Goal: Task Accomplishment & Management: Use online tool/utility

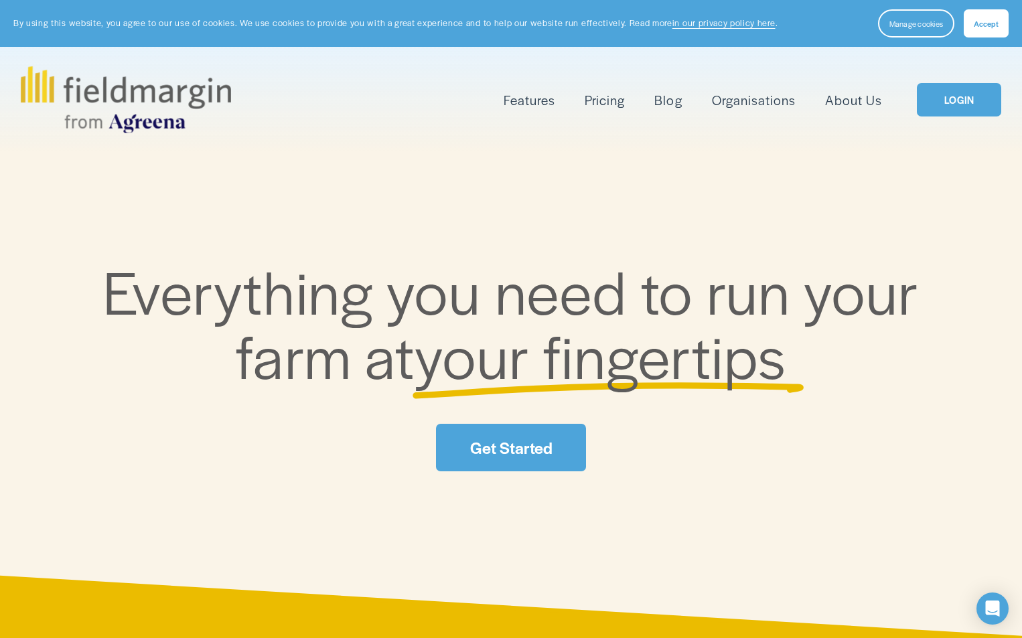
drag, startPoint x: 104, startPoint y: 1, endPoint x: 627, endPoint y: 261, distance: 583.5
click at [627, 261] on span "Everything you need to run your farm at" at bounding box center [517, 322] width 829 height 148
click at [977, 20] on span "Accept" at bounding box center [985, 23] width 25 height 11
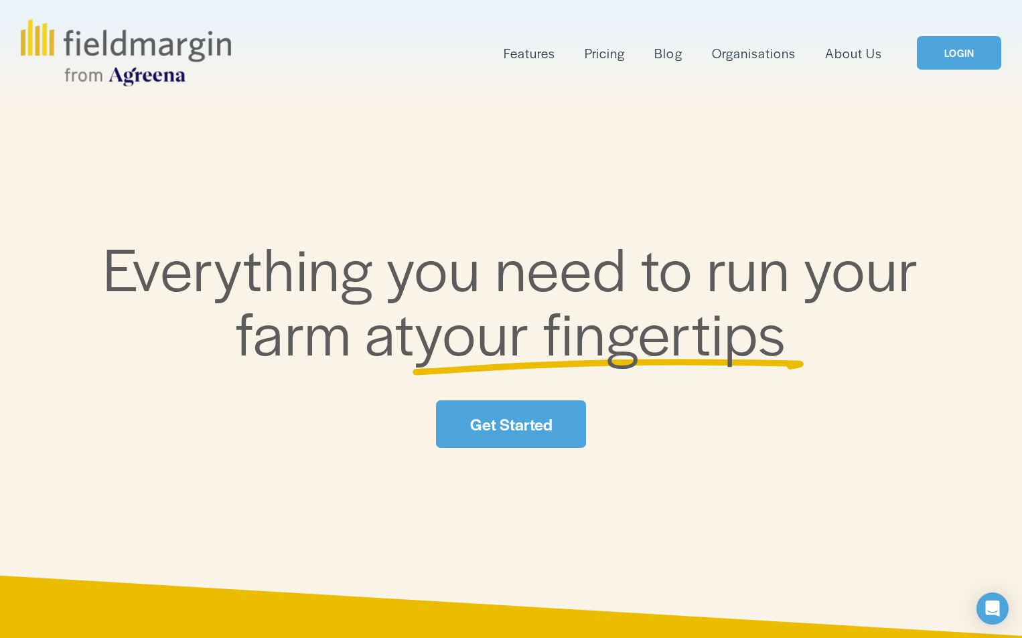
click at [999, 58] on link "LOGIN" at bounding box center [958, 53] width 84 height 34
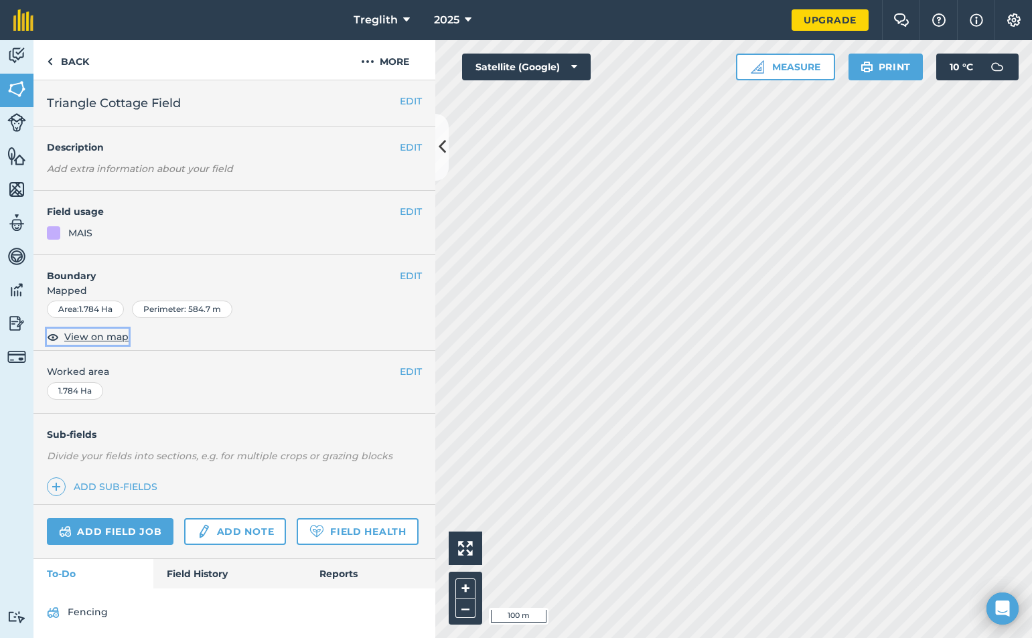
click at [106, 337] on span "View on map" at bounding box center [96, 336] width 64 height 15
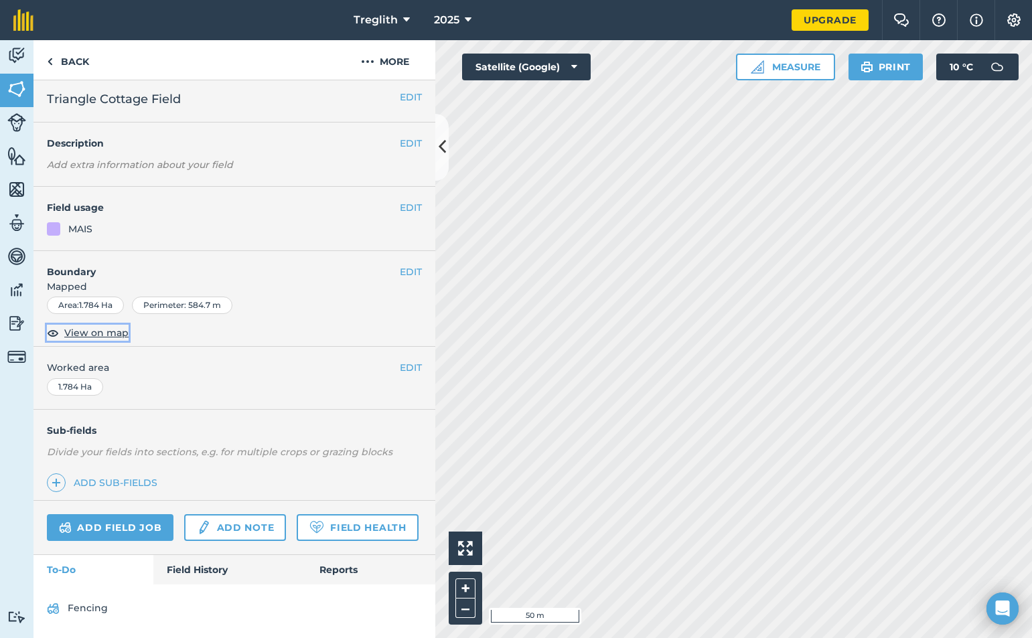
scroll to position [42, 0]
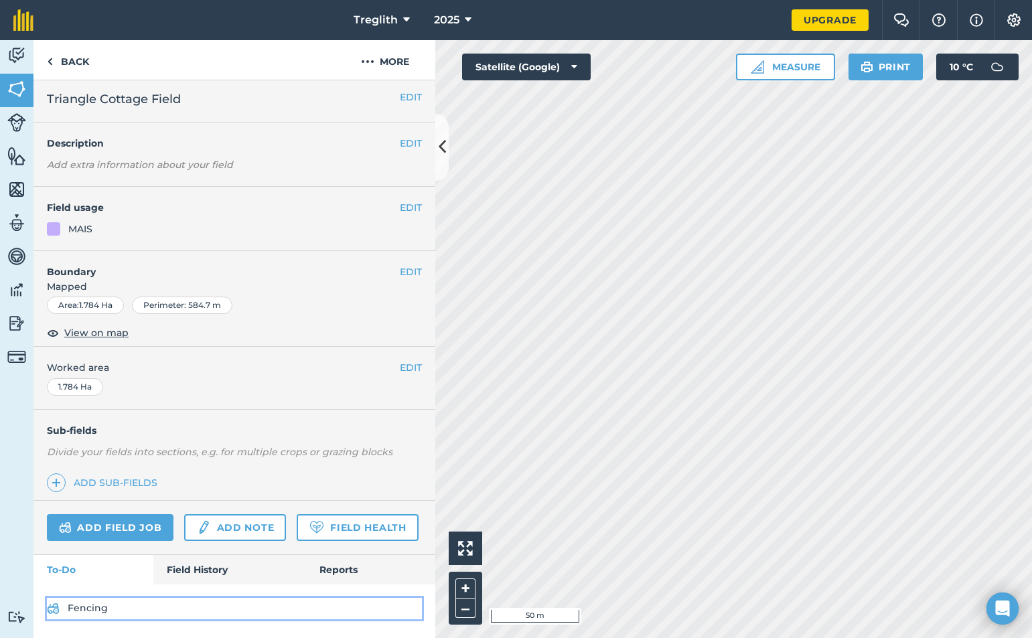
click at [88, 606] on link "Fencing" at bounding box center [234, 608] width 375 height 21
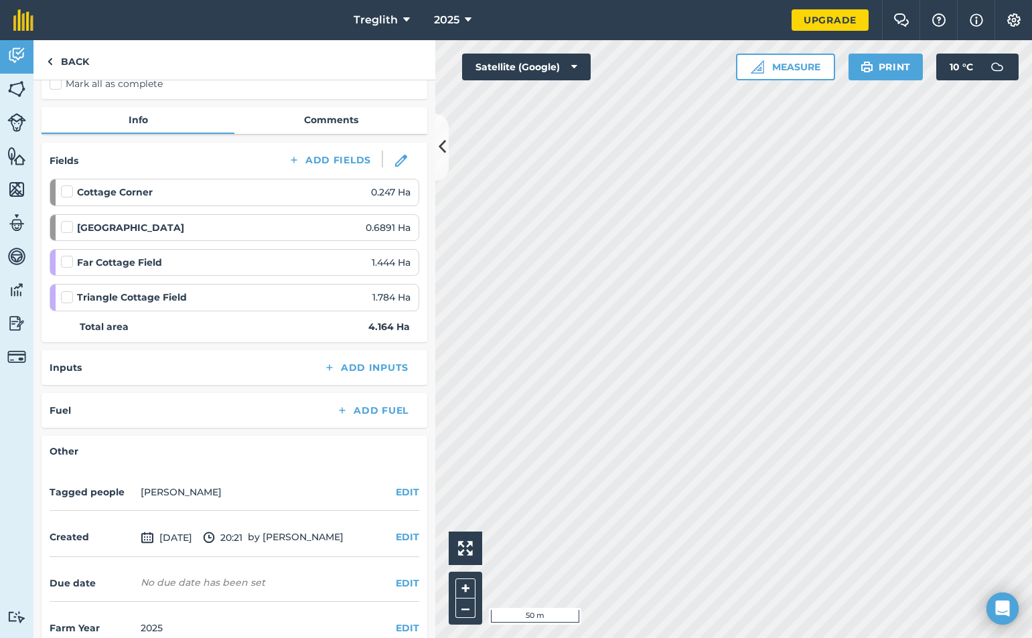
scroll to position [134, 0]
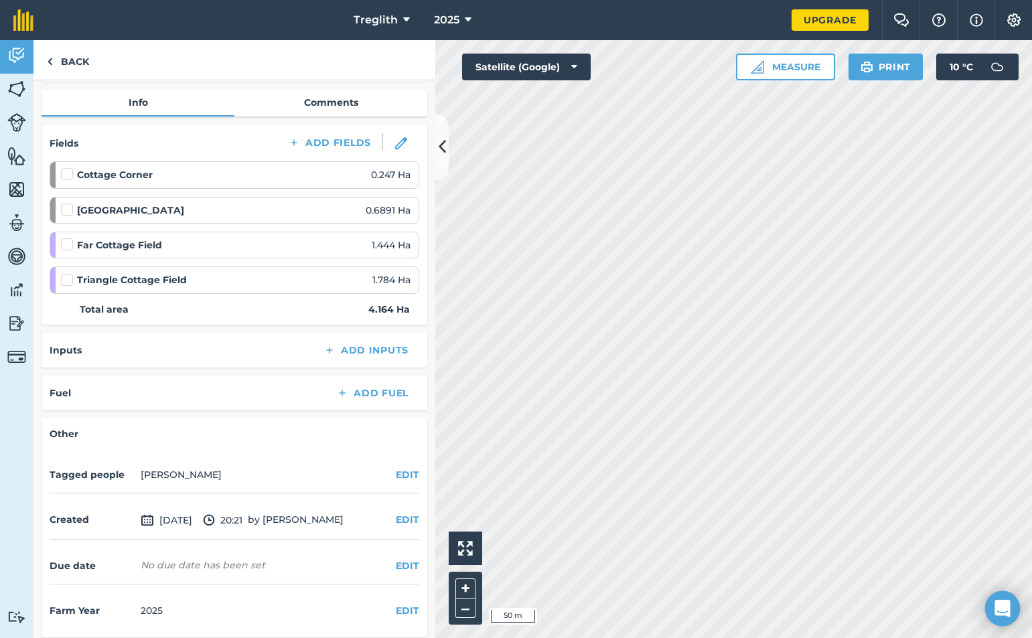
click at [999, 610] on icon "Open Intercom Messenger" at bounding box center [1001, 608] width 15 height 17
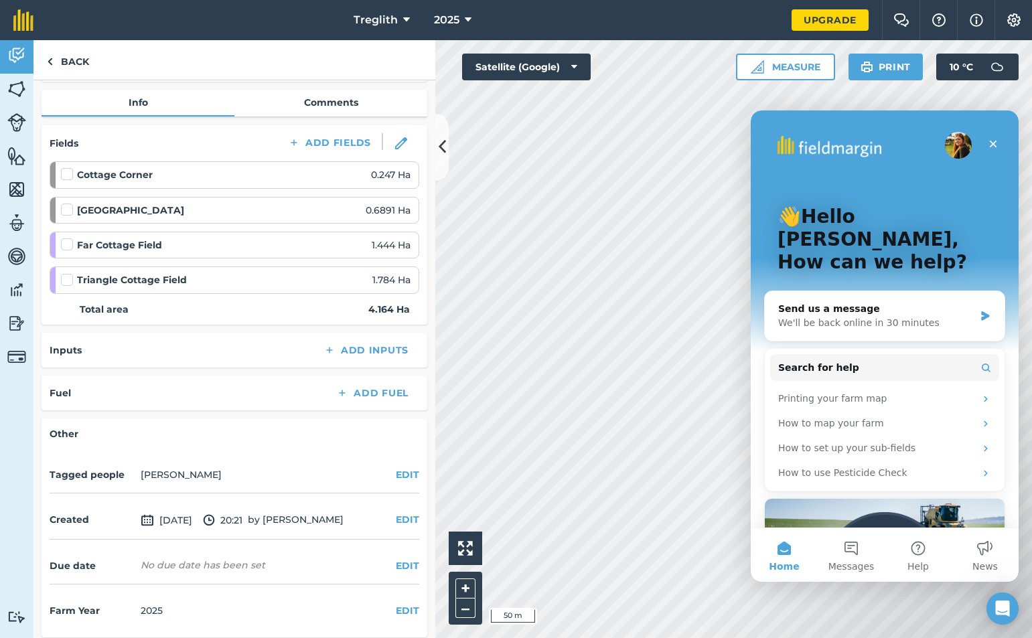
scroll to position [0, 0]
click at [1000, 608] on icon "Open Intercom Messenger" at bounding box center [1001, 608] width 15 height 17
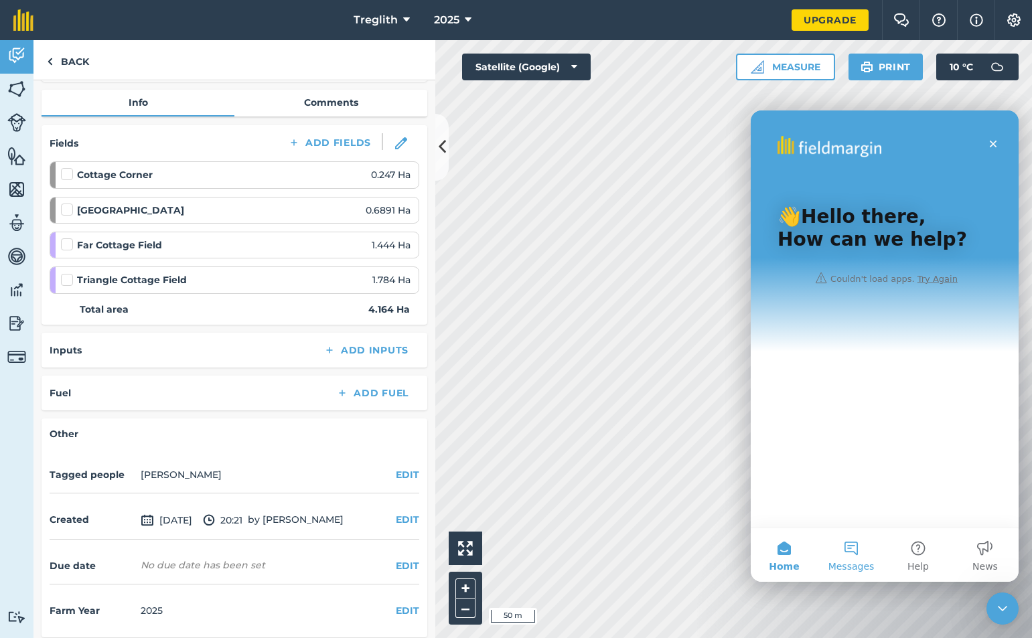
click at [842, 558] on button "Messages" at bounding box center [850, 555] width 67 height 54
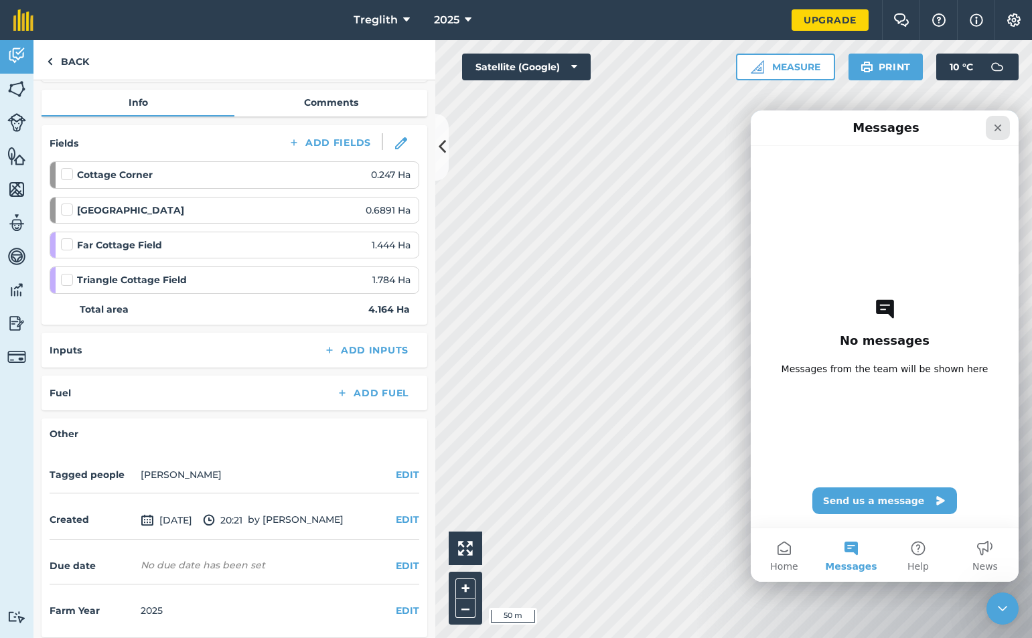
click at [996, 131] on icon "Close" at bounding box center [997, 128] width 11 height 11
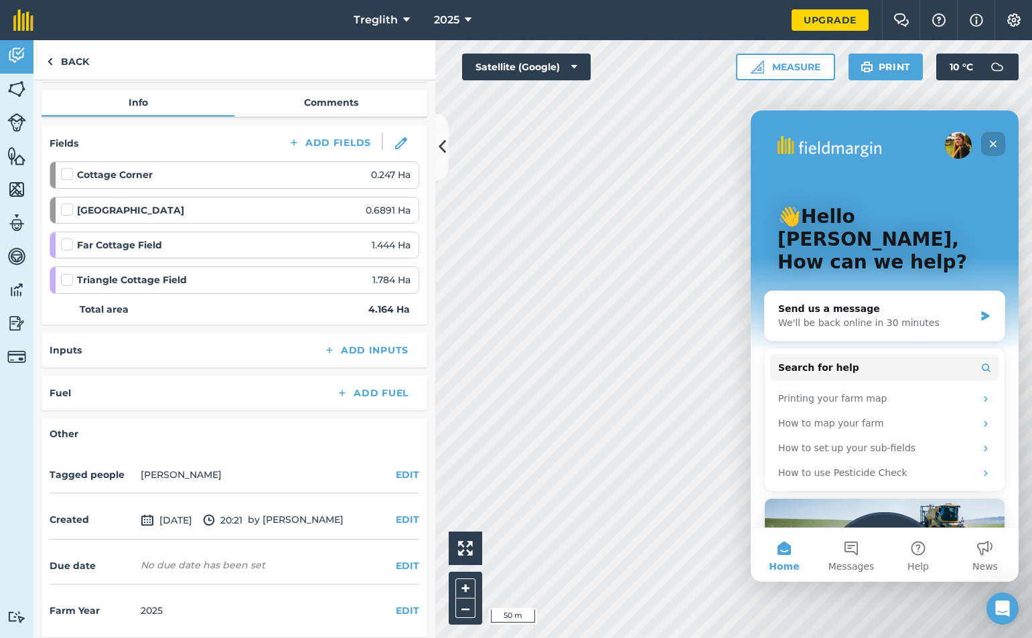
click at [998, 146] on div "Close" at bounding box center [993, 144] width 24 height 24
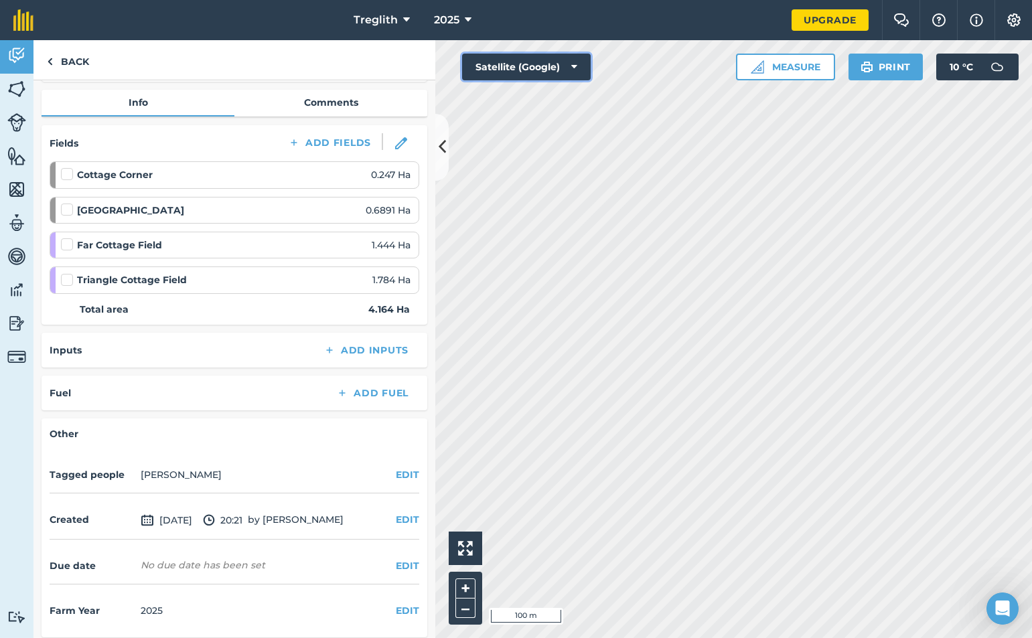
click at [571, 66] on icon at bounding box center [574, 66] width 6 height 13
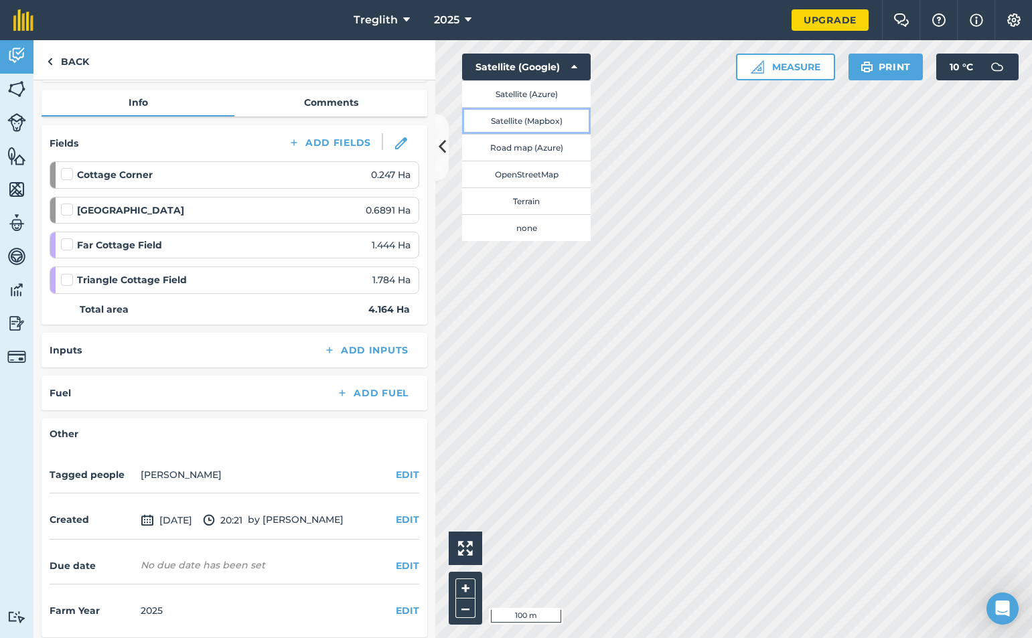
click at [505, 123] on button "Satellite (Mapbox)" at bounding box center [526, 120] width 129 height 27
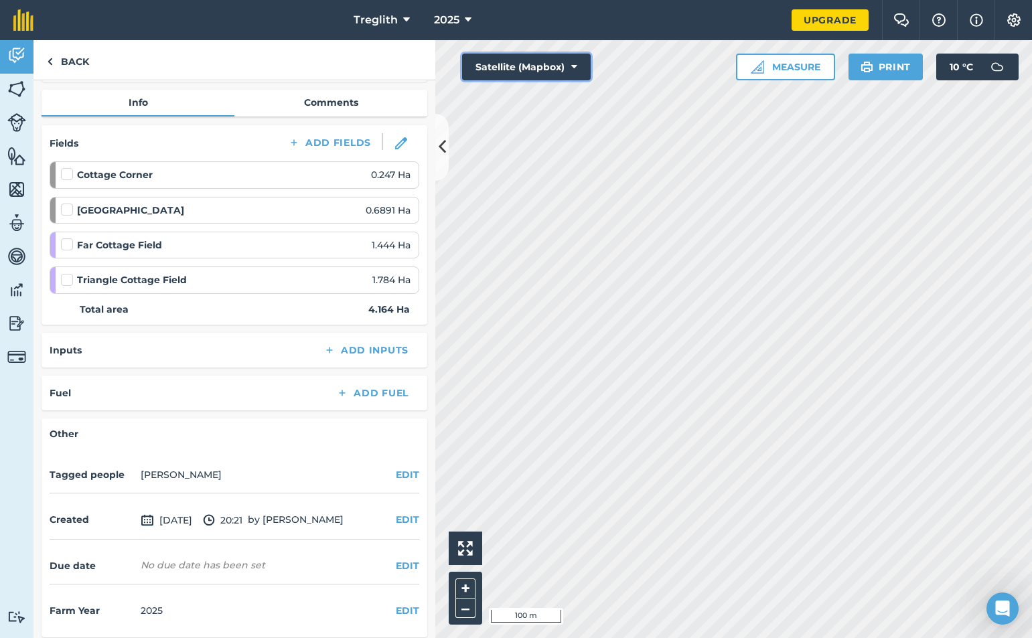
click at [572, 64] on icon at bounding box center [574, 66] width 6 height 13
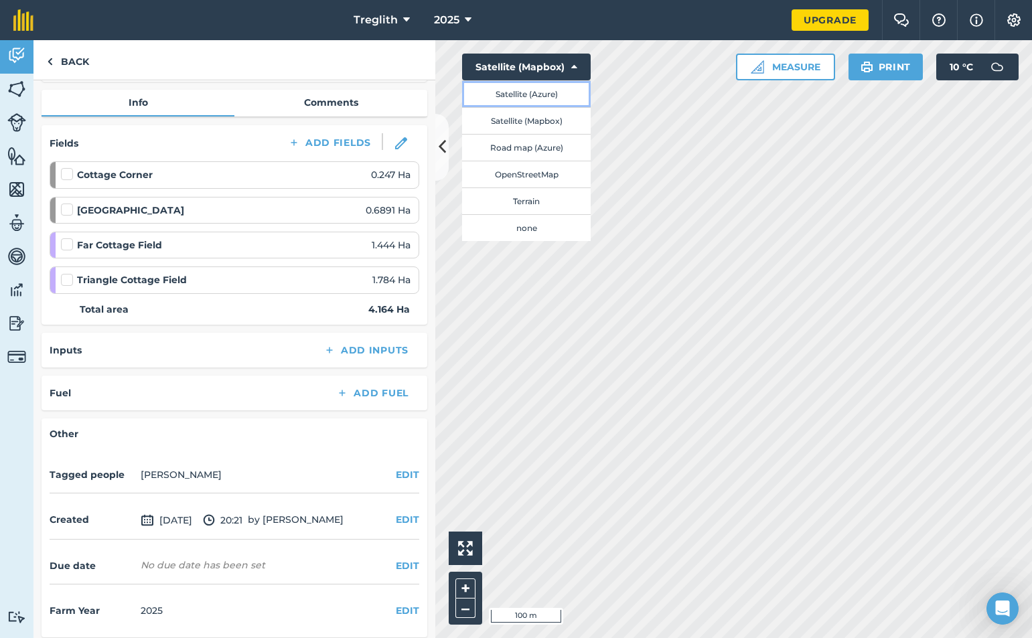
click at [521, 98] on button "Satellite (Azure)" at bounding box center [526, 93] width 129 height 27
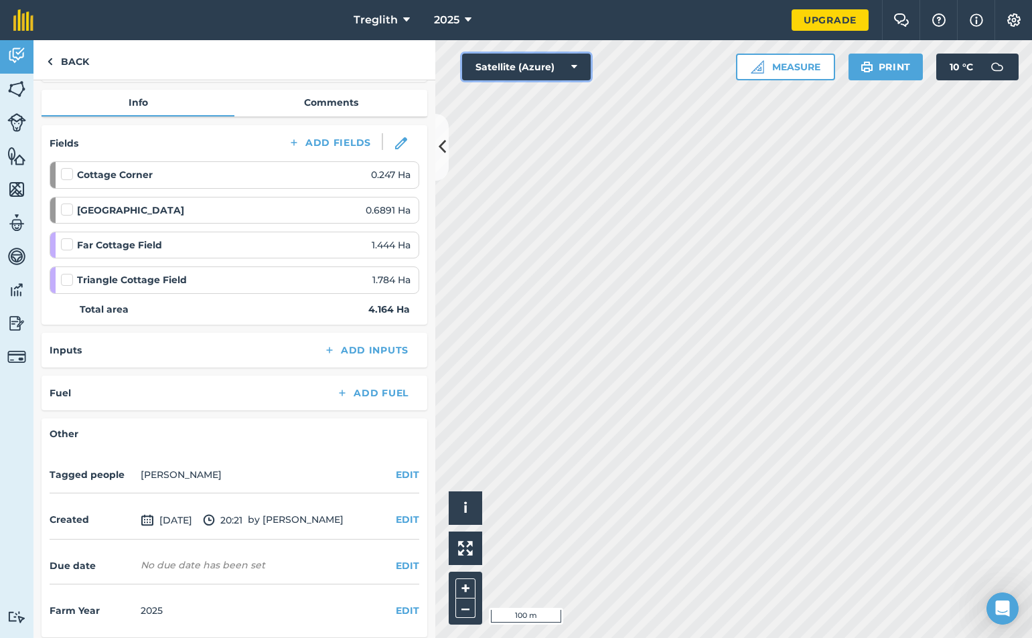
click at [515, 66] on button "Satellite (Azure)" at bounding box center [526, 67] width 129 height 27
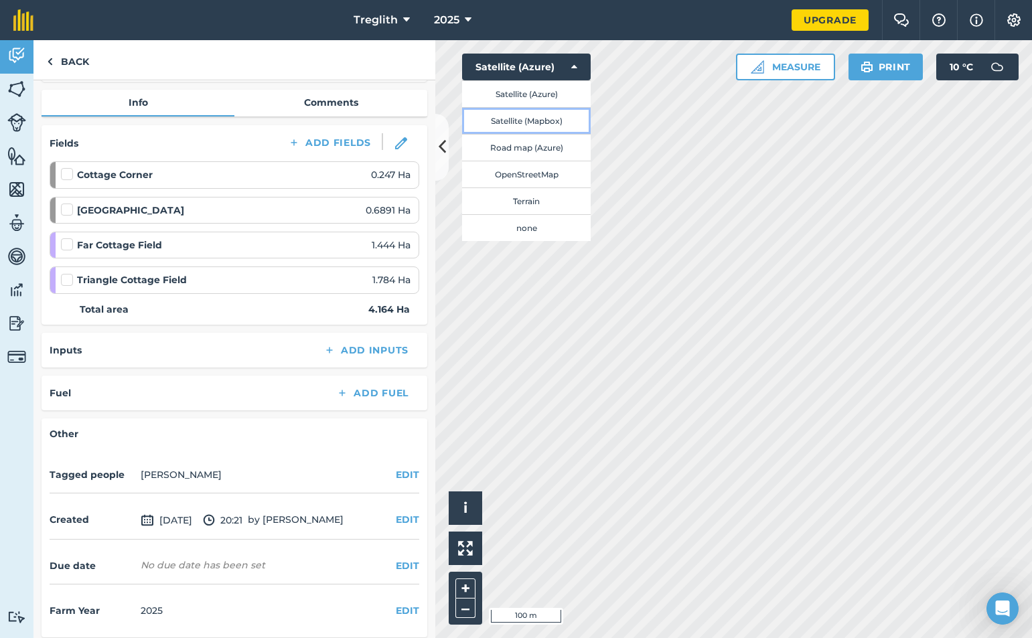
click at [562, 123] on button "Satellite (Mapbox)" at bounding box center [526, 120] width 129 height 27
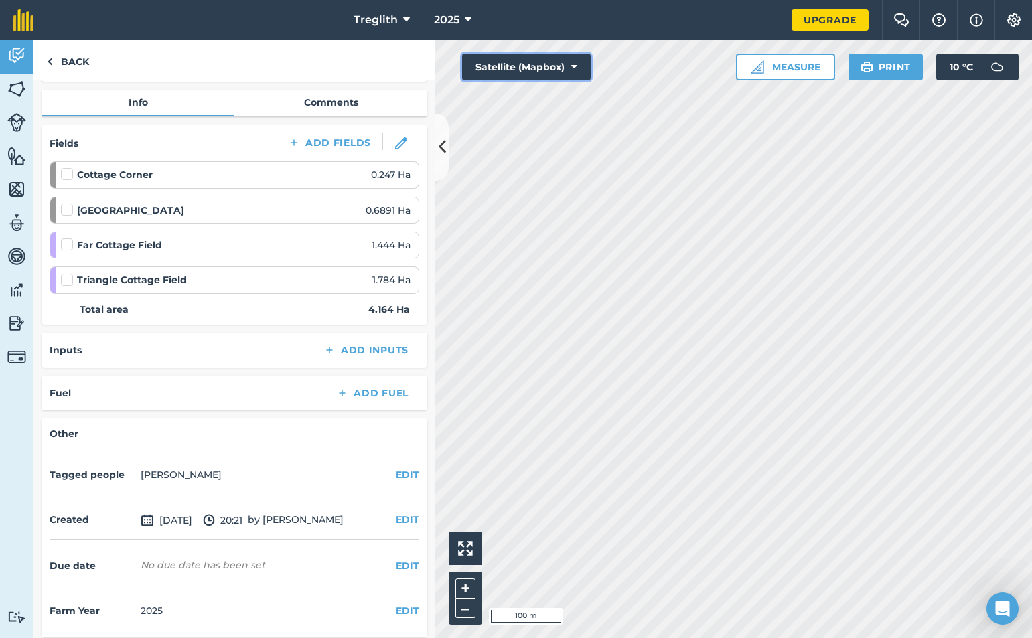
click at [557, 75] on button "Satellite (Mapbox)" at bounding box center [526, 67] width 129 height 27
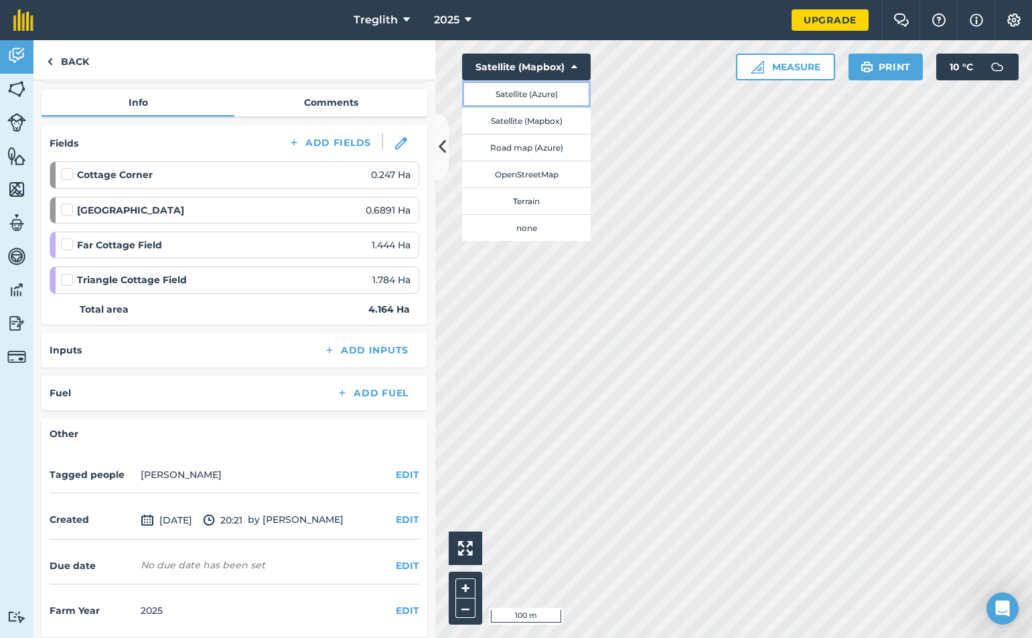
click at [548, 96] on button "Satellite (Azure)" at bounding box center [526, 93] width 129 height 27
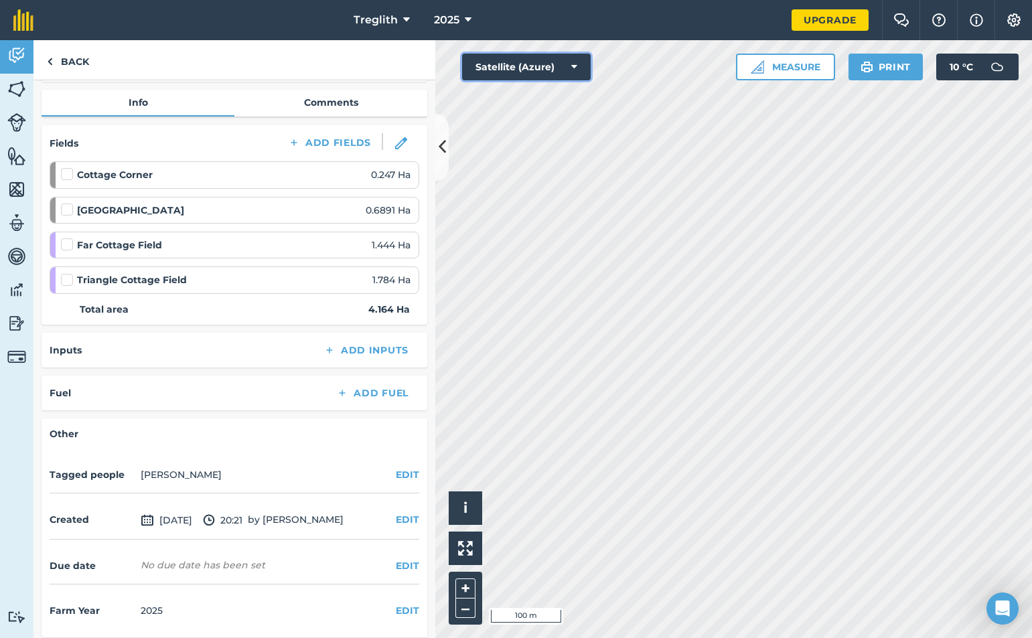
click at [564, 67] on button "Satellite (Azure)" at bounding box center [526, 67] width 129 height 27
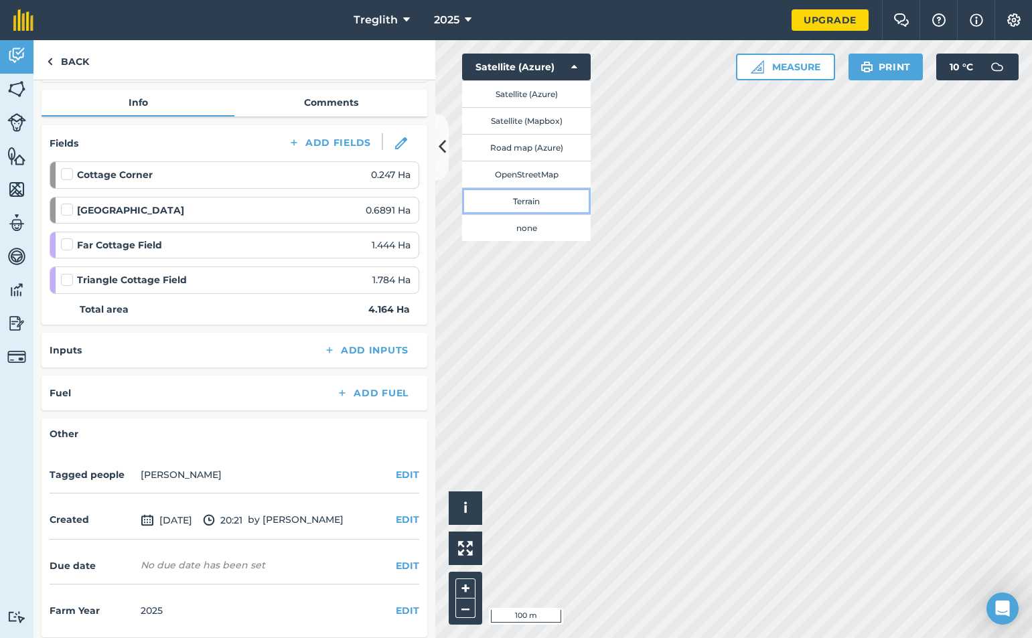
click at [554, 205] on button "Terrain" at bounding box center [526, 200] width 129 height 27
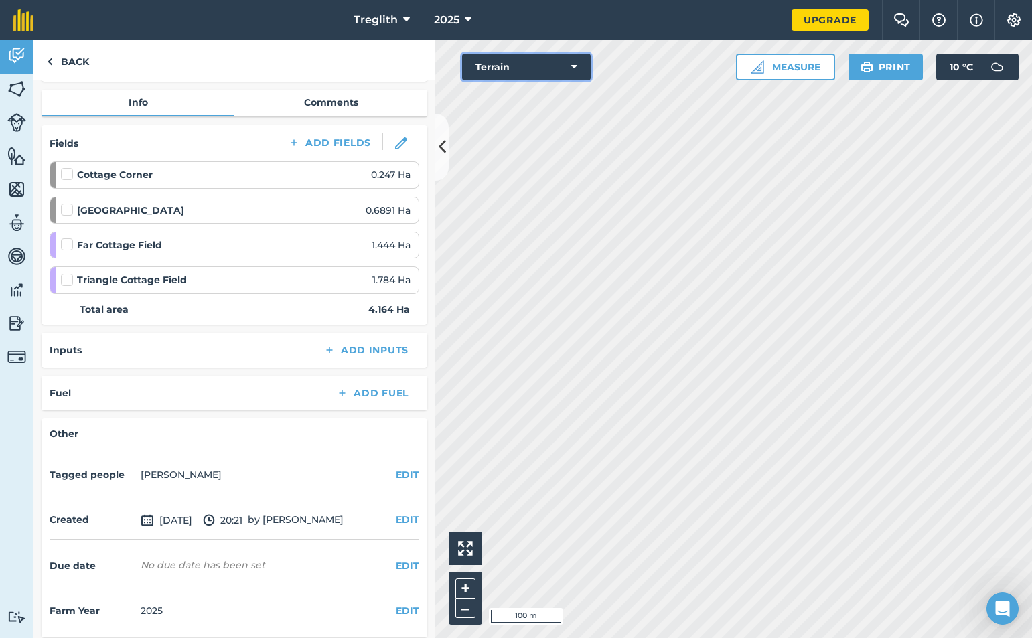
click at [535, 68] on button "Terrain" at bounding box center [526, 67] width 129 height 27
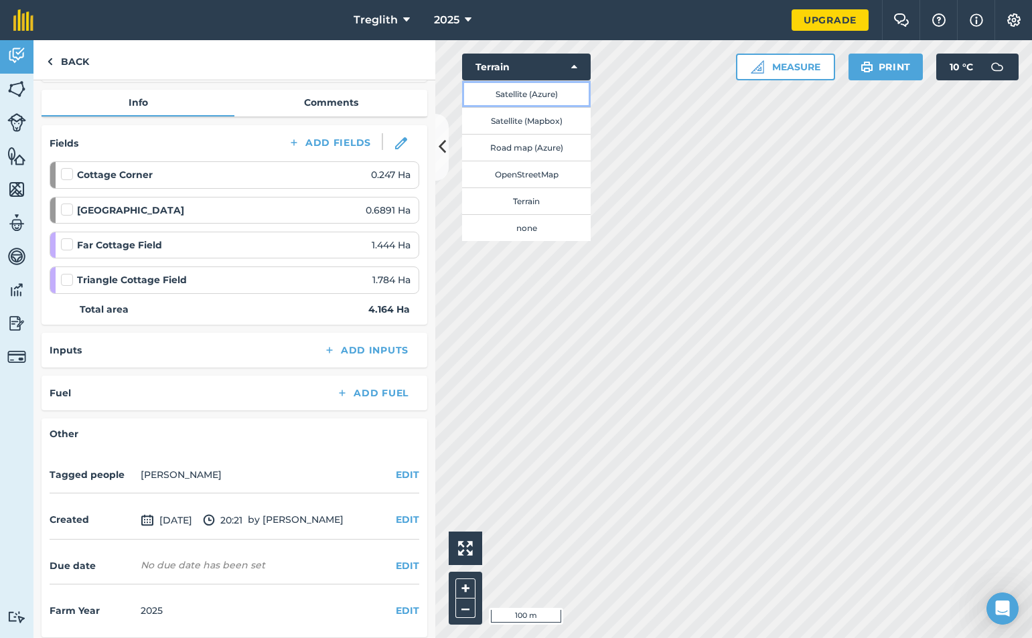
click at [541, 93] on button "Satellite (Azure)" at bounding box center [526, 93] width 129 height 27
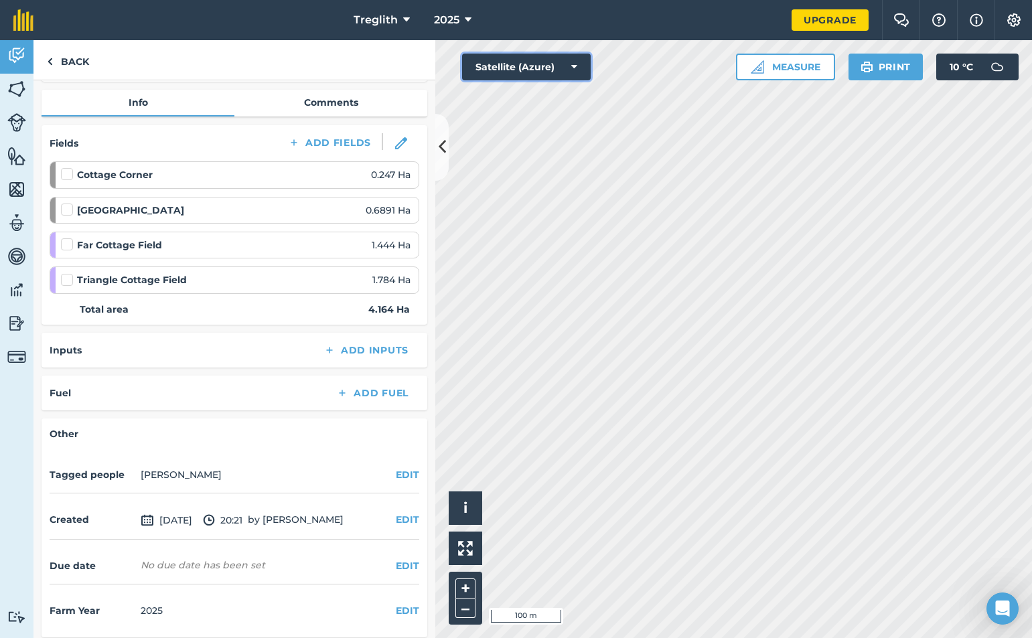
click at [578, 68] on button "Satellite (Azure)" at bounding box center [526, 67] width 129 height 27
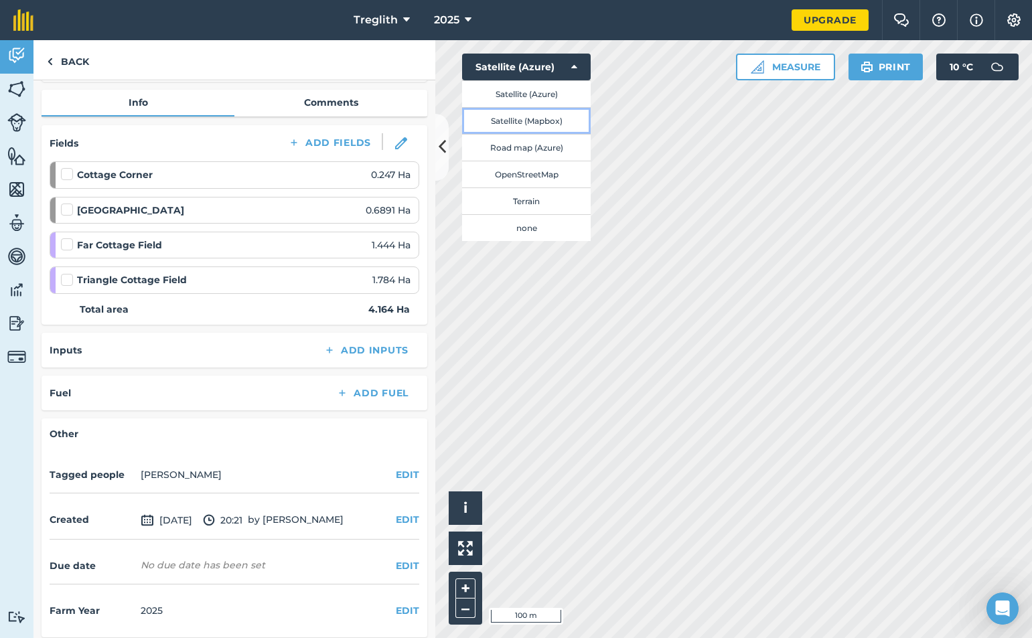
click at [566, 120] on button "Satellite (Mapbox)" at bounding box center [526, 120] width 129 height 27
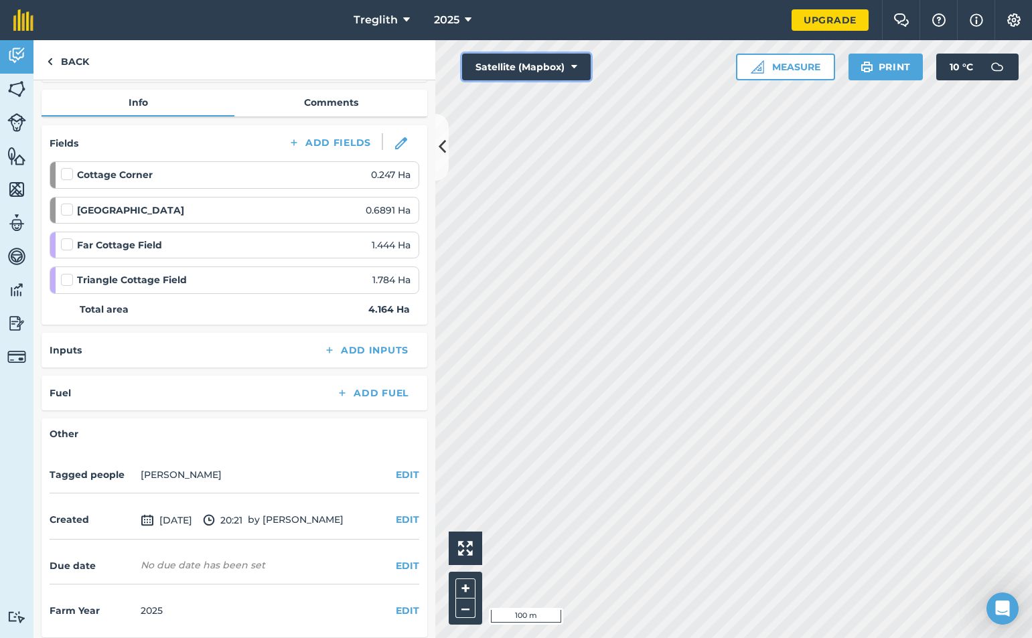
click at [556, 64] on button "Satellite (Mapbox)" at bounding box center [526, 67] width 129 height 27
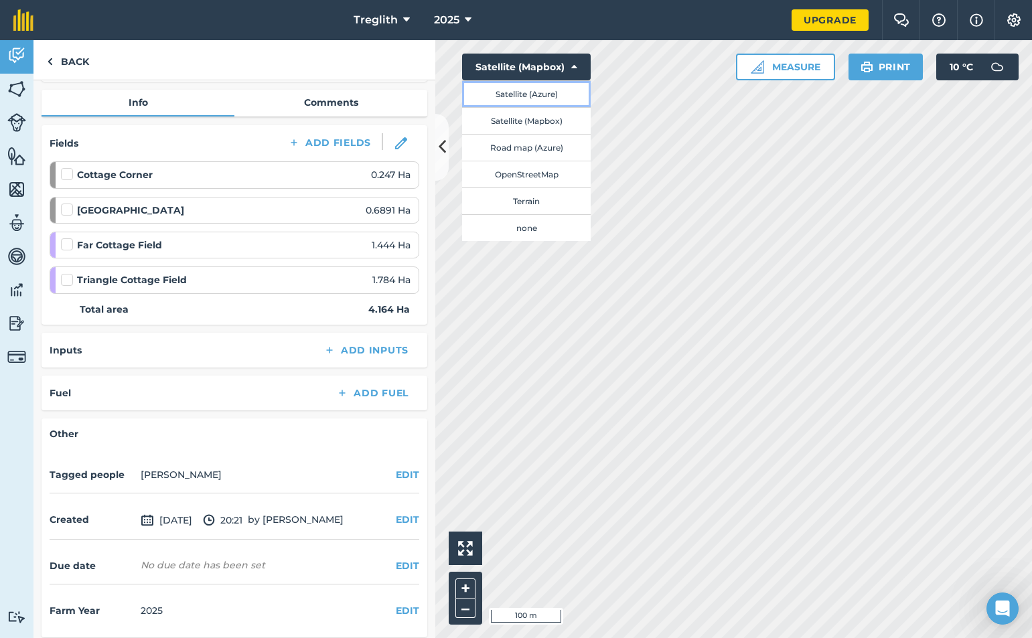
click at [549, 96] on button "Satellite (Azure)" at bounding box center [526, 93] width 129 height 27
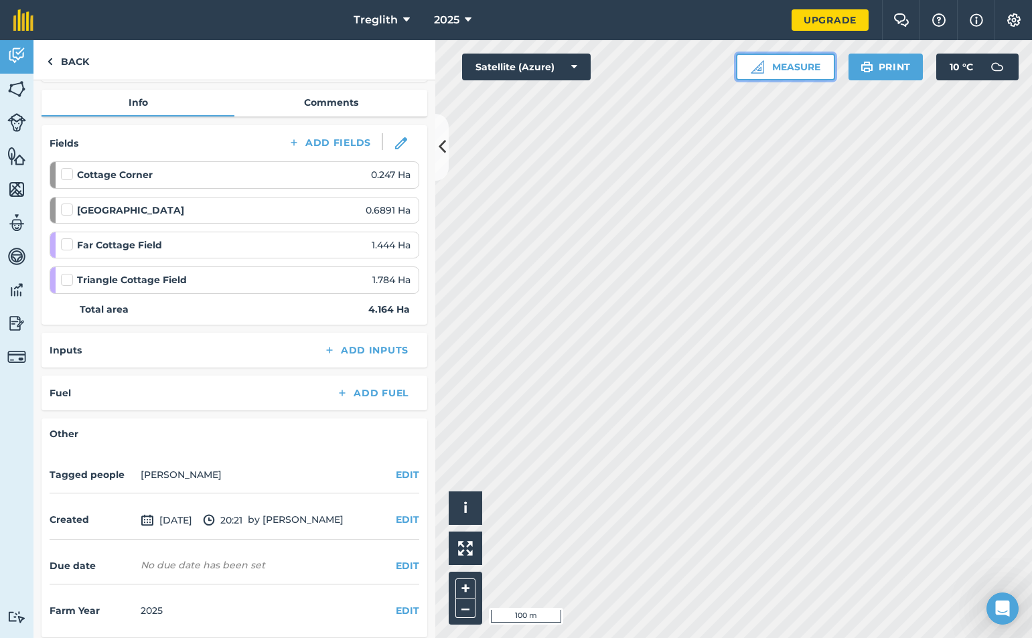
click at [813, 67] on button "Measure" at bounding box center [785, 67] width 99 height 27
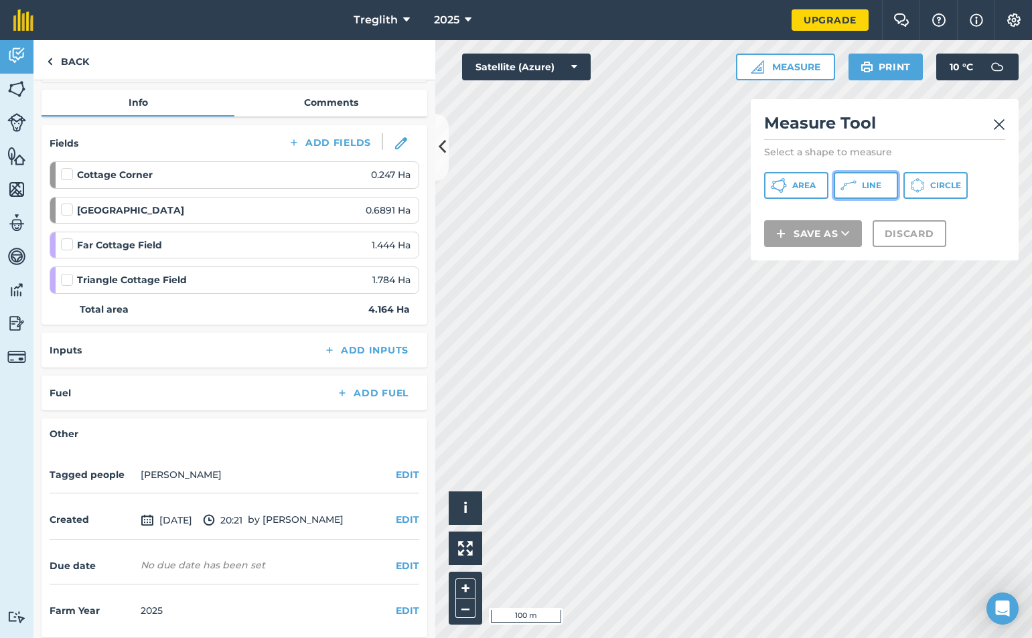
click at [868, 187] on span "Line" at bounding box center [871, 185] width 19 height 11
click at [998, 125] on img at bounding box center [999, 124] width 12 height 16
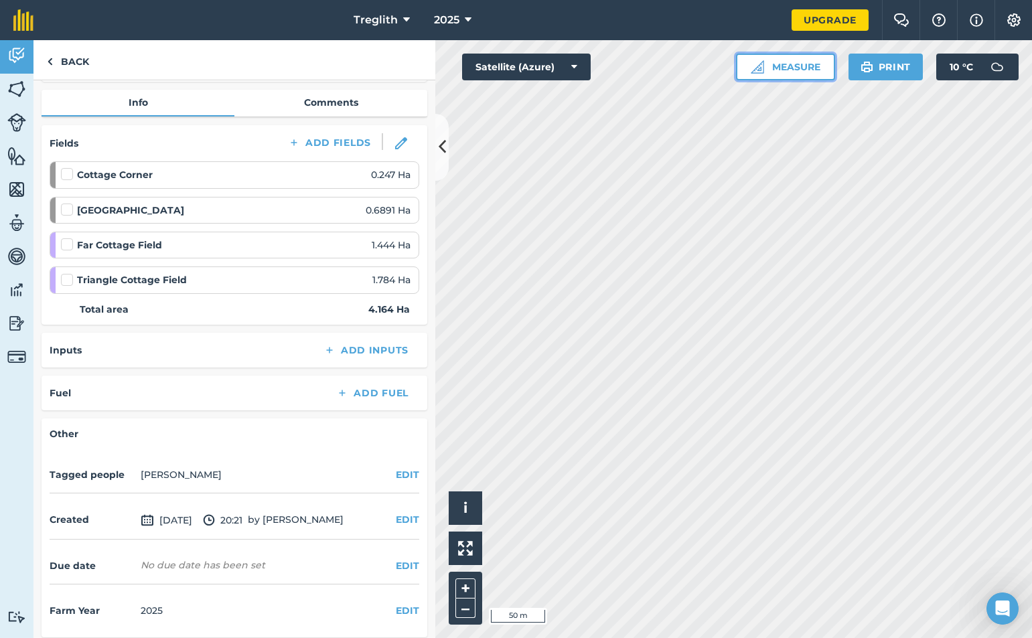
click at [789, 74] on button "Measure" at bounding box center [785, 67] width 99 height 27
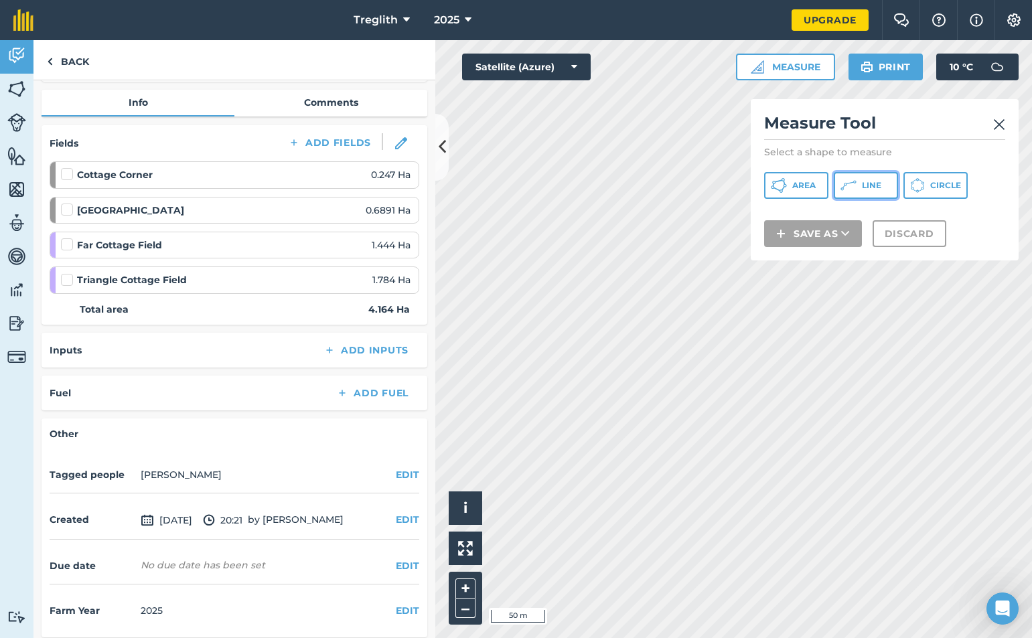
drag, startPoint x: 866, startPoint y: 185, endPoint x: 784, endPoint y: 193, distance: 82.7
click at [864, 187] on span "Line" at bounding box center [871, 185] width 19 height 11
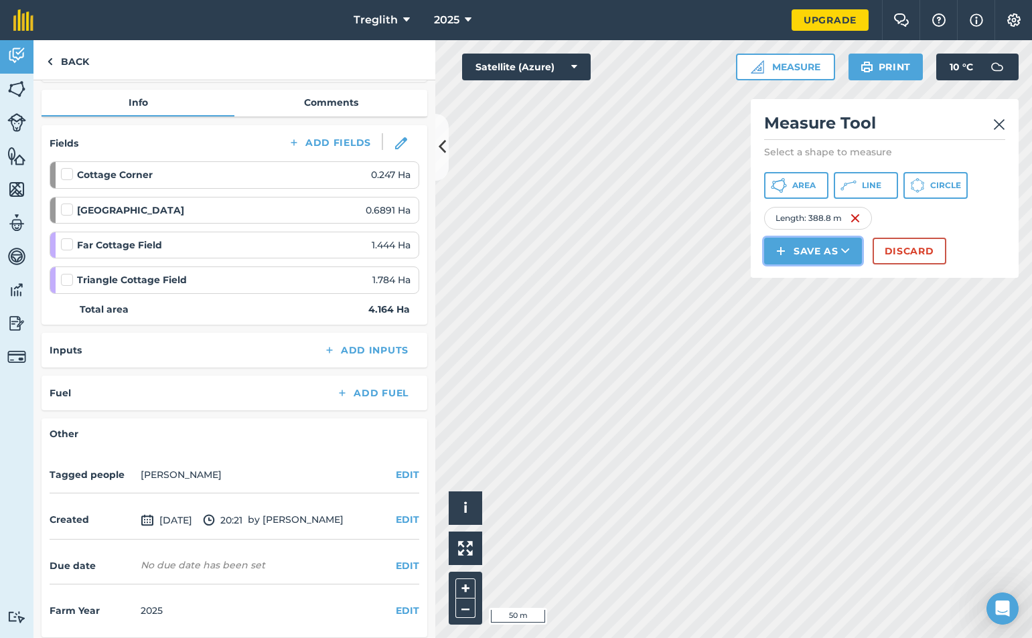
click at [845, 253] on icon at bounding box center [845, 250] width 9 height 13
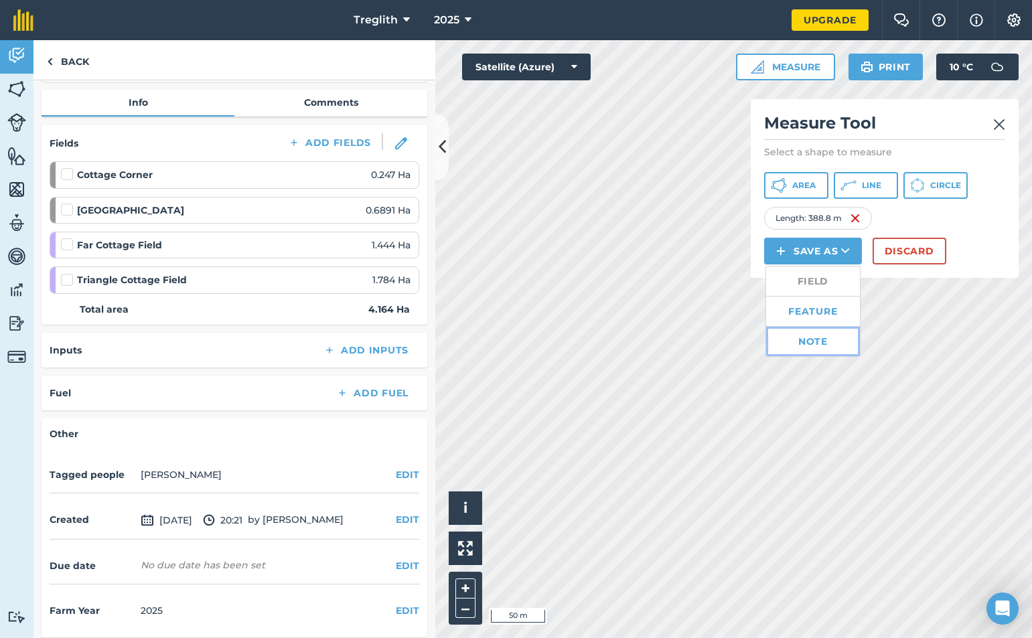
click at [798, 341] on link "Note" at bounding box center [813, 341] width 94 height 29
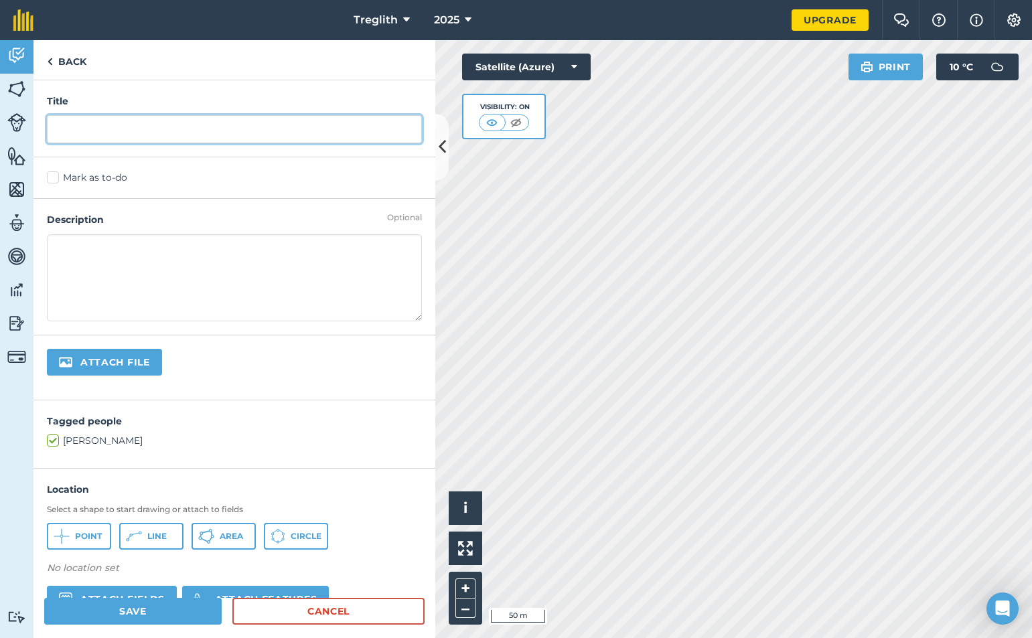
click at [76, 126] on input "text" at bounding box center [234, 129] width 375 height 28
drag, startPoint x: 276, startPoint y: 131, endPoint x: 192, endPoint y: 132, distance: 84.3
click at [192, 132] on input "Fencing Triangle Field Boundary hedge" at bounding box center [234, 129] width 375 height 28
type input "Fencing Triangle Field Boundary hedge"
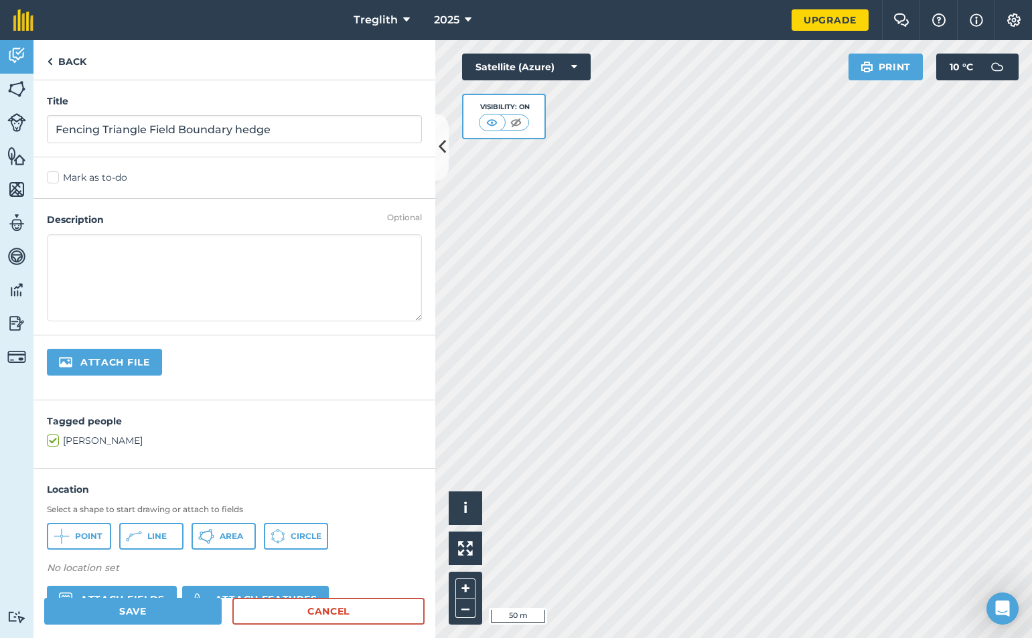
drag, startPoint x: 196, startPoint y: 266, endPoint x: 195, endPoint y: 453, distance: 186.8
click at [196, 267] on textarea at bounding box center [234, 277] width 375 height 87
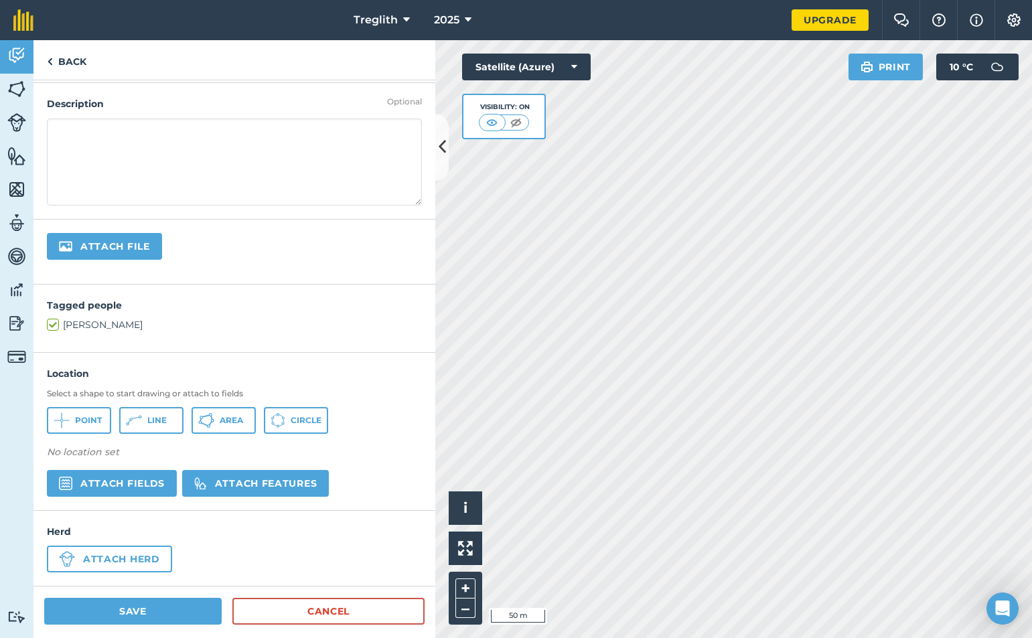
scroll to position [118, 0]
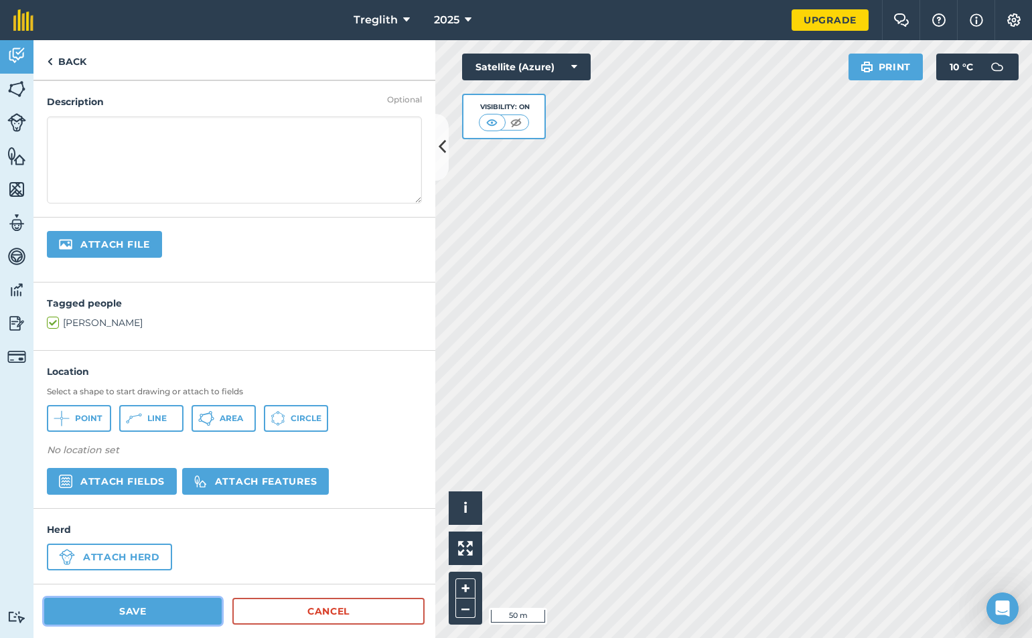
click at [154, 609] on button "Save" at bounding box center [132, 611] width 177 height 27
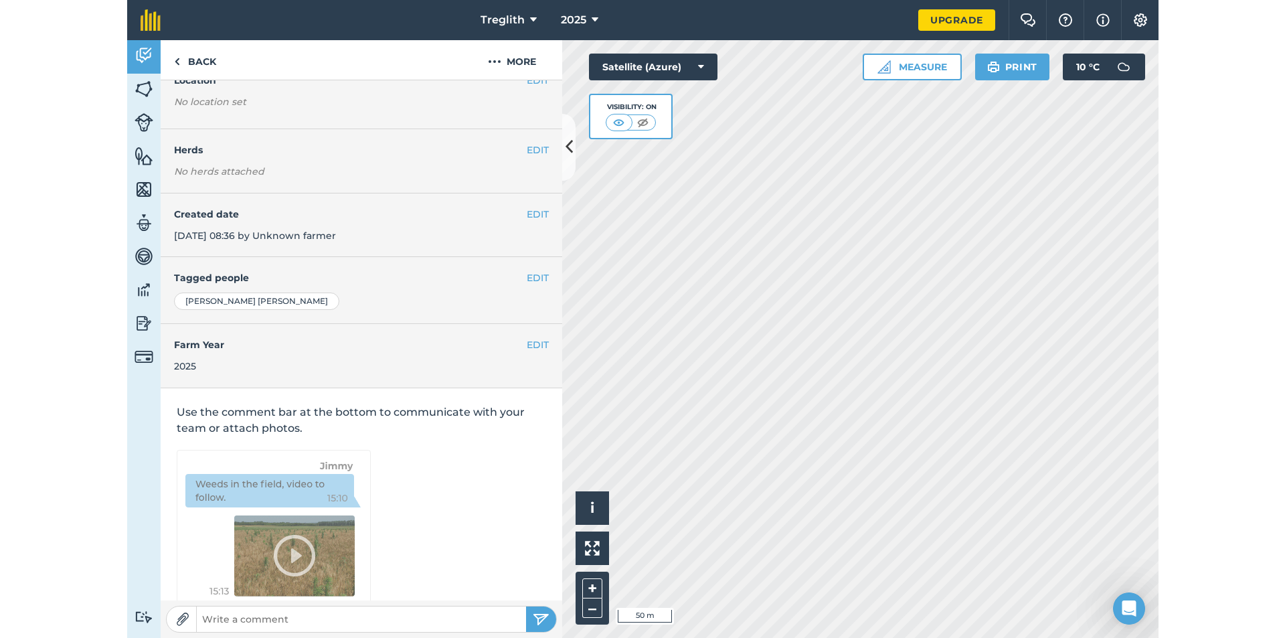
scroll to position [93, 0]
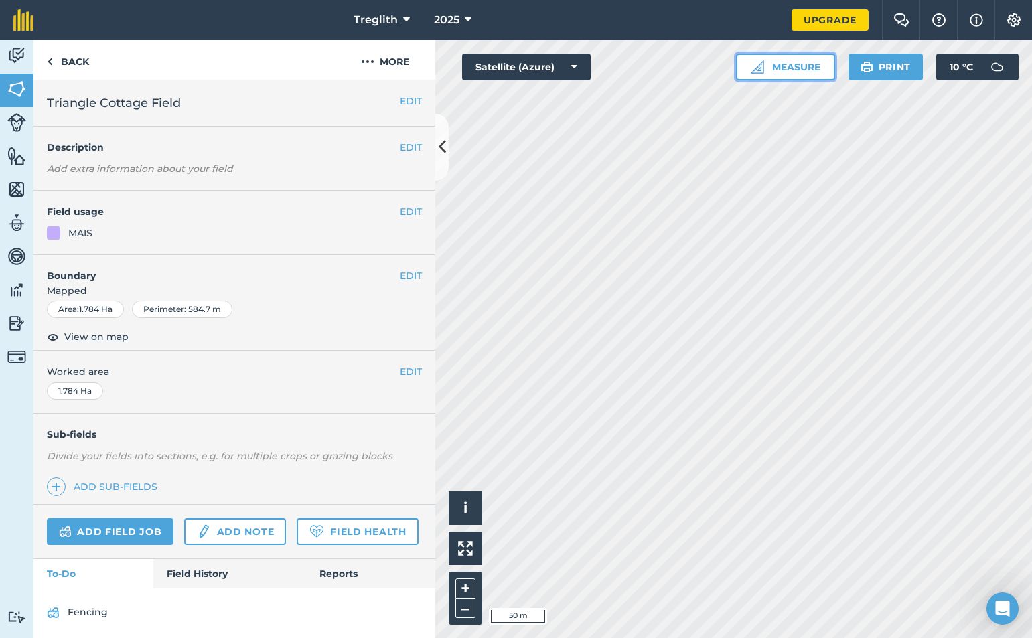
click at [790, 72] on button "Measure" at bounding box center [785, 67] width 99 height 27
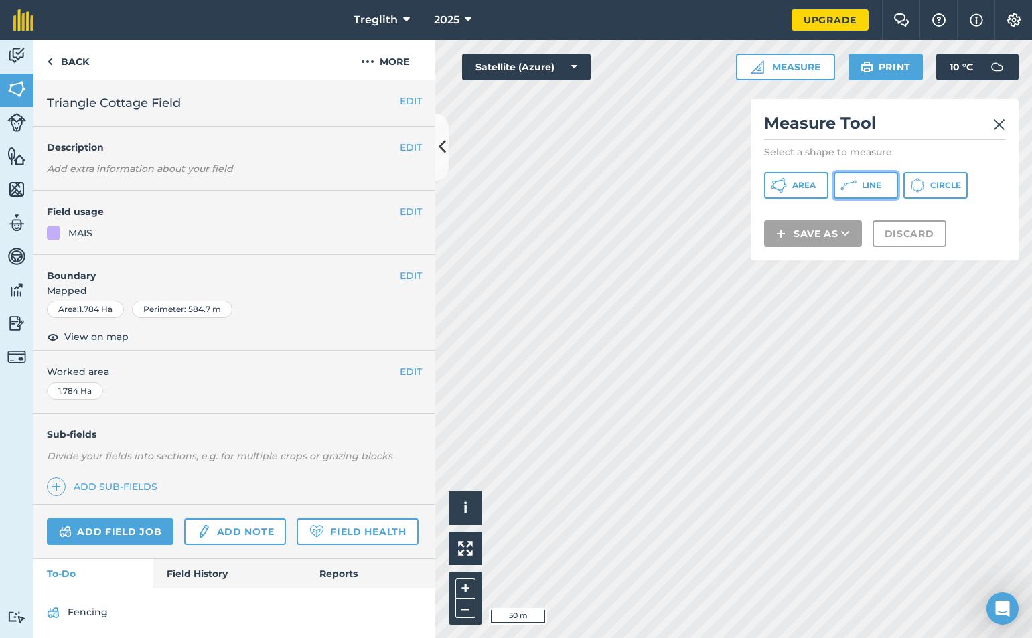
click at [851, 194] on button "Line" at bounding box center [865, 185] width 64 height 27
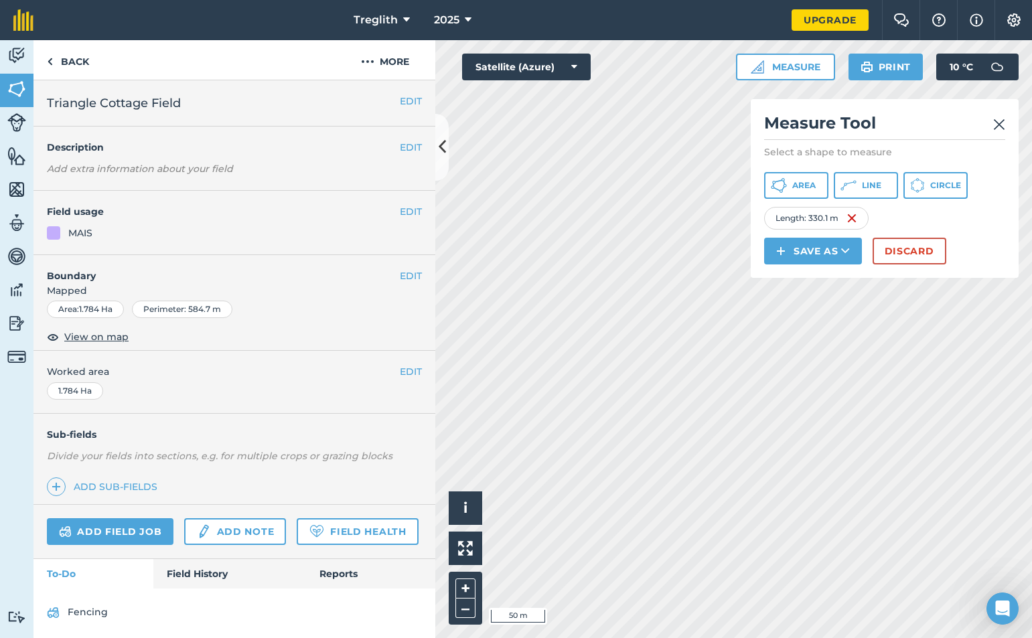
click at [1001, 120] on img at bounding box center [999, 124] width 12 height 16
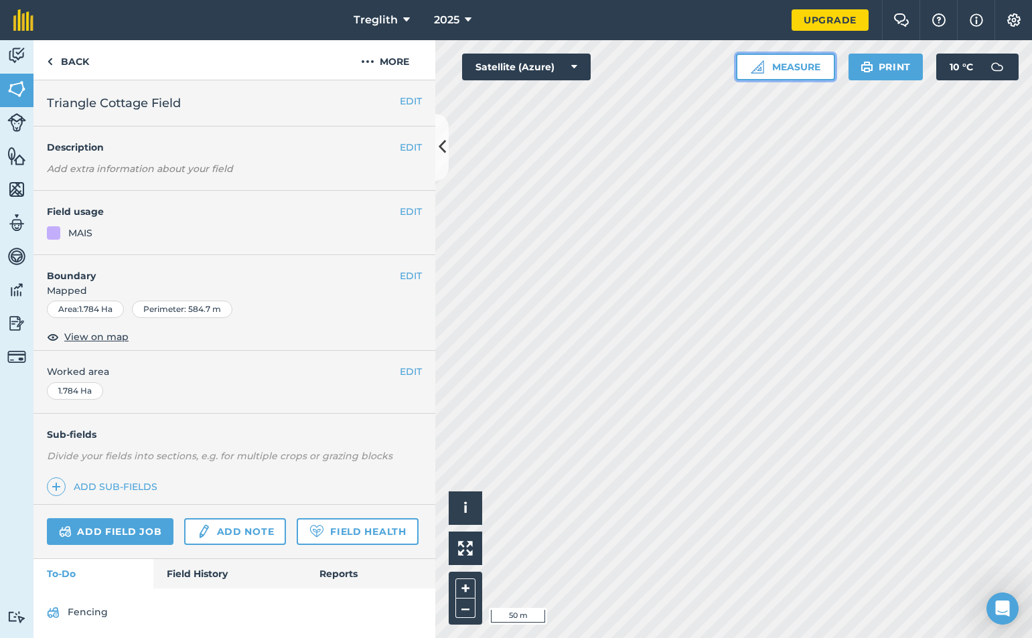
click at [803, 75] on button "Measure" at bounding box center [785, 67] width 99 height 27
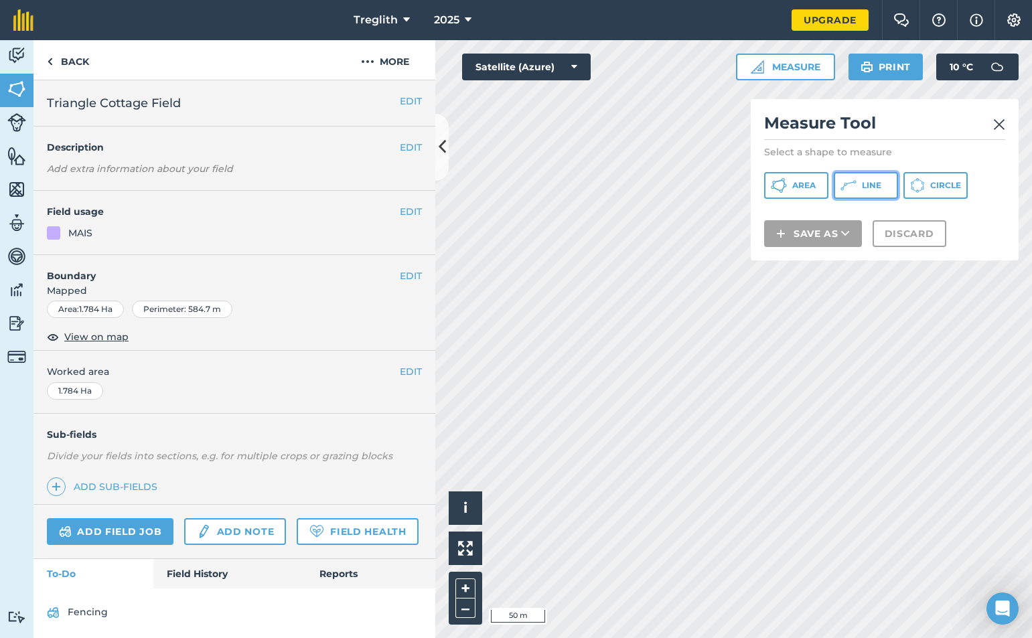
click at [862, 189] on span "Line" at bounding box center [871, 185] width 19 height 11
drag, startPoint x: 957, startPoint y: 126, endPoint x: 948, endPoint y: 64, distance: 62.9
click at [948, 64] on div "Measure Measure Tool Select a shape to measure Area Line Circle Save as Discard…" at bounding box center [877, 67] width 283 height 27
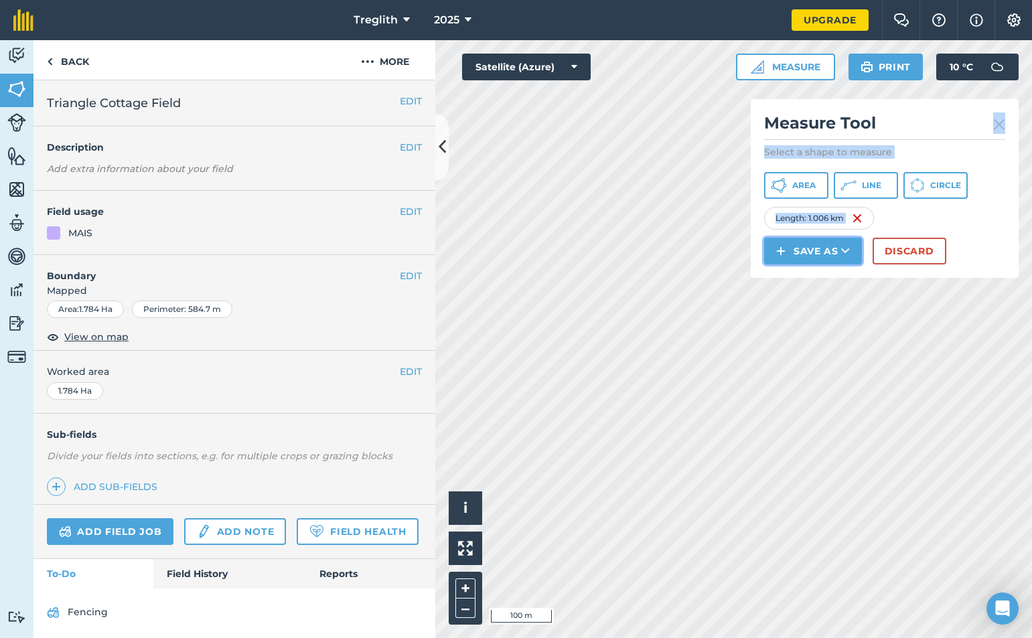
click at [849, 256] on icon at bounding box center [845, 250] width 9 height 13
click at [809, 314] on link "Feature" at bounding box center [813, 311] width 94 height 29
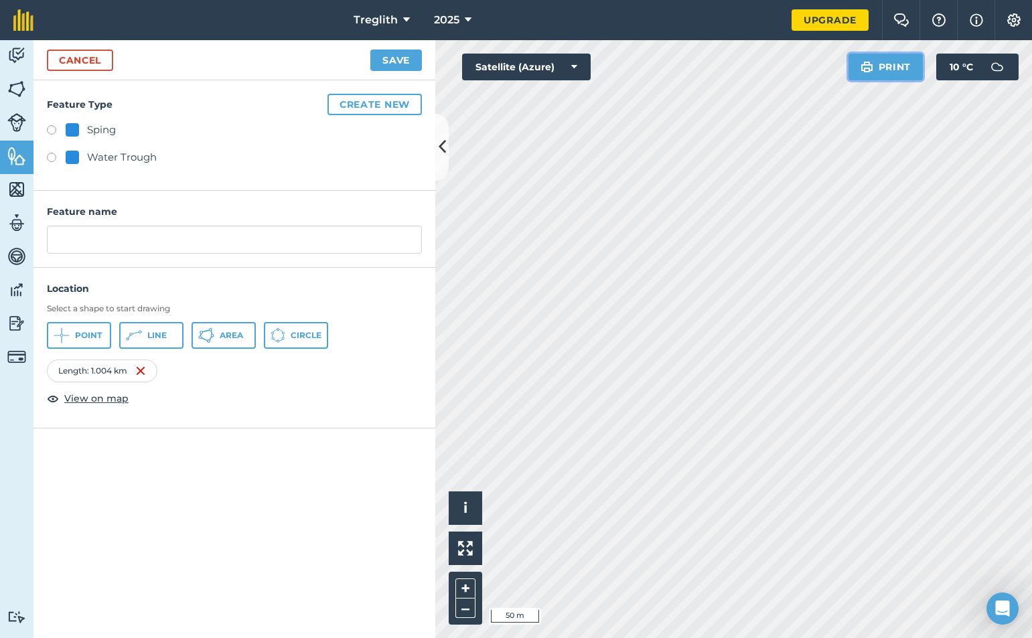
click at [888, 68] on button "Print" at bounding box center [885, 67] width 75 height 27
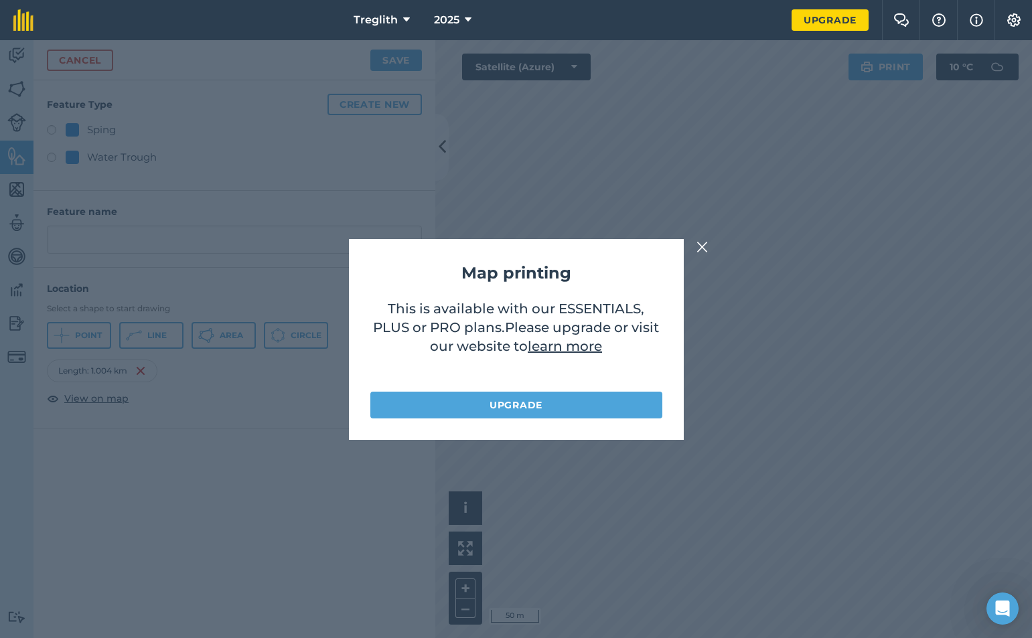
click at [702, 244] on img at bounding box center [702, 247] width 12 height 16
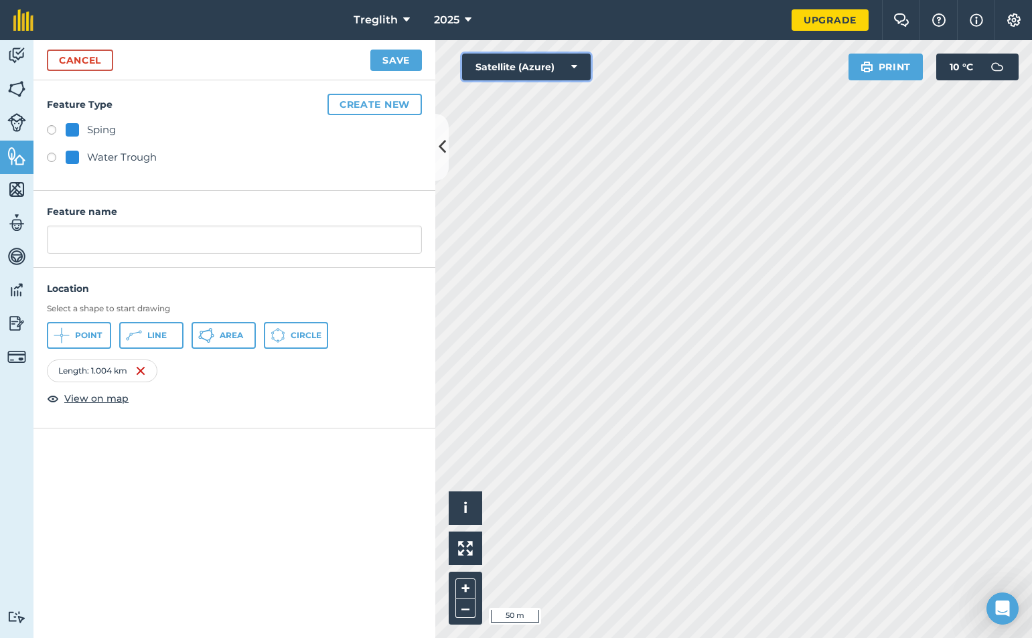
click at [573, 68] on icon at bounding box center [574, 66] width 6 height 13
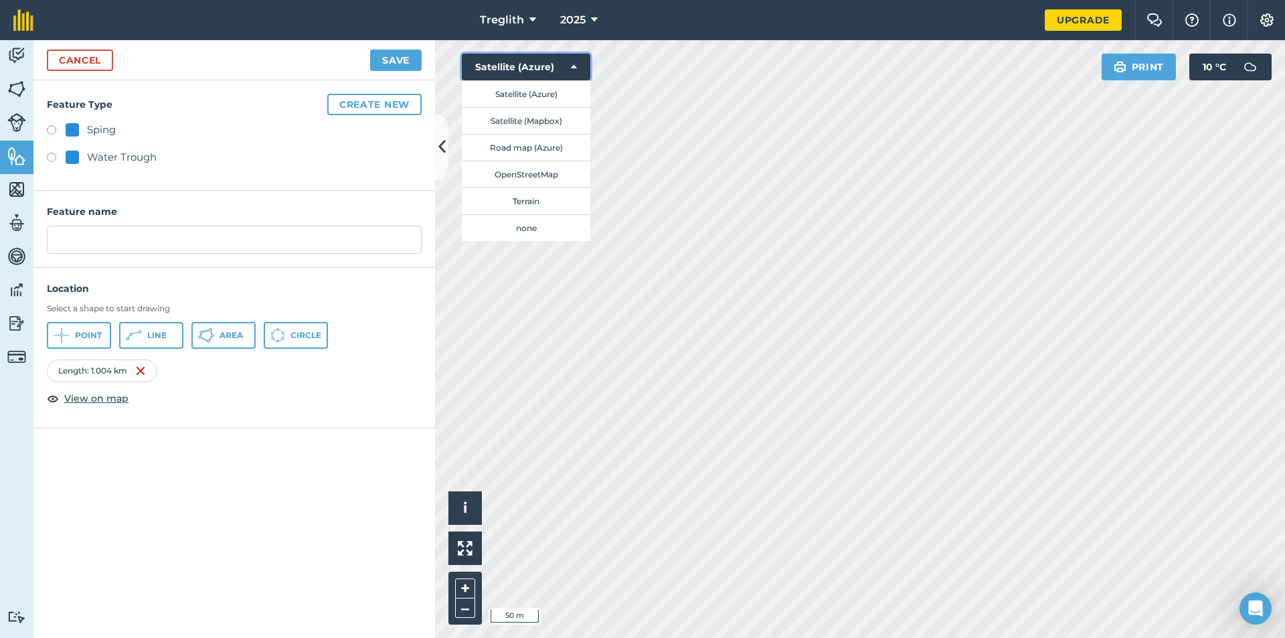
click at [580, 66] on button "Satellite (Azure)" at bounding box center [526, 67] width 129 height 27
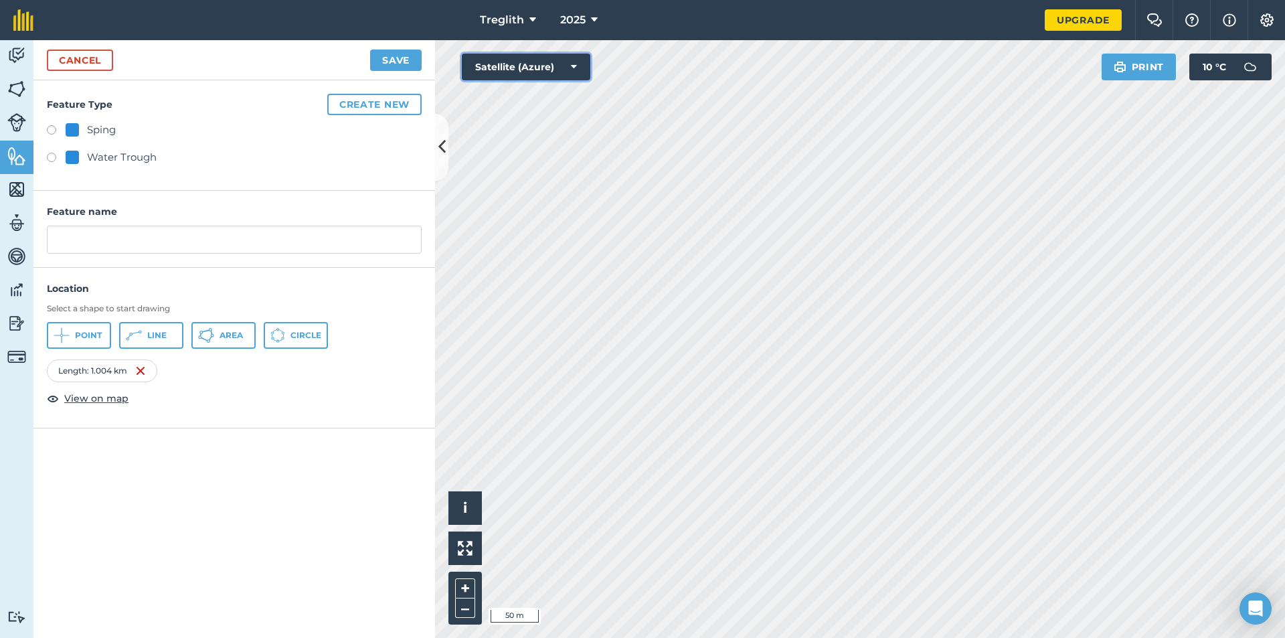
click at [585, 74] on button "Satellite (Azure)" at bounding box center [526, 67] width 129 height 27
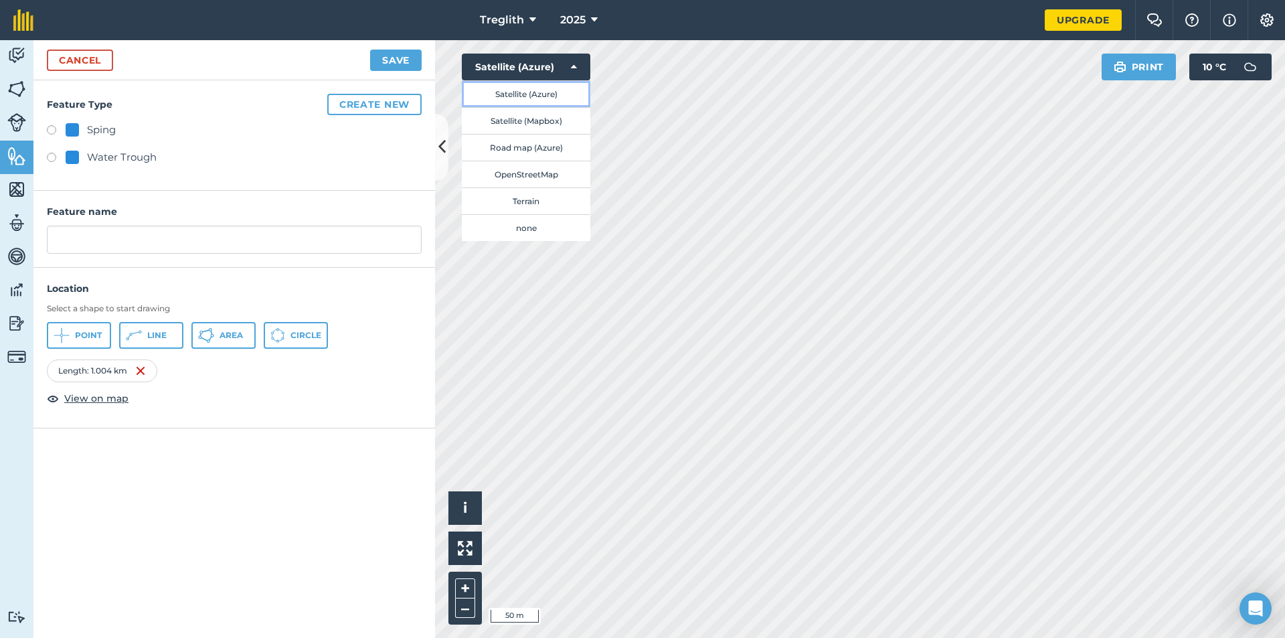
click at [546, 98] on button "Satellite (Azure)" at bounding box center [526, 93] width 129 height 27
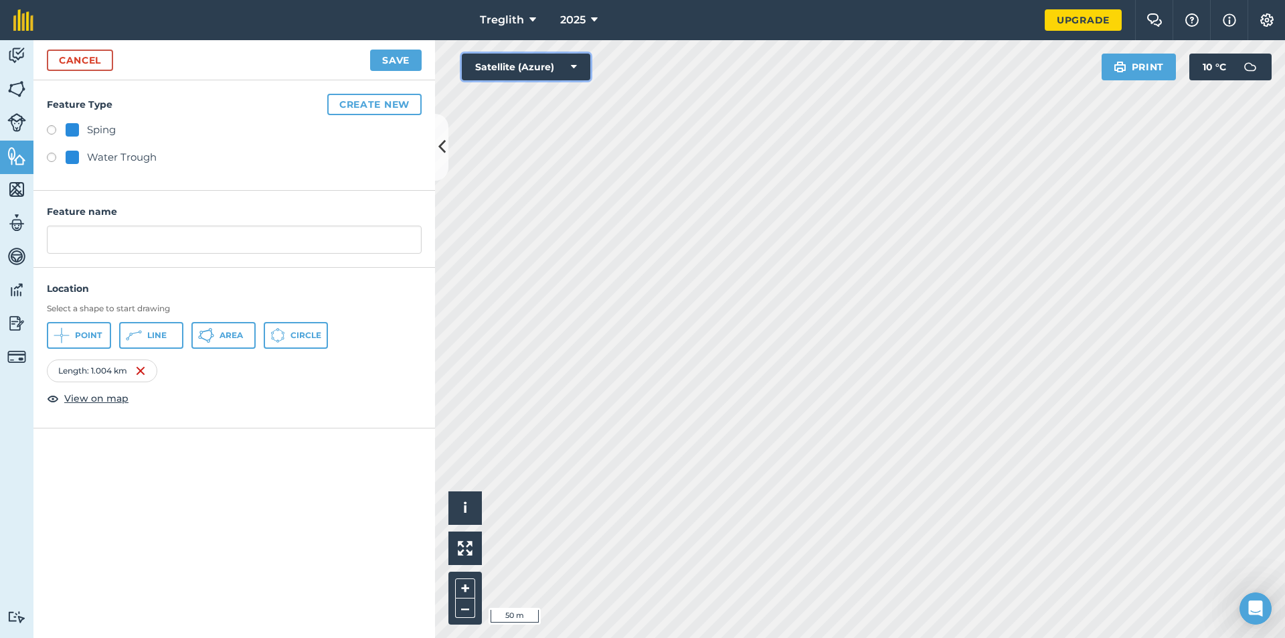
click at [548, 72] on button "Satellite (Azure)" at bounding box center [526, 67] width 129 height 27
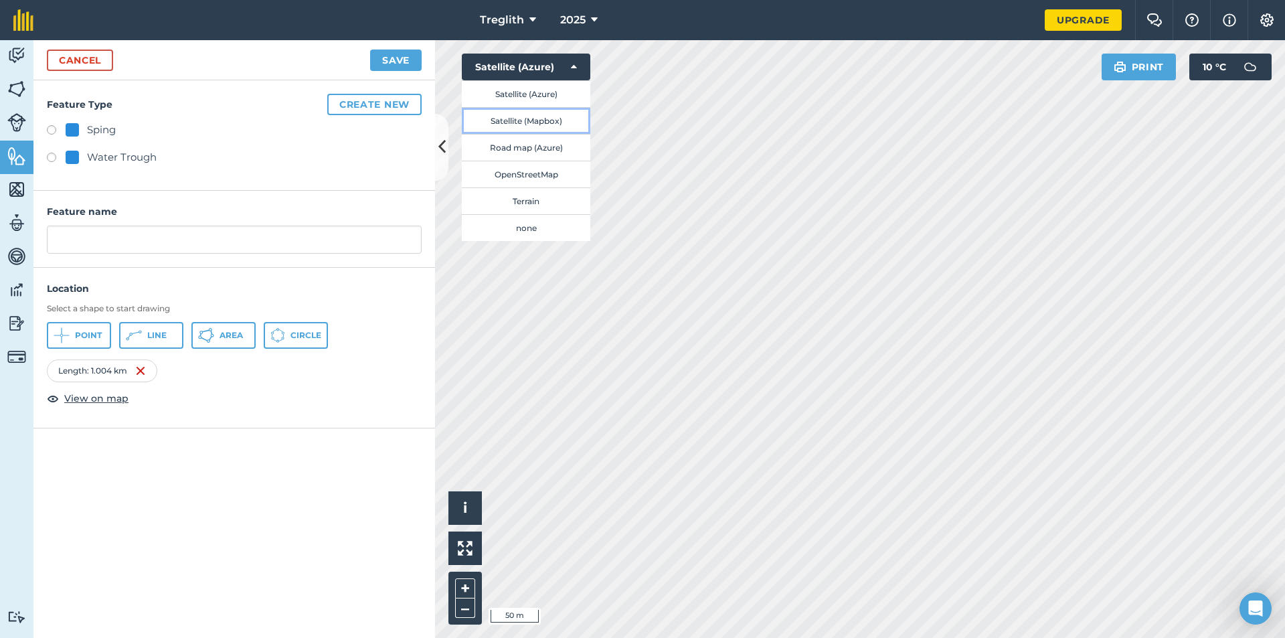
click at [522, 122] on button "Satellite (Mapbox)" at bounding box center [526, 120] width 129 height 27
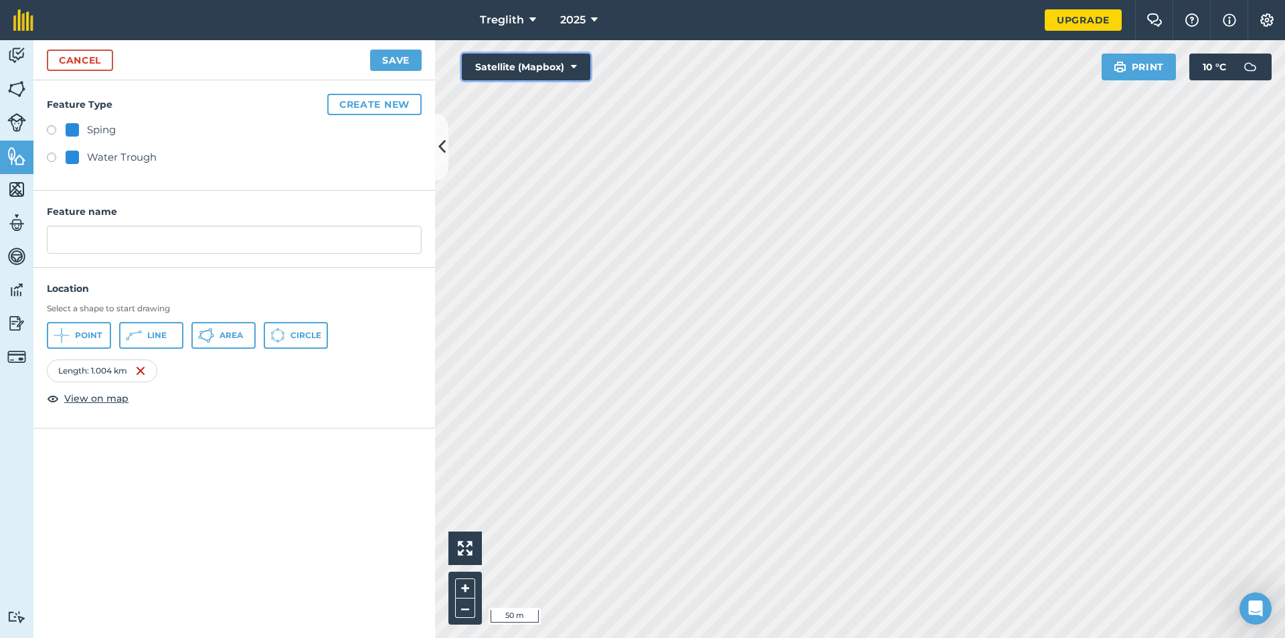
click at [584, 65] on button "Satellite (Mapbox)" at bounding box center [526, 67] width 129 height 27
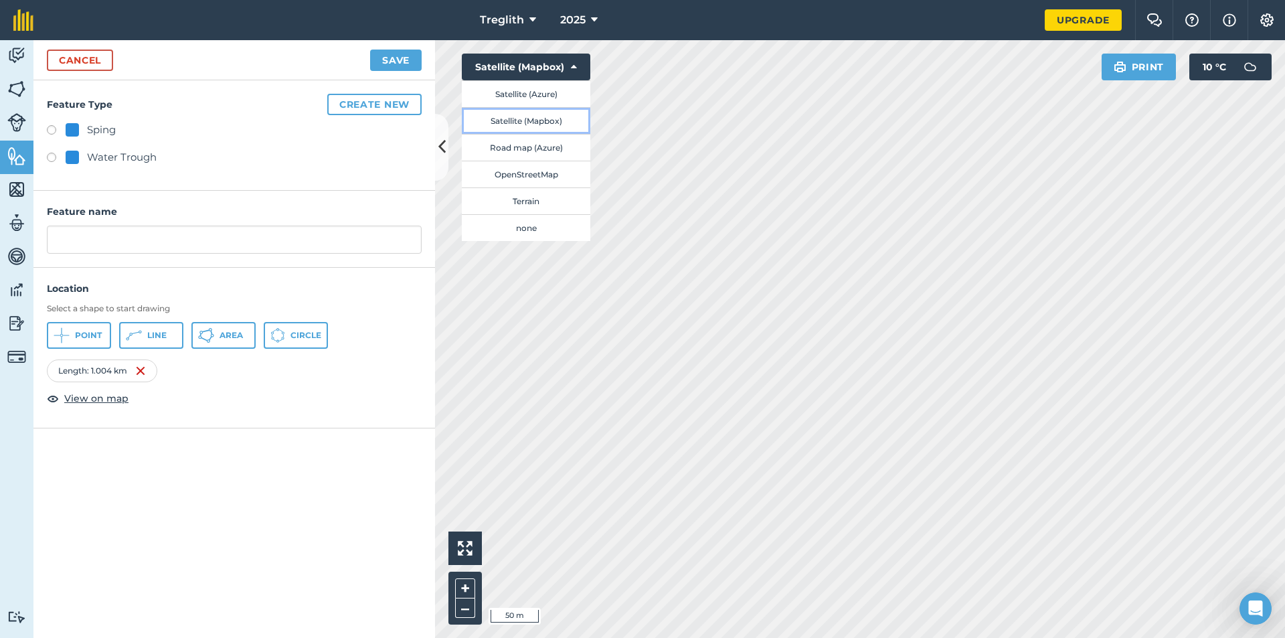
click at [552, 123] on button "Satellite (Mapbox)" at bounding box center [526, 120] width 129 height 27
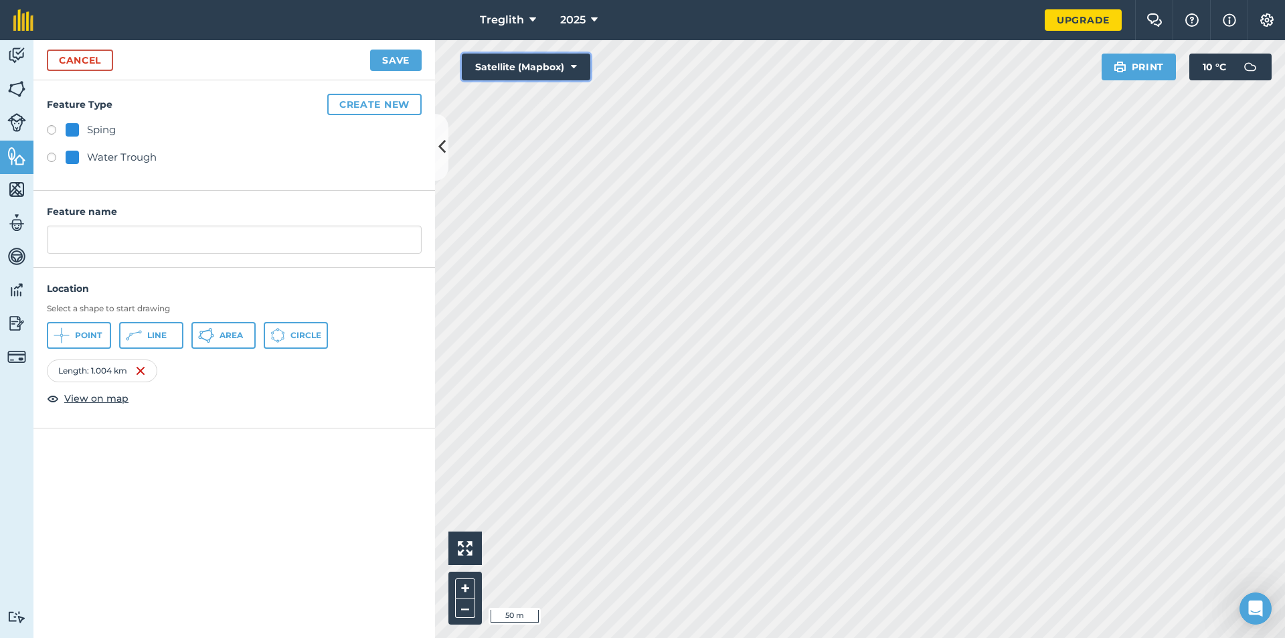
click at [564, 73] on button "Satellite (Mapbox)" at bounding box center [526, 67] width 129 height 27
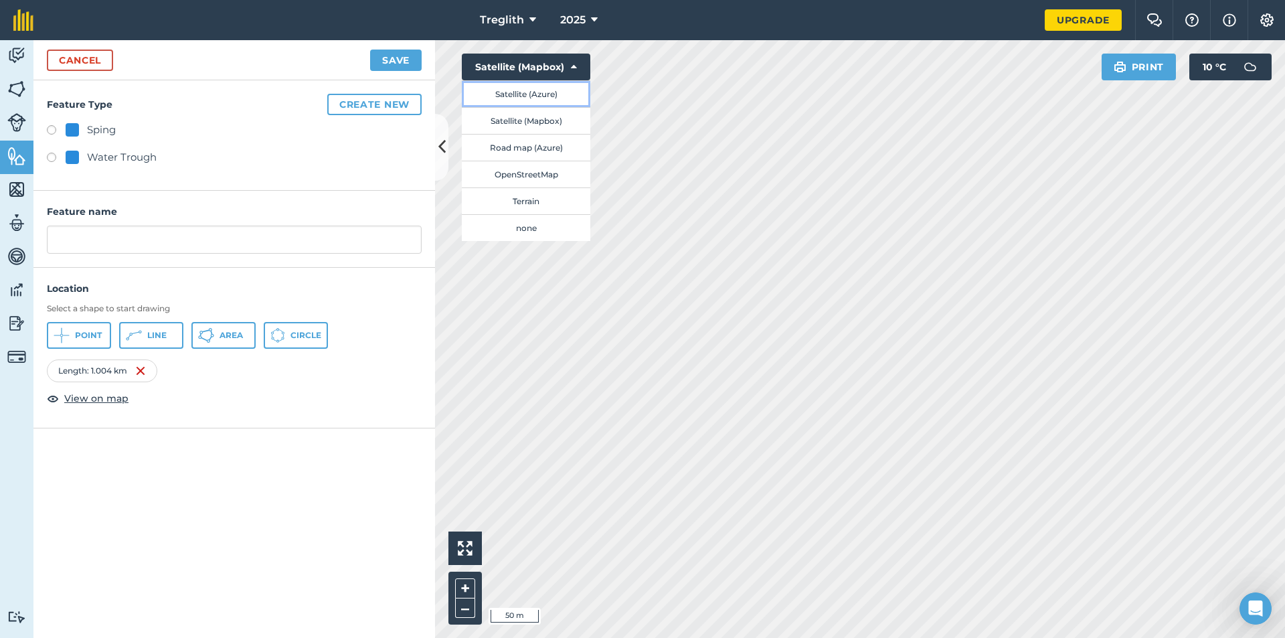
click at [557, 96] on button "Satellite (Azure)" at bounding box center [526, 93] width 129 height 27
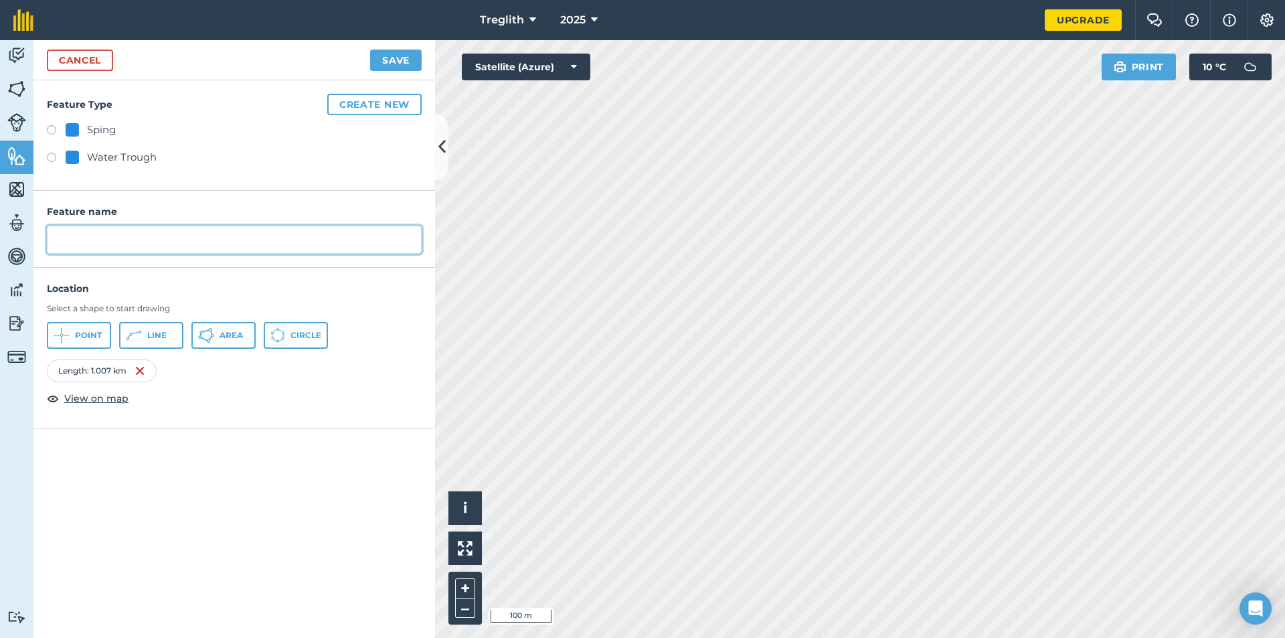
click at [106, 235] on input "text" at bounding box center [234, 240] width 375 height 28
click at [76, 242] on input "Cootage Block Boundary Fencing" at bounding box center [234, 240] width 375 height 28
type input "Cottage Block Boundary Fencing"
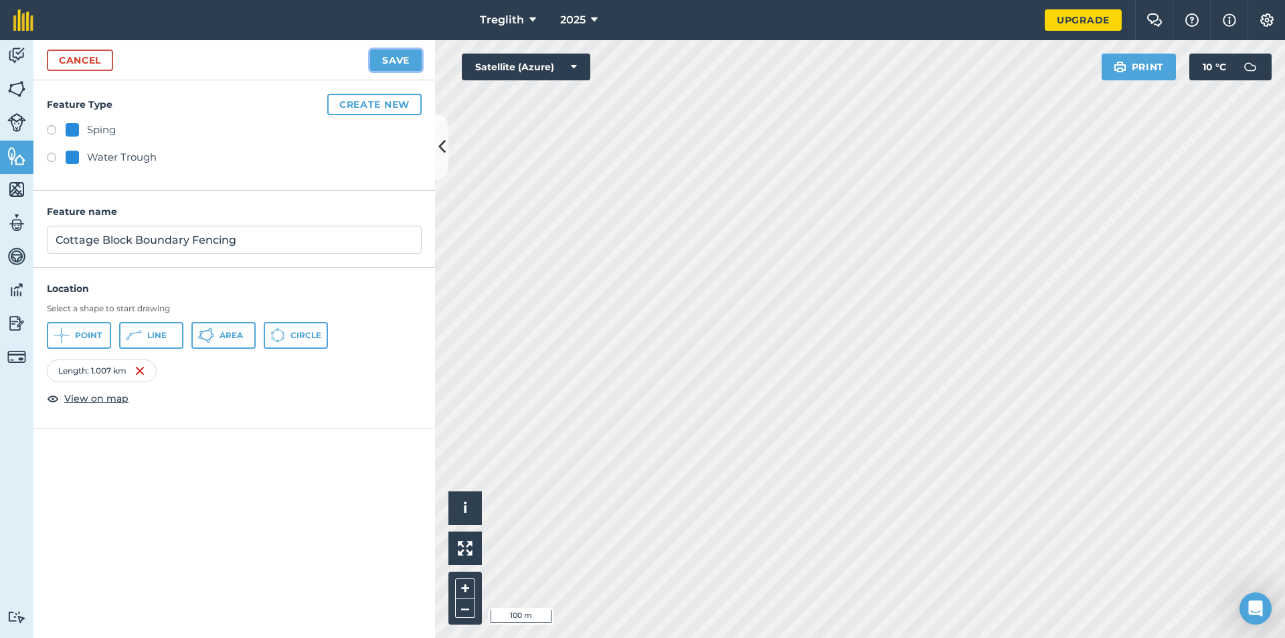
click at [390, 69] on button "Save" at bounding box center [396, 60] width 52 height 21
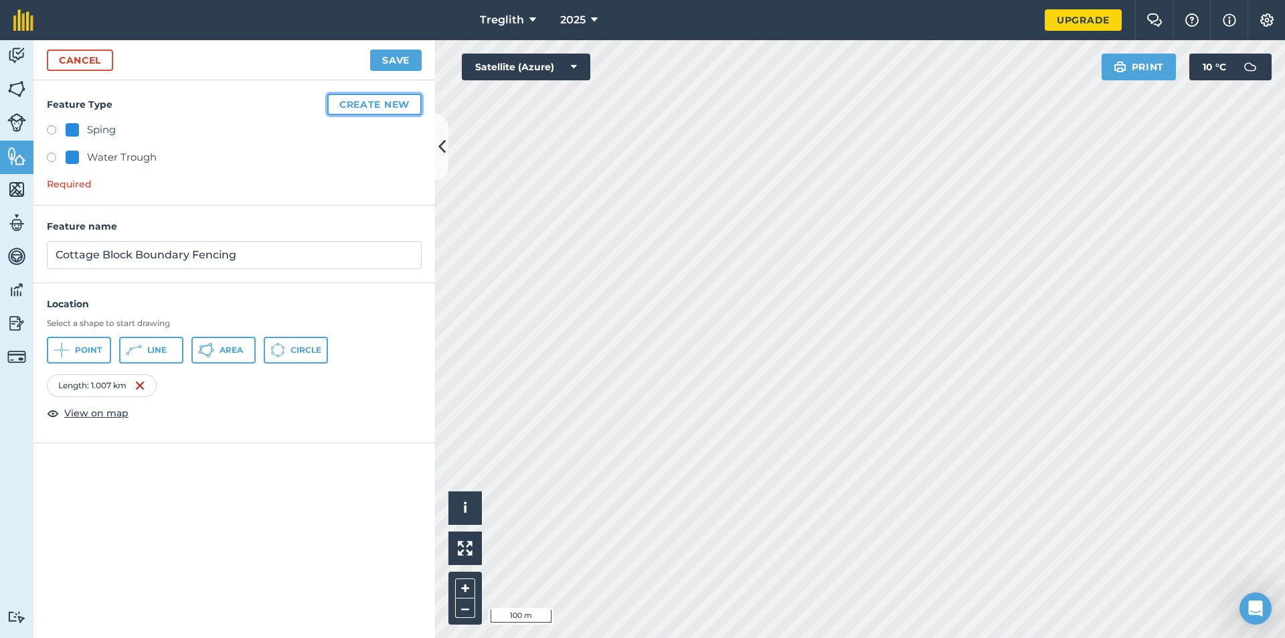
click at [382, 106] on button "Create new" at bounding box center [374, 104] width 94 height 21
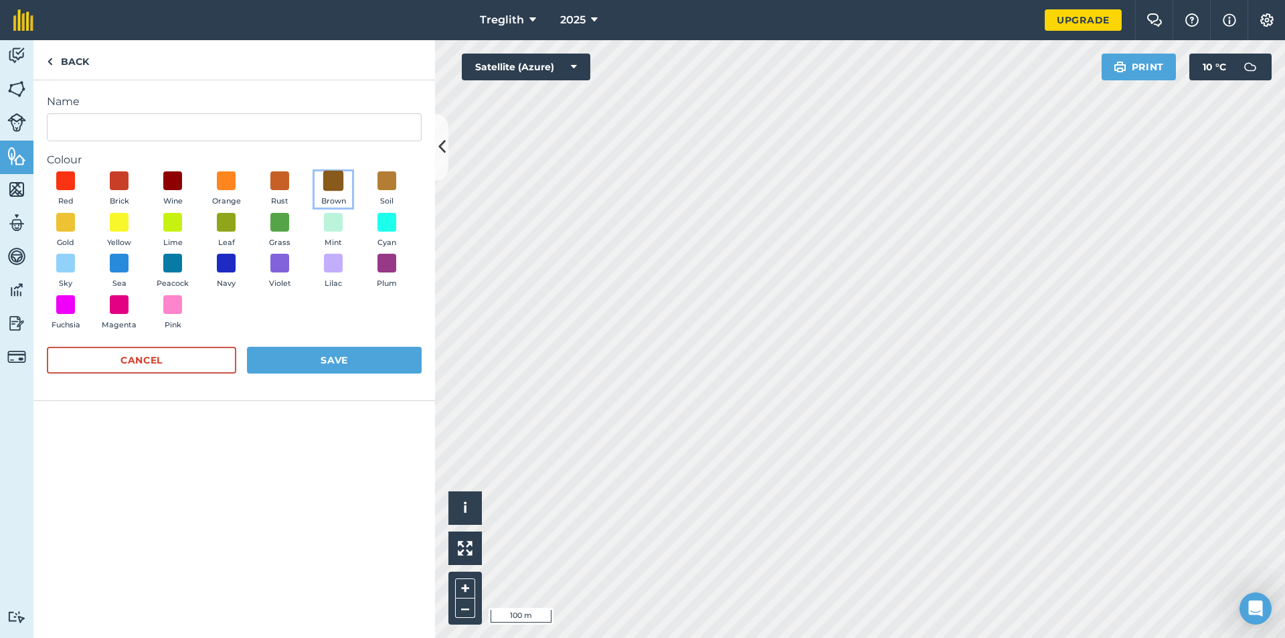
drag, startPoint x: 337, startPoint y: 184, endPoint x: 290, endPoint y: 173, distance: 48.2
click at [336, 184] on span at bounding box center [333, 180] width 19 height 19
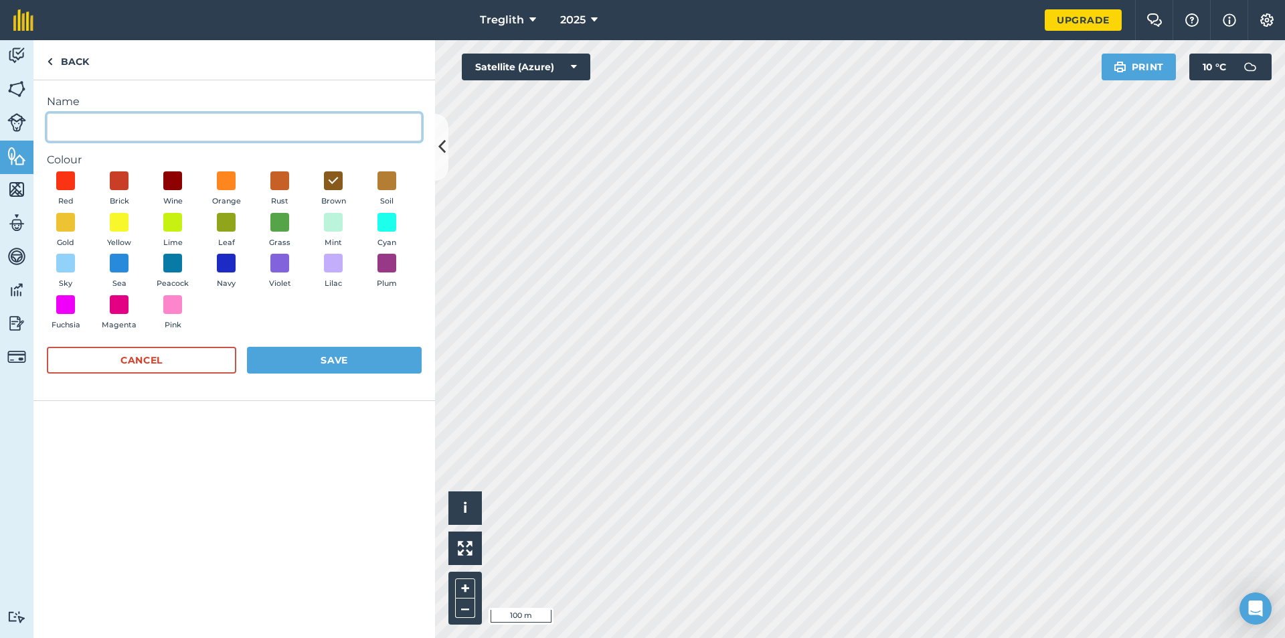
click at [126, 126] on input "Name" at bounding box center [234, 127] width 375 height 28
type input "Fencing"
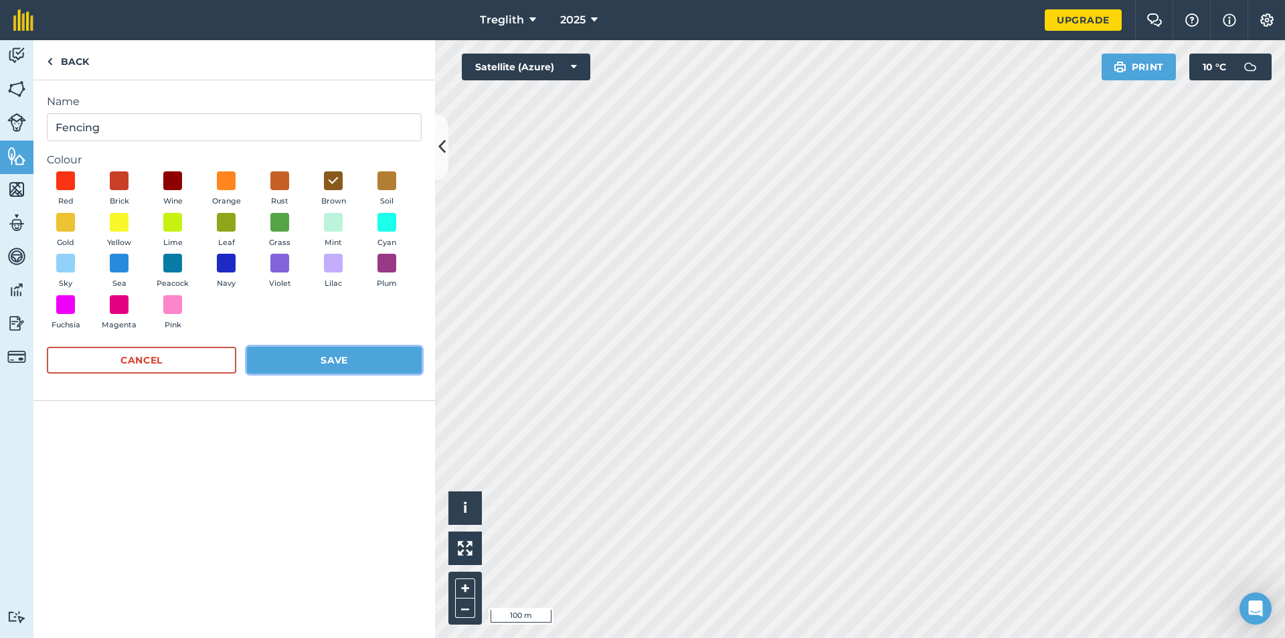
click at [351, 355] on button "Save" at bounding box center [334, 360] width 175 height 27
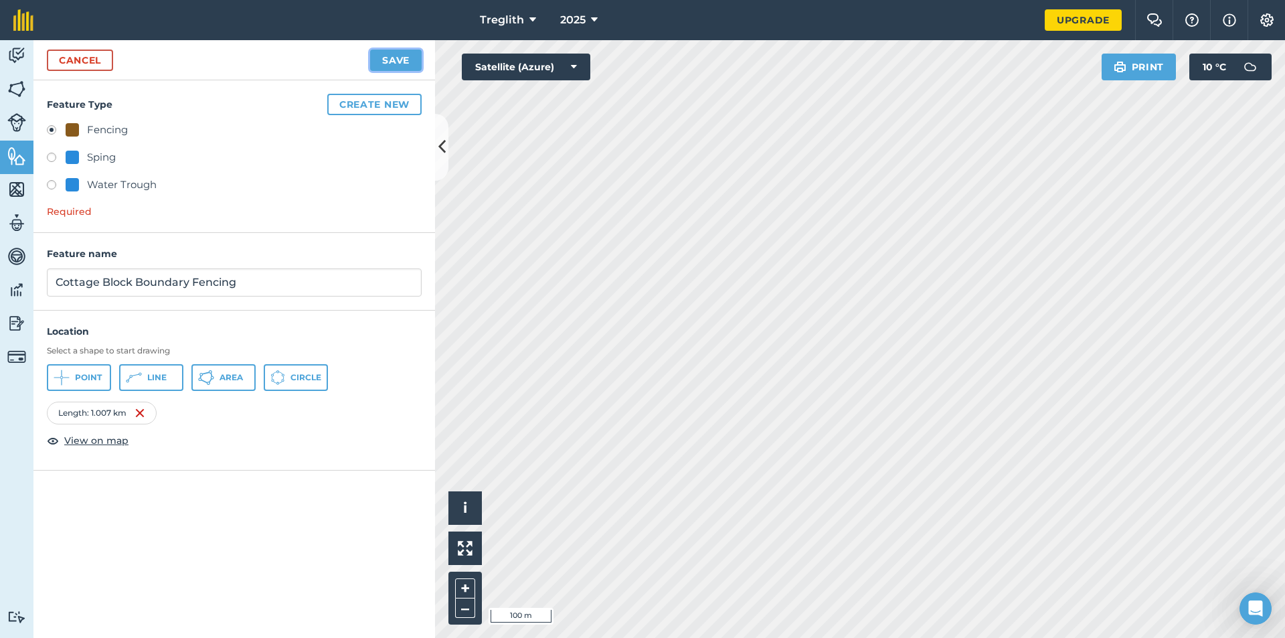
click at [390, 61] on button "Save" at bounding box center [396, 60] width 52 height 21
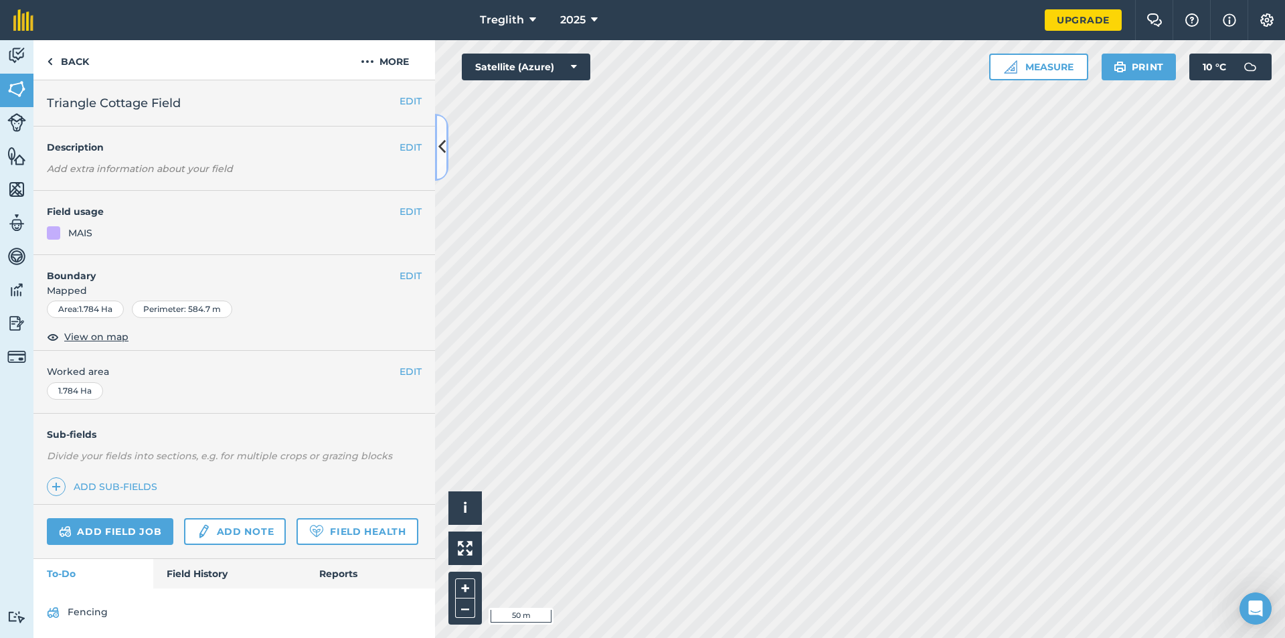
click at [445, 151] on icon at bounding box center [441, 146] width 7 height 23
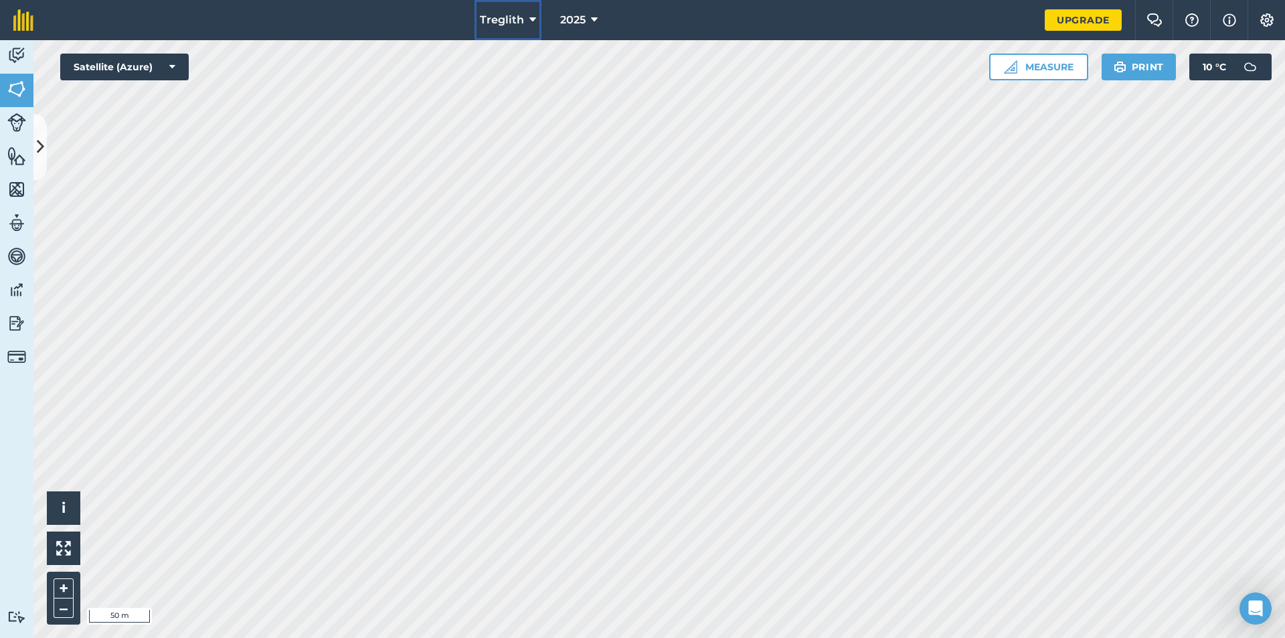
click at [530, 23] on icon at bounding box center [533, 20] width 7 height 16
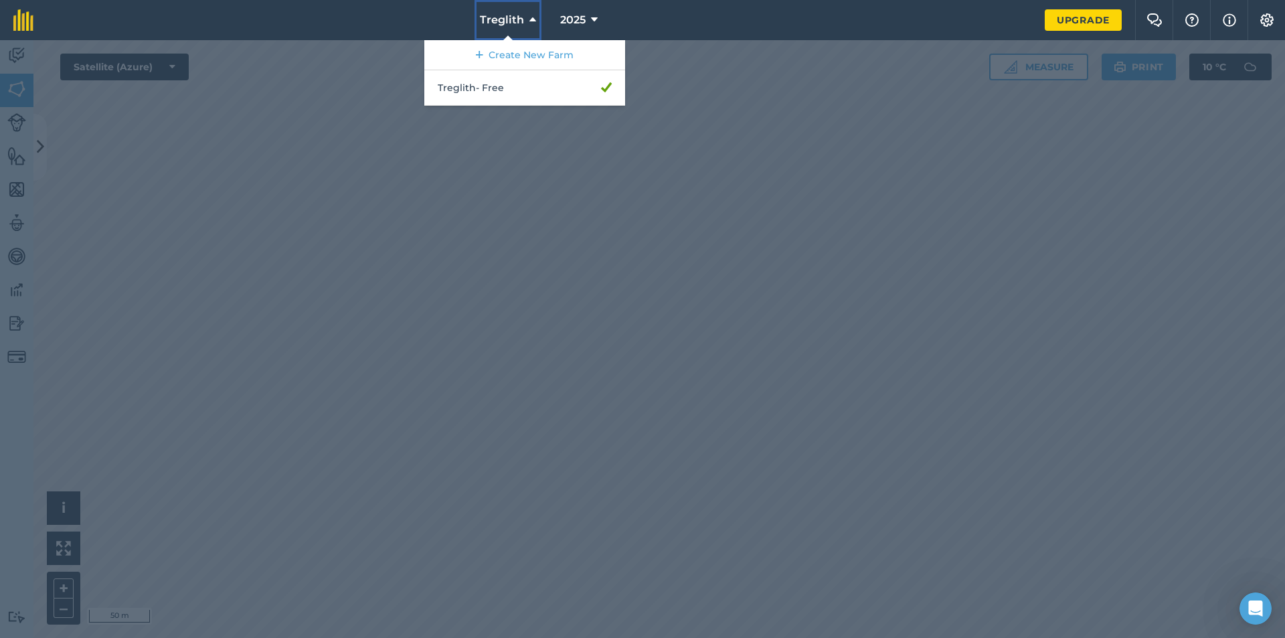
click at [530, 23] on icon at bounding box center [533, 20] width 7 height 16
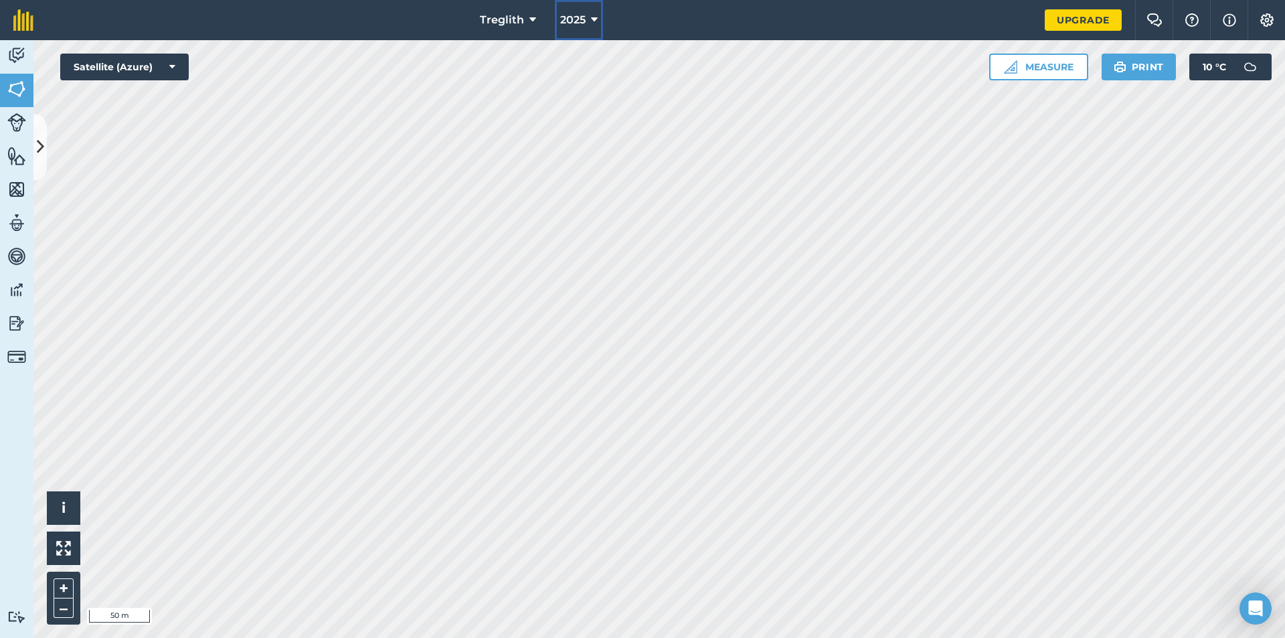
click at [591, 18] on icon at bounding box center [594, 20] width 7 height 16
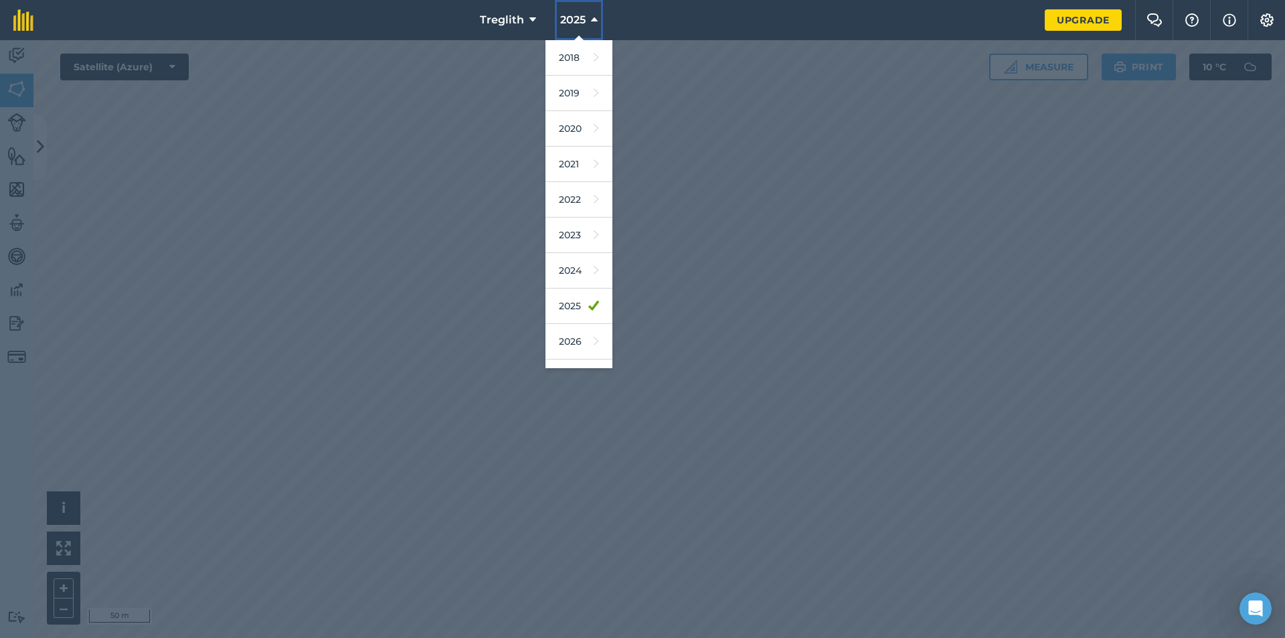
click at [594, 16] on icon at bounding box center [594, 20] width 7 height 16
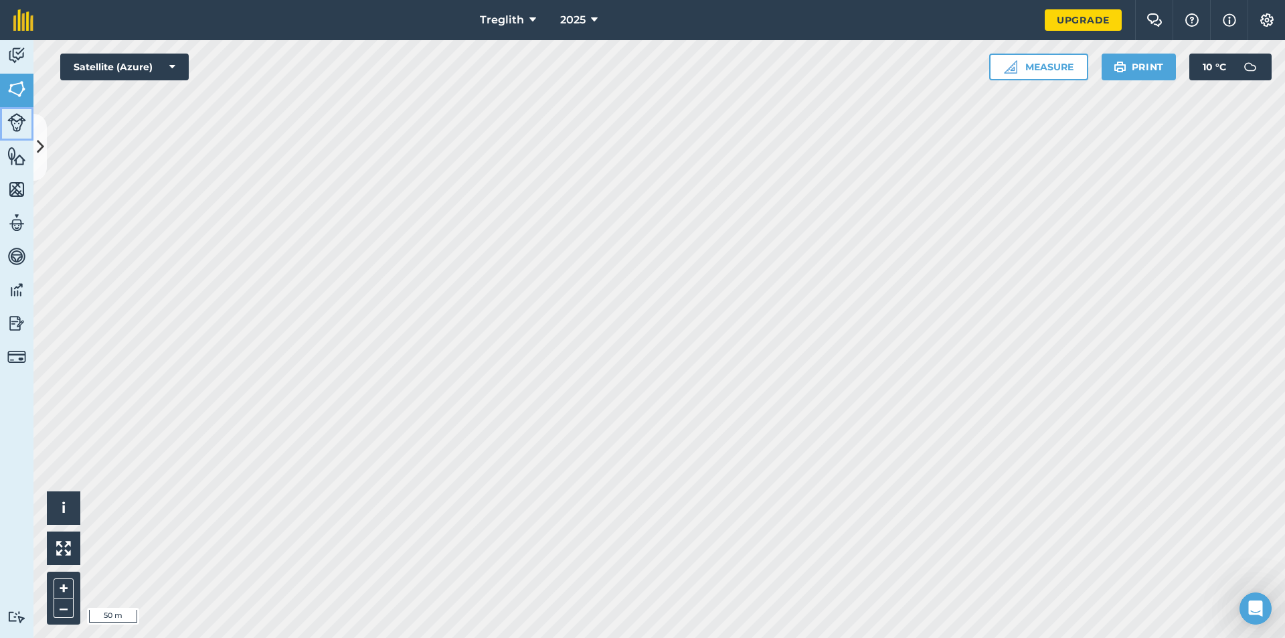
click at [17, 125] on img at bounding box center [16, 122] width 19 height 19
click at [12, 156] on img at bounding box center [16, 156] width 19 height 20
click at [20, 189] on img at bounding box center [16, 189] width 19 height 20
click at [23, 159] on img at bounding box center [16, 156] width 19 height 20
click at [9, 215] on img at bounding box center [16, 223] width 19 height 20
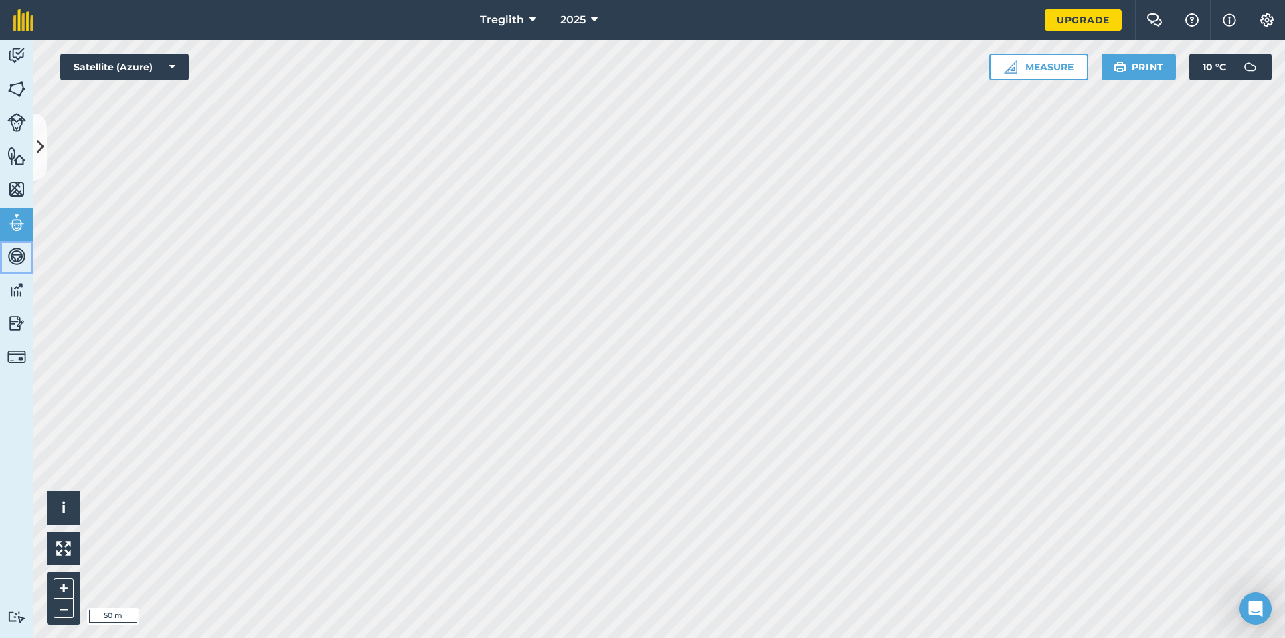
click at [17, 252] on img at bounding box center [16, 256] width 19 height 20
click at [18, 282] on img at bounding box center [16, 290] width 19 height 20
click at [17, 316] on img at bounding box center [16, 323] width 19 height 20
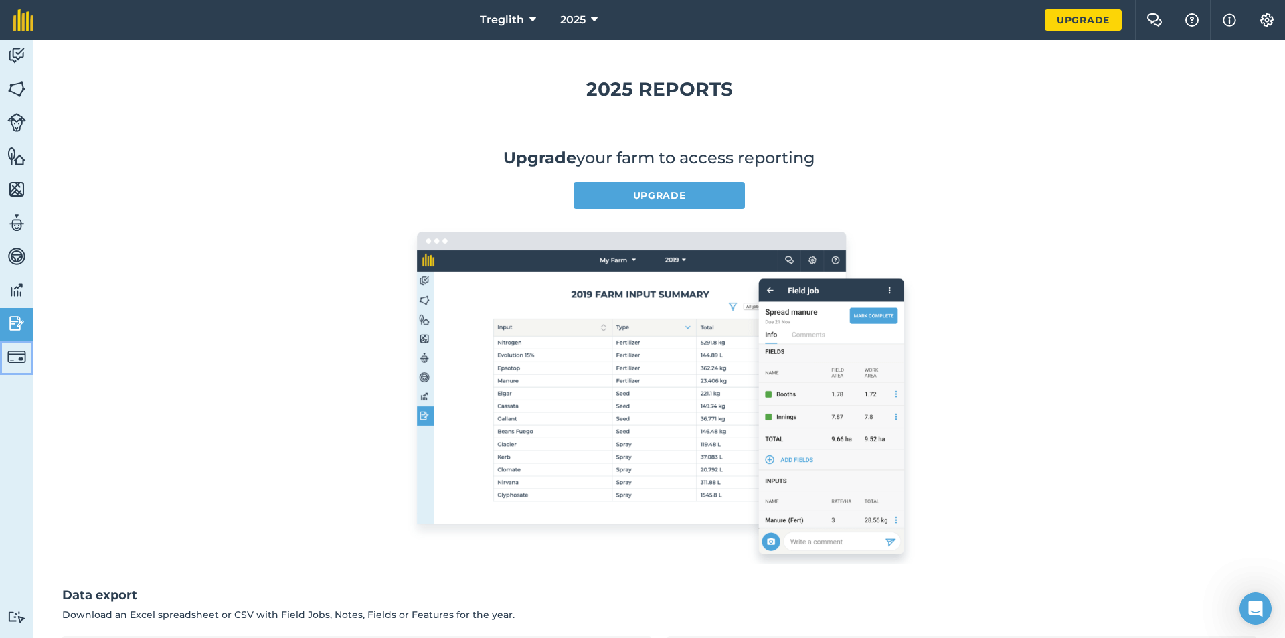
click at [15, 359] on img at bounding box center [16, 356] width 19 height 19
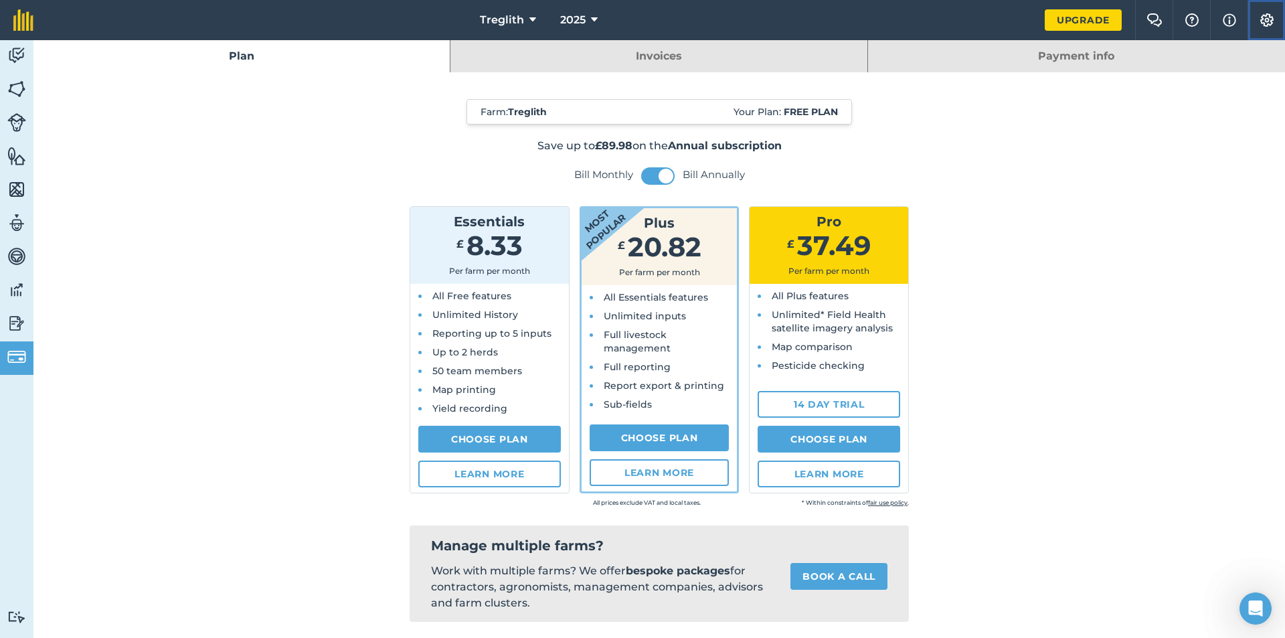
click at [1031, 22] on img at bounding box center [1267, 19] width 16 height 13
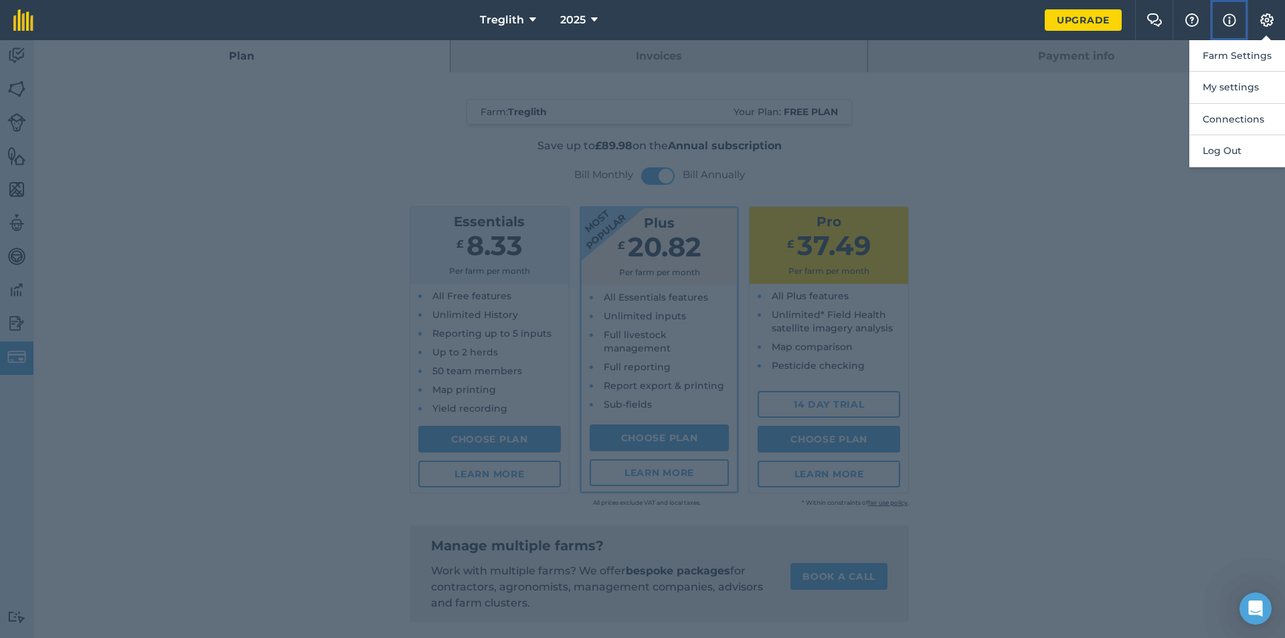
click at [1031, 19] on img at bounding box center [1229, 20] width 13 height 16
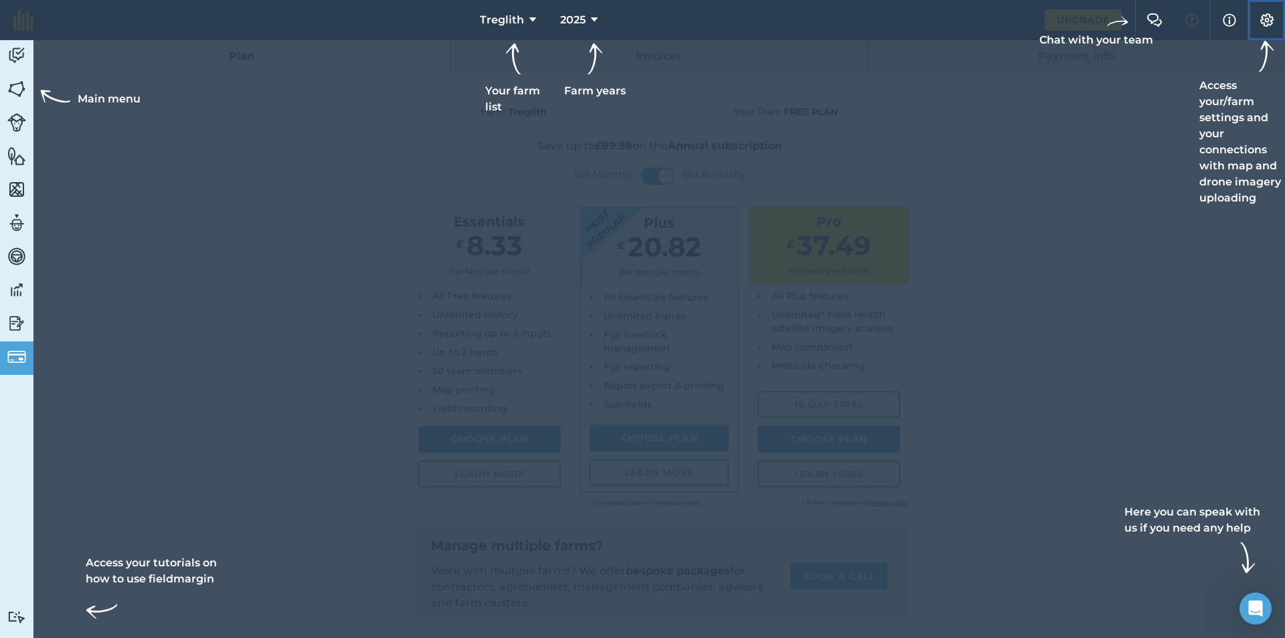
click at [1031, 19] on img at bounding box center [1267, 19] width 16 height 13
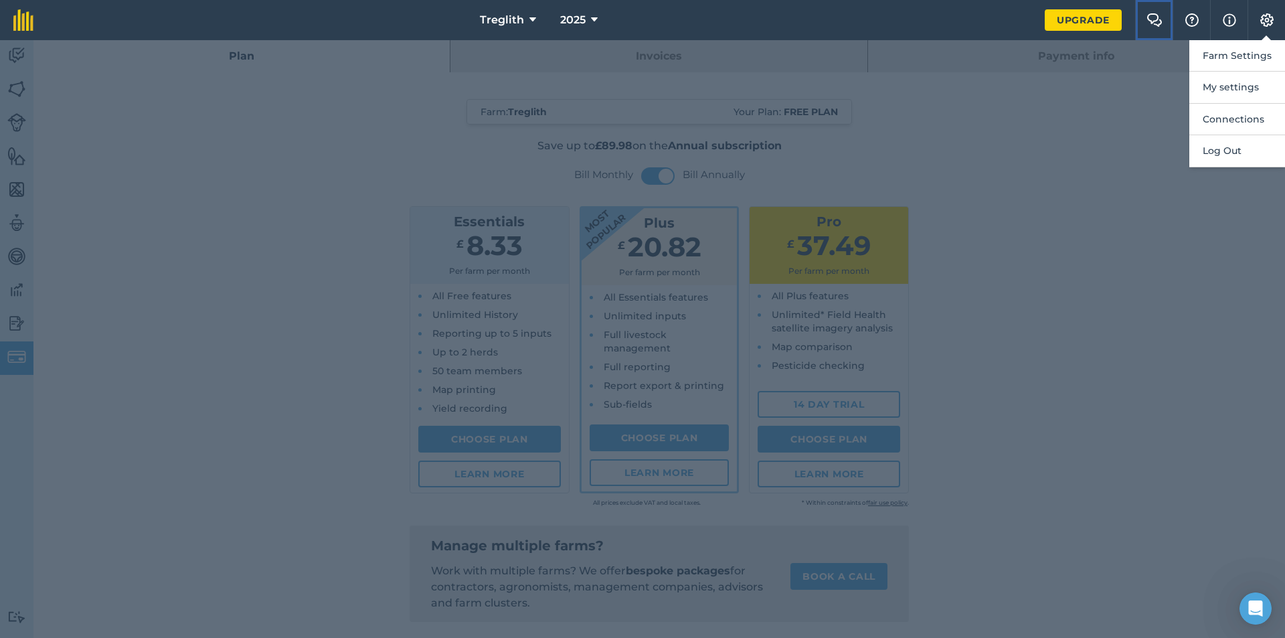
click at [1031, 21] on img at bounding box center [1155, 19] width 16 height 13
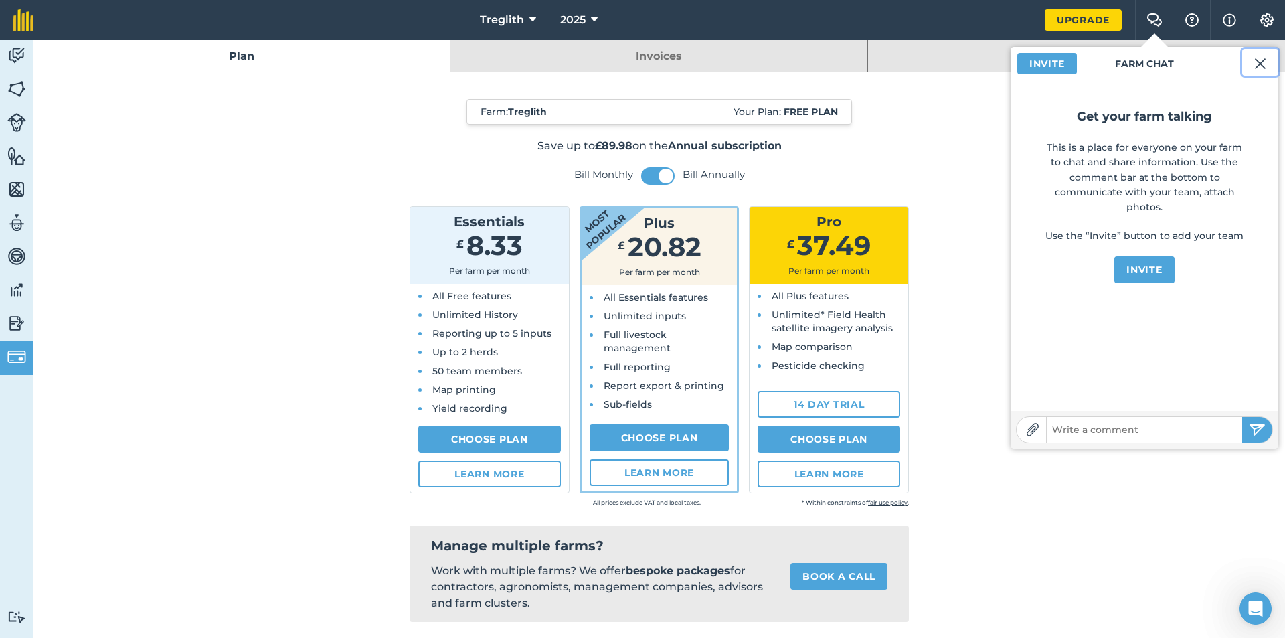
click at [1031, 60] on img at bounding box center [1260, 64] width 12 height 16
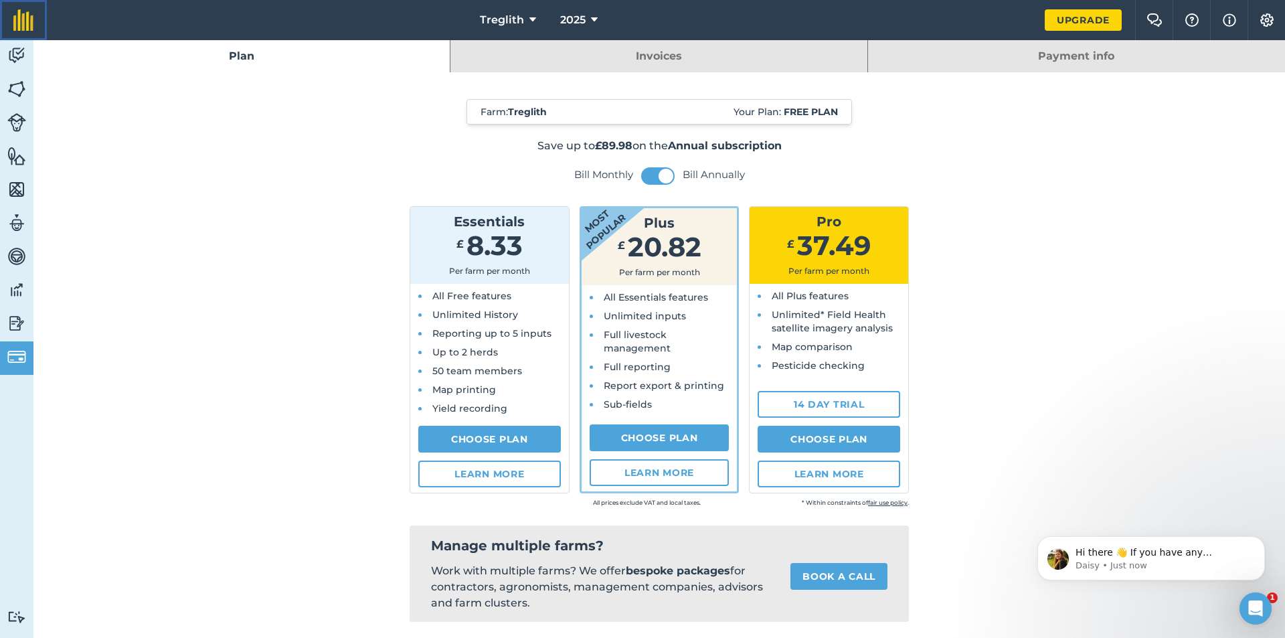
click at [28, 21] on img at bounding box center [23, 19] width 20 height 21
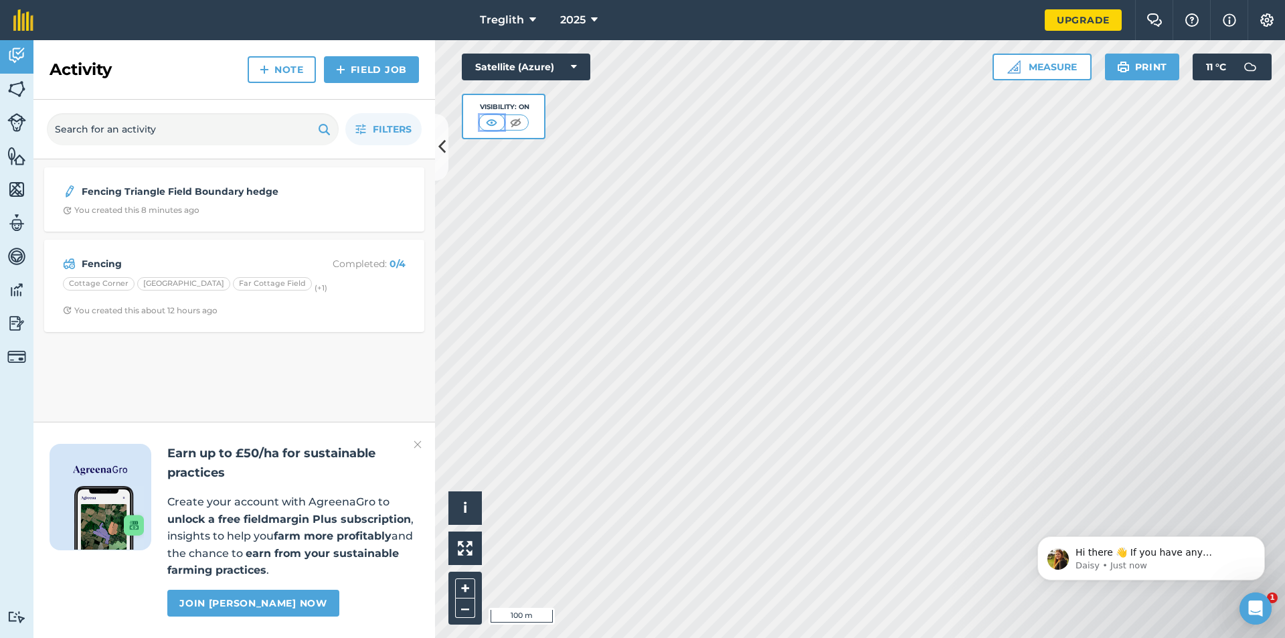
click at [489, 124] on img at bounding box center [491, 122] width 17 height 13
click at [516, 125] on img at bounding box center [515, 122] width 17 height 13
click at [494, 124] on img at bounding box center [492, 122] width 17 height 13
click at [517, 123] on img at bounding box center [515, 122] width 17 height 13
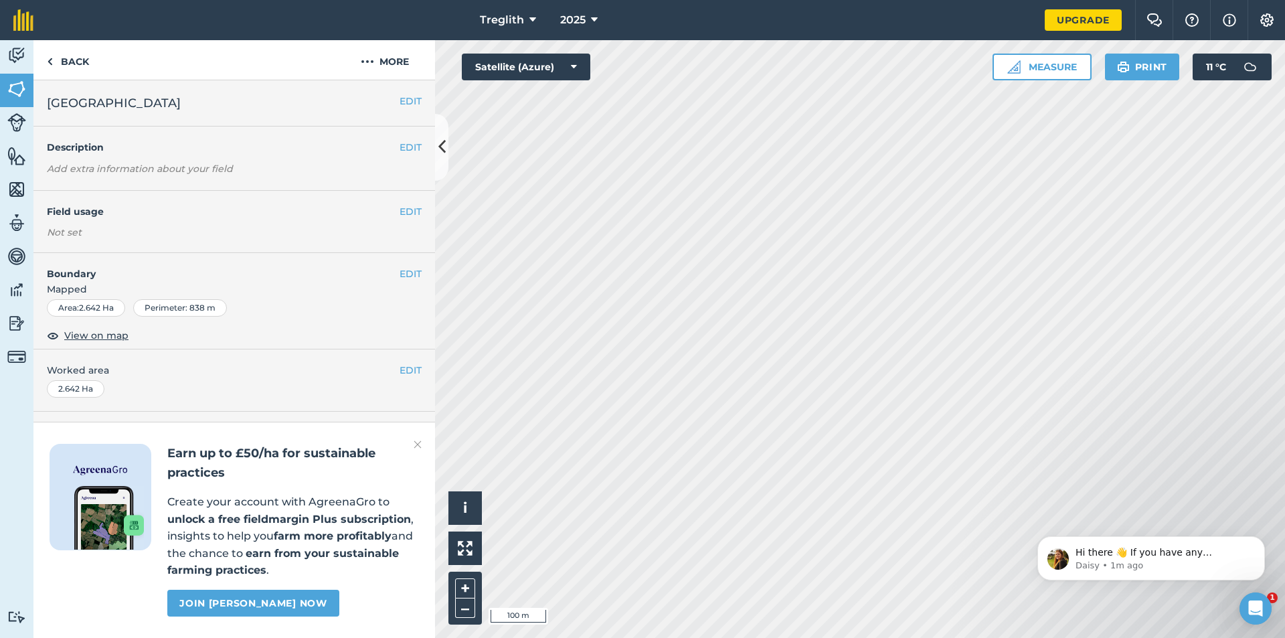
click at [397, 102] on h2 "Trecoyse Field" at bounding box center [223, 103] width 353 height 19
click at [404, 100] on button "EDIT" at bounding box center [411, 101] width 22 height 15
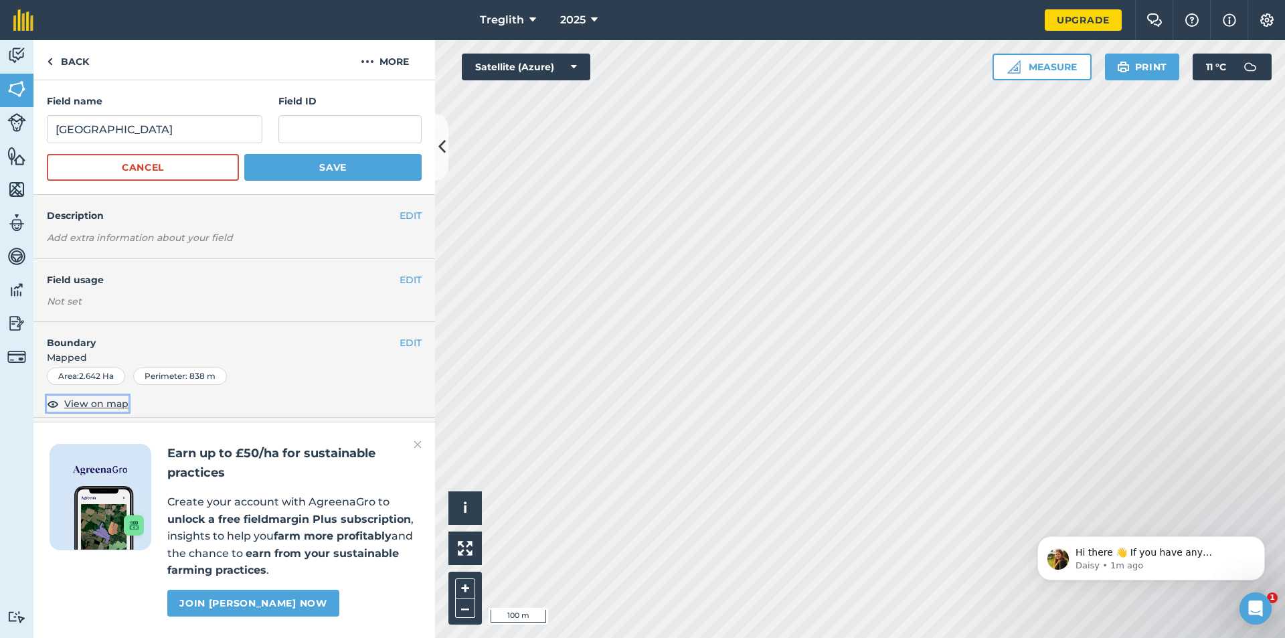
click at [94, 406] on span "View on map" at bounding box center [96, 403] width 64 height 15
drag, startPoint x: 517, startPoint y: 66, endPoint x: 558, endPoint y: 72, distance: 42.0
click at [517, 66] on button "Satellite (Azure)" at bounding box center [526, 67] width 129 height 27
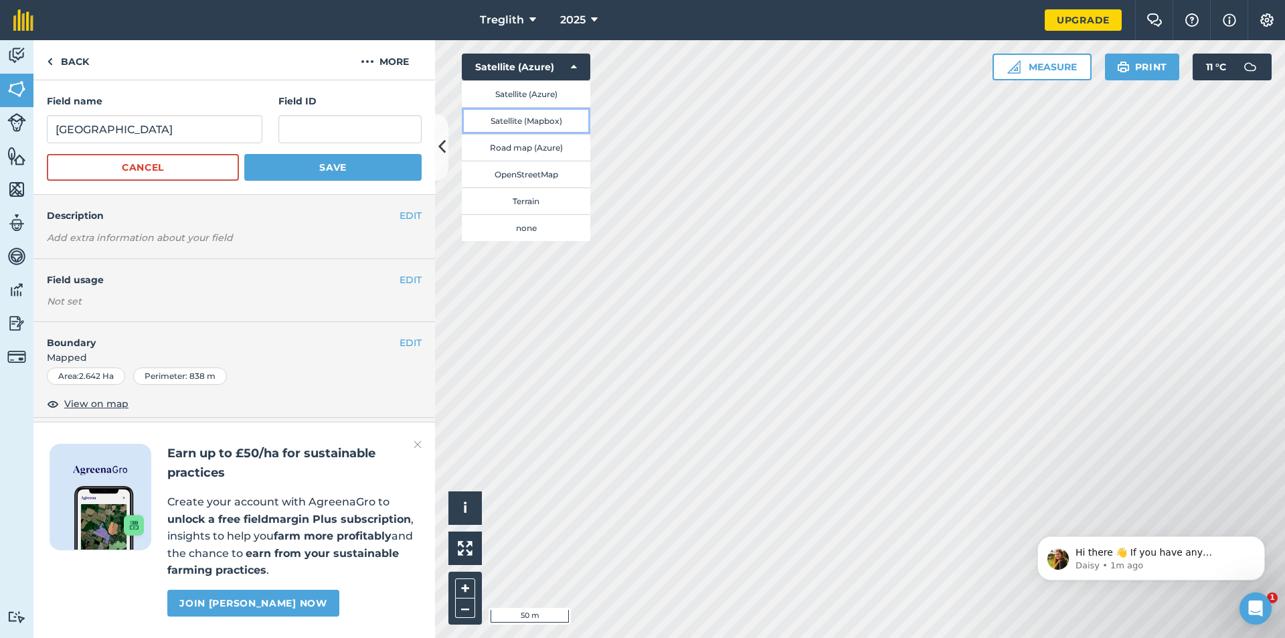
click at [554, 120] on button "Satellite (Mapbox)" at bounding box center [526, 120] width 129 height 27
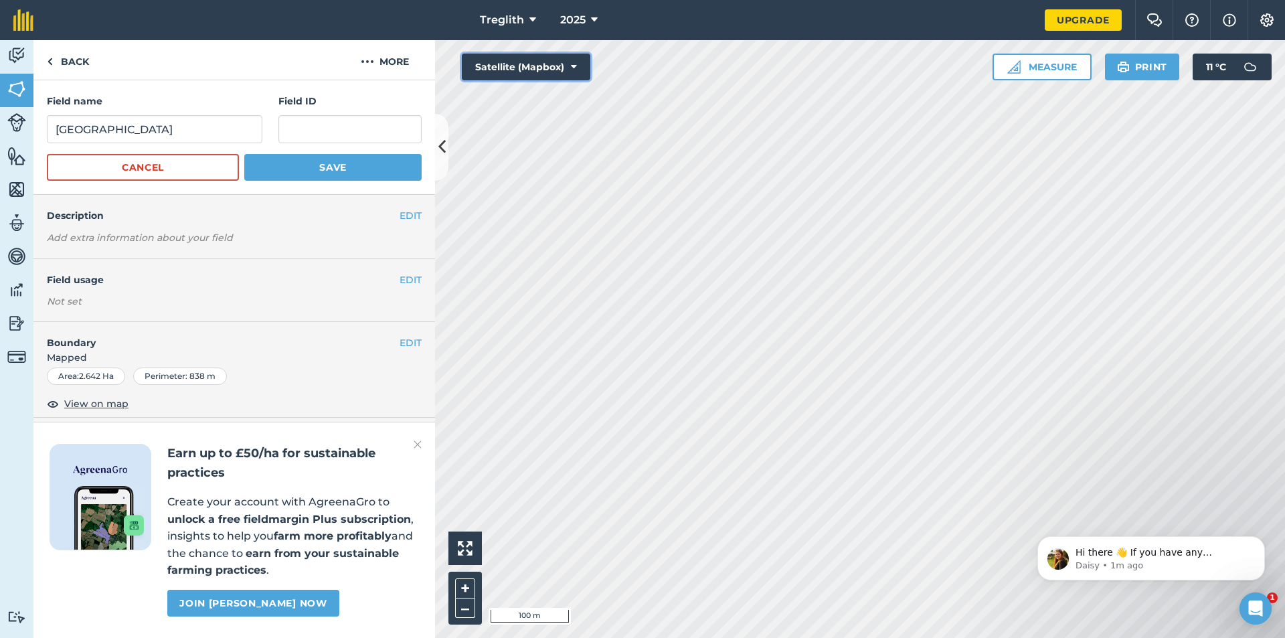
click at [552, 70] on button "Satellite (Mapbox)" at bounding box center [526, 67] width 129 height 27
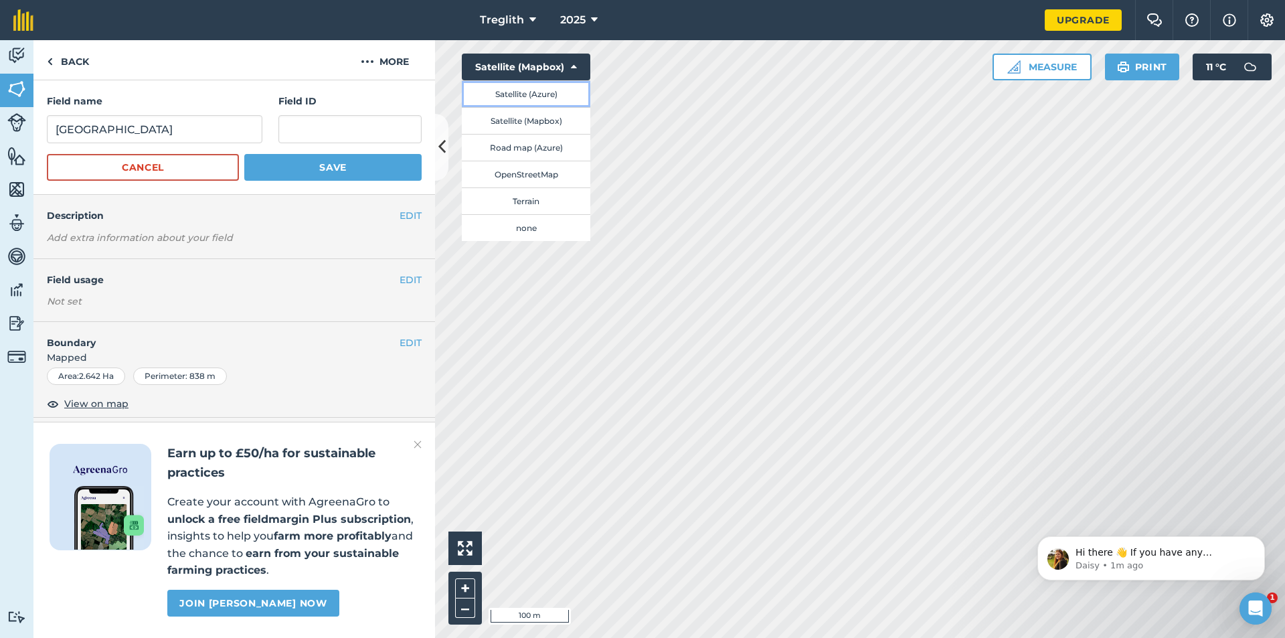
click at [542, 98] on button "Satellite (Azure)" at bounding box center [526, 93] width 129 height 27
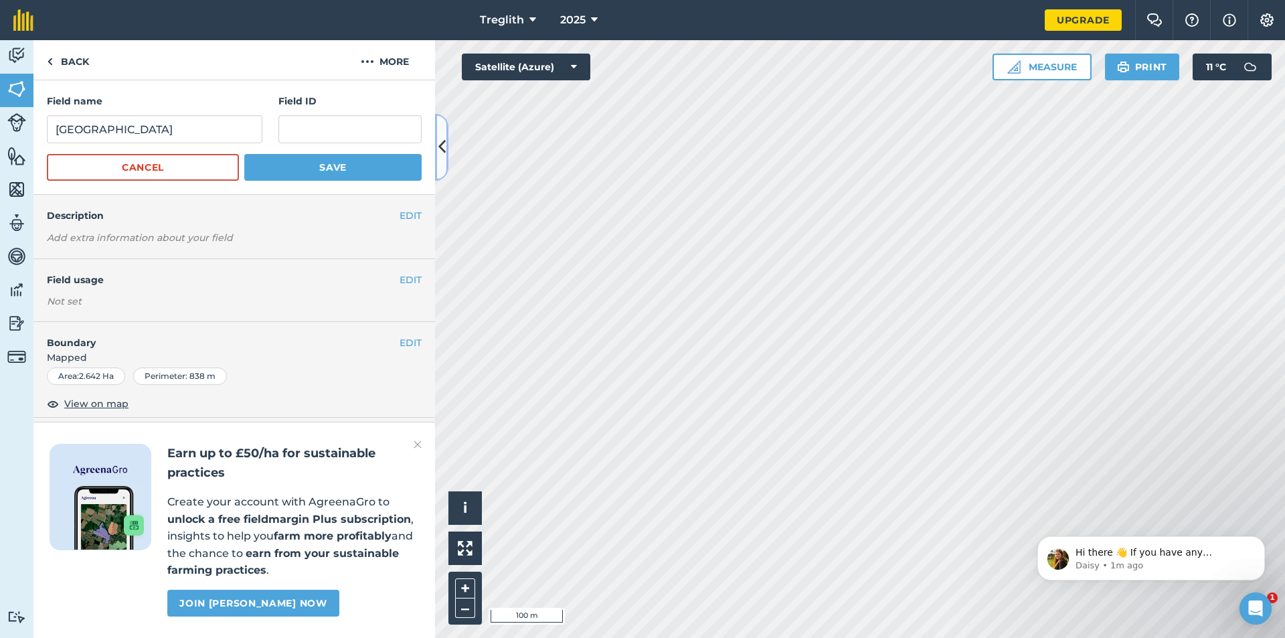
click at [441, 141] on icon at bounding box center [441, 146] width 7 height 23
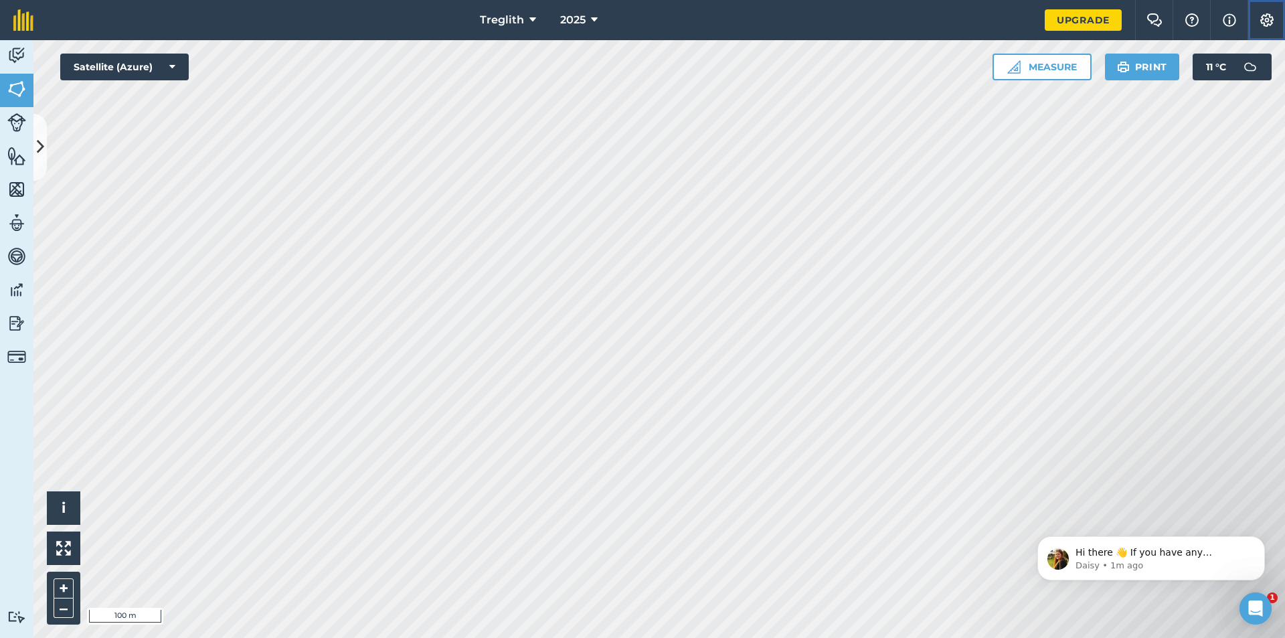
click at [1031, 14] on img at bounding box center [1267, 19] width 16 height 13
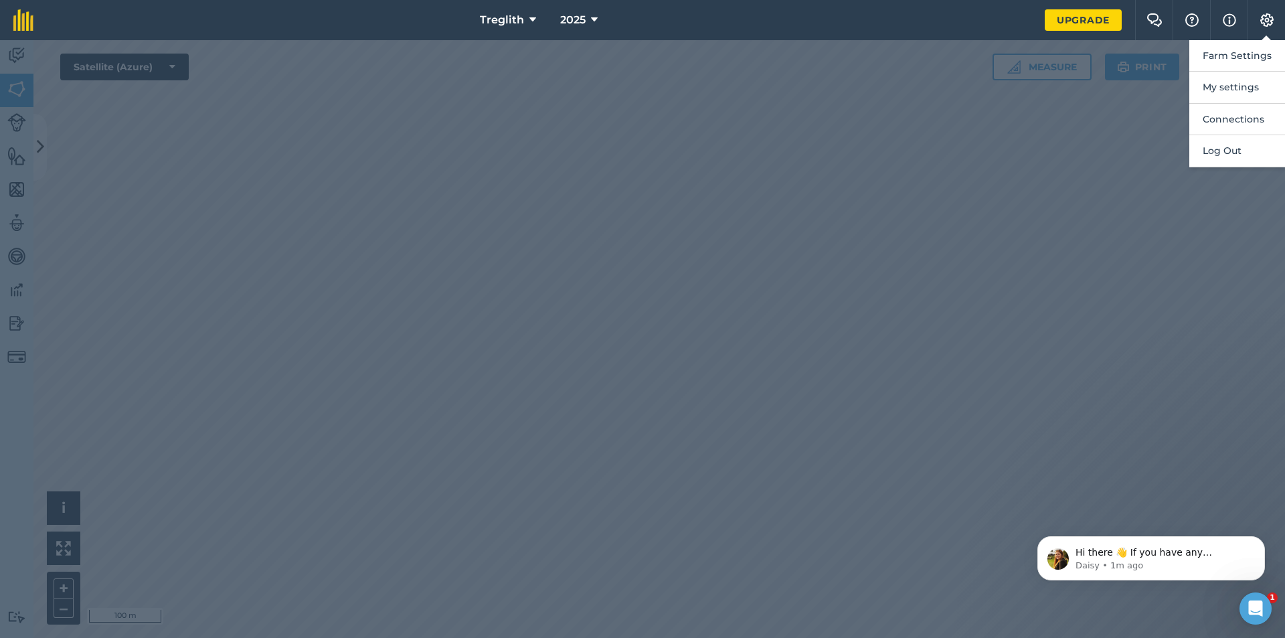
click at [991, 243] on div at bounding box center [642, 339] width 1285 height 598
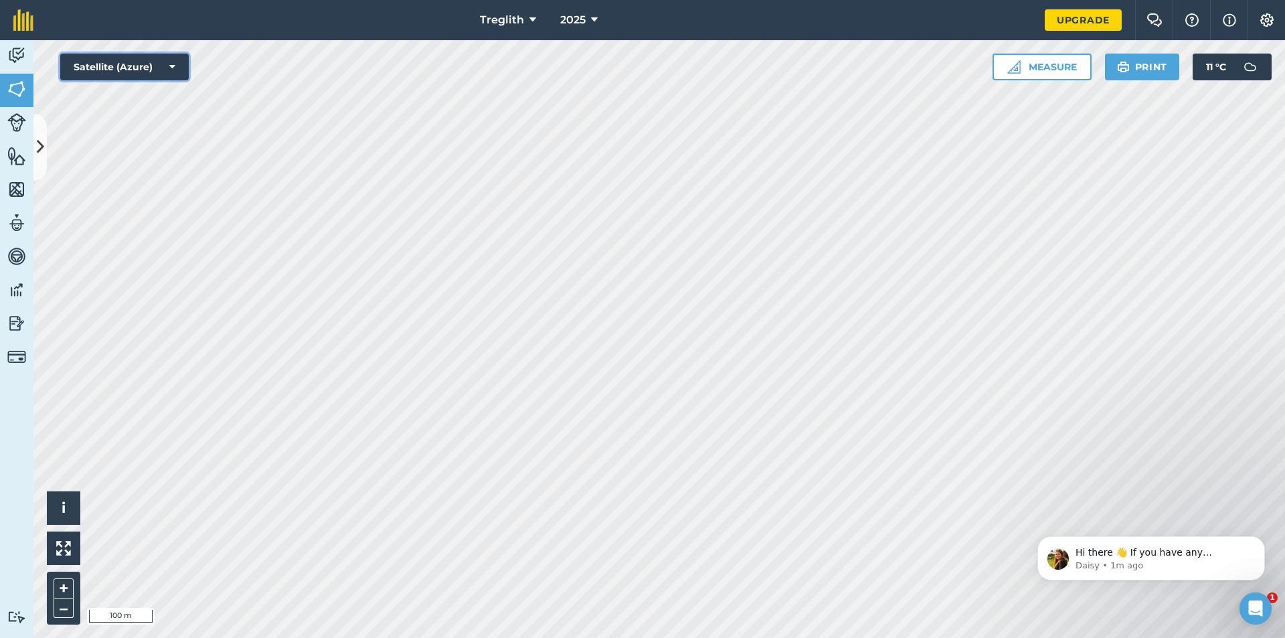
click at [183, 68] on button "Satellite (Azure)" at bounding box center [124, 67] width 129 height 27
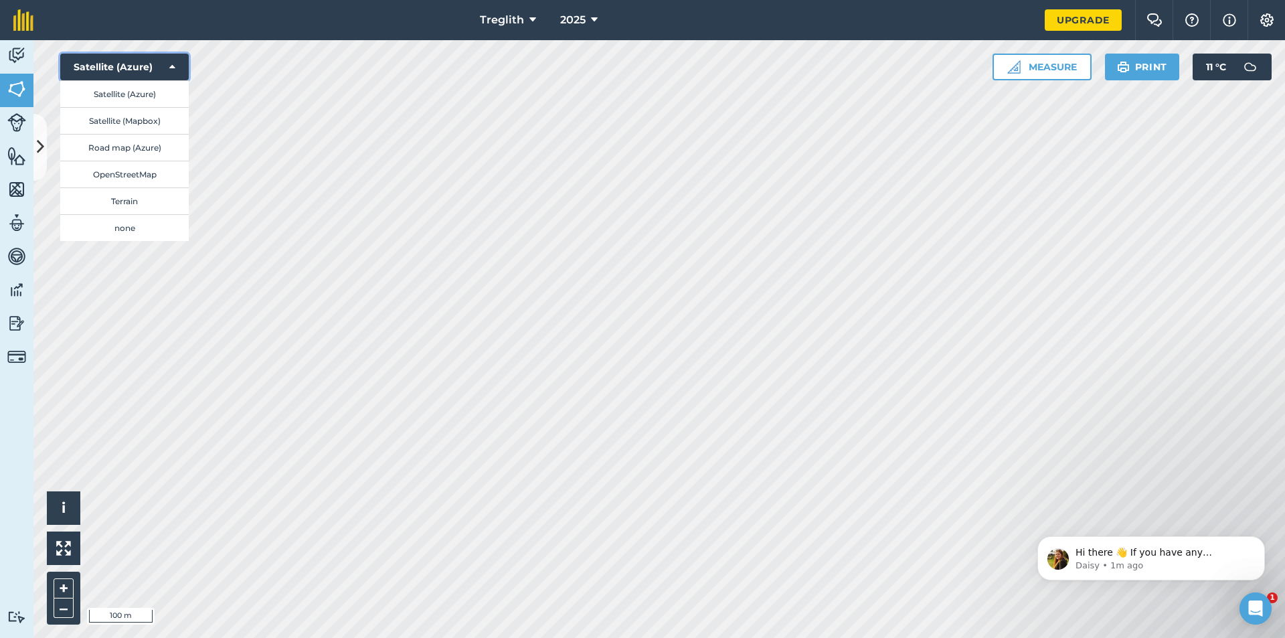
click at [167, 71] on button "Satellite (Azure)" at bounding box center [124, 67] width 129 height 27
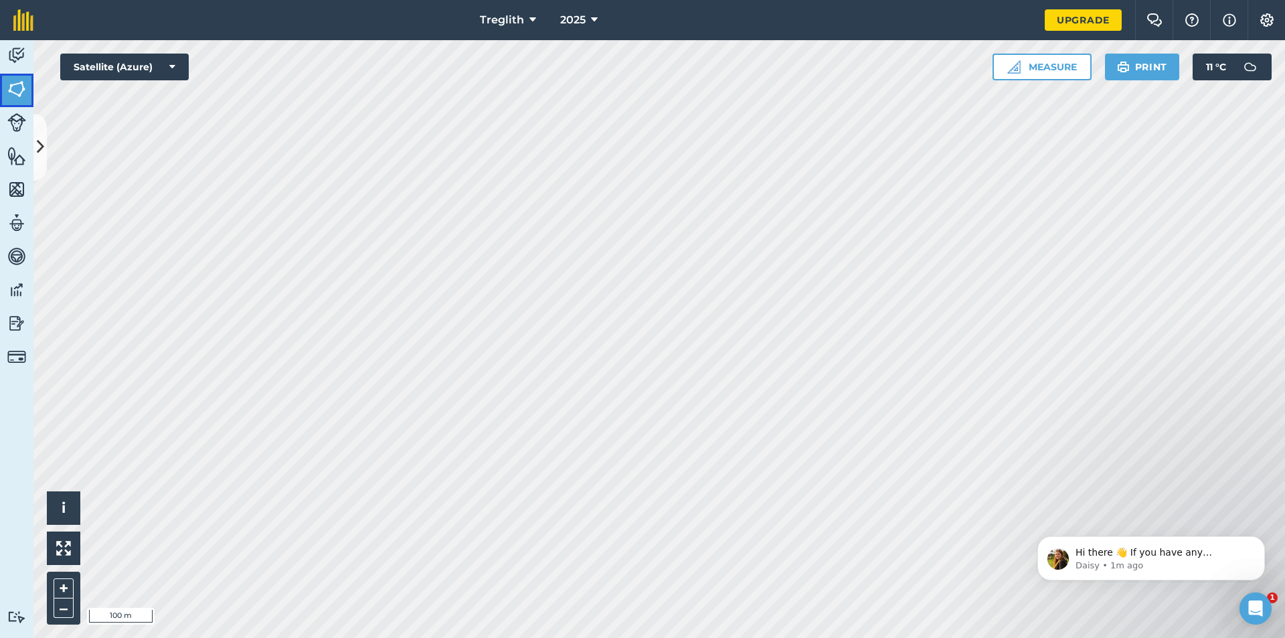
click at [13, 88] on img at bounding box center [16, 89] width 19 height 20
click at [26, 60] on link "Activity" at bounding box center [16, 56] width 33 height 33
click at [15, 88] on img at bounding box center [16, 89] width 19 height 20
click at [1031, 69] on button "Print" at bounding box center [1142, 67] width 75 height 27
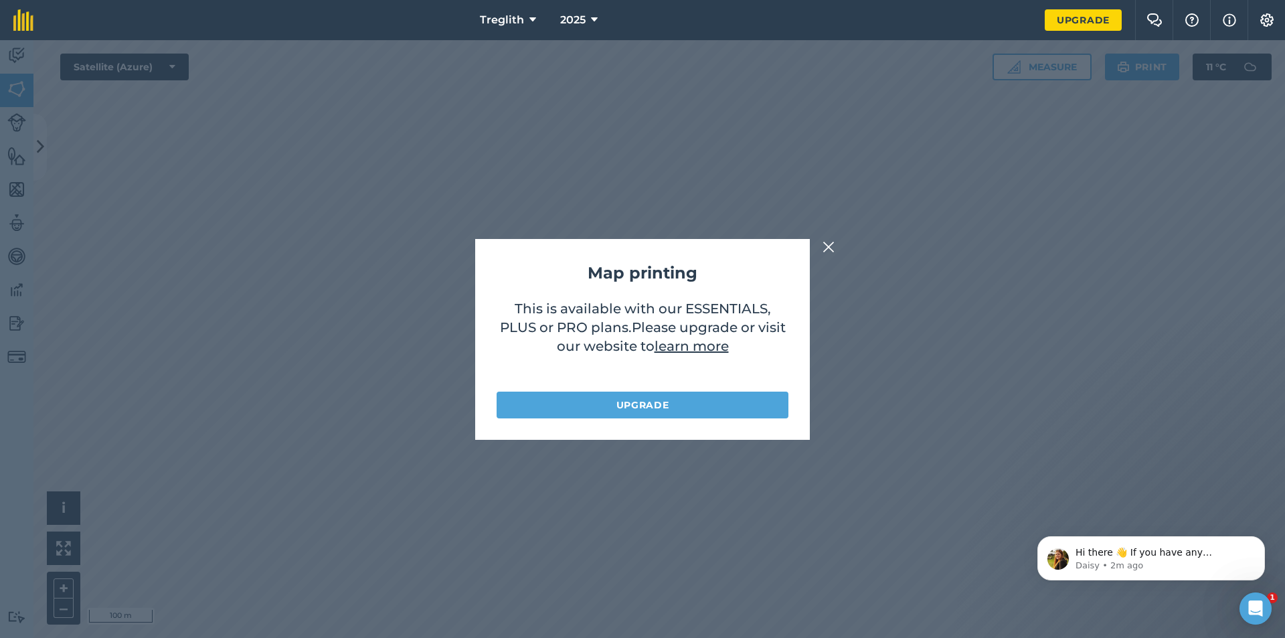
click at [828, 244] on img at bounding box center [829, 247] width 12 height 16
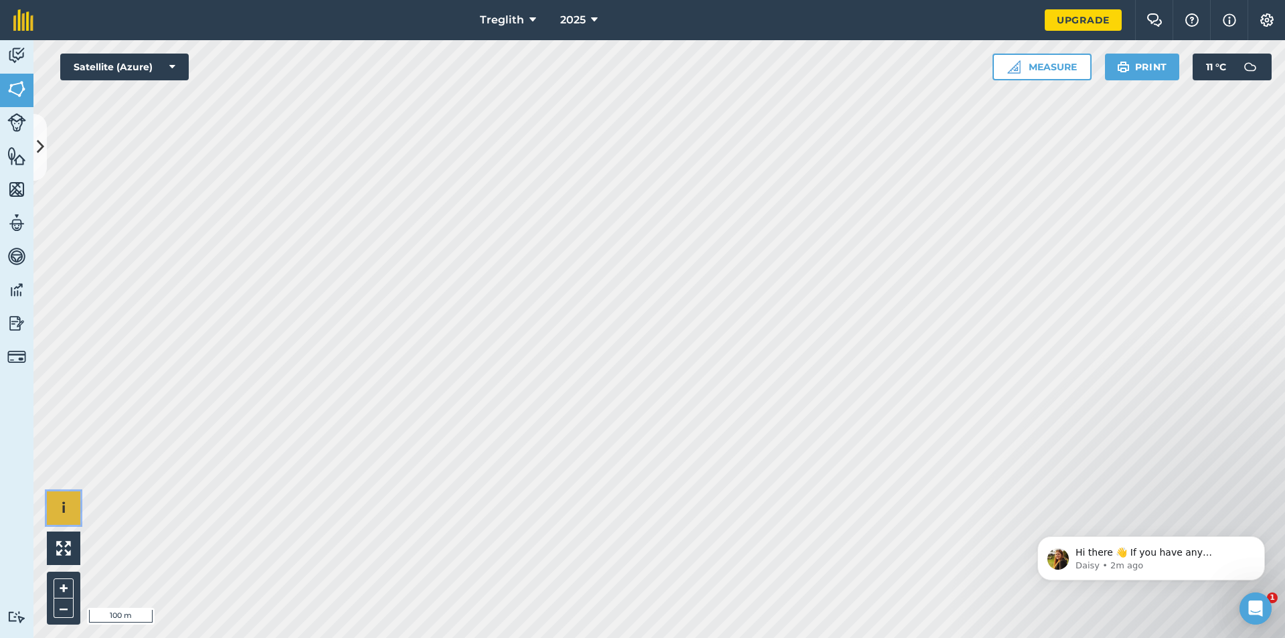
click at [62, 507] on span "i" at bounding box center [64, 507] width 4 height 17
click at [62, 507] on span "›" at bounding box center [64, 508] width 5 height 17
click at [53, 543] on button at bounding box center [63, 548] width 33 height 33
click at [23, 329] on img at bounding box center [16, 323] width 19 height 20
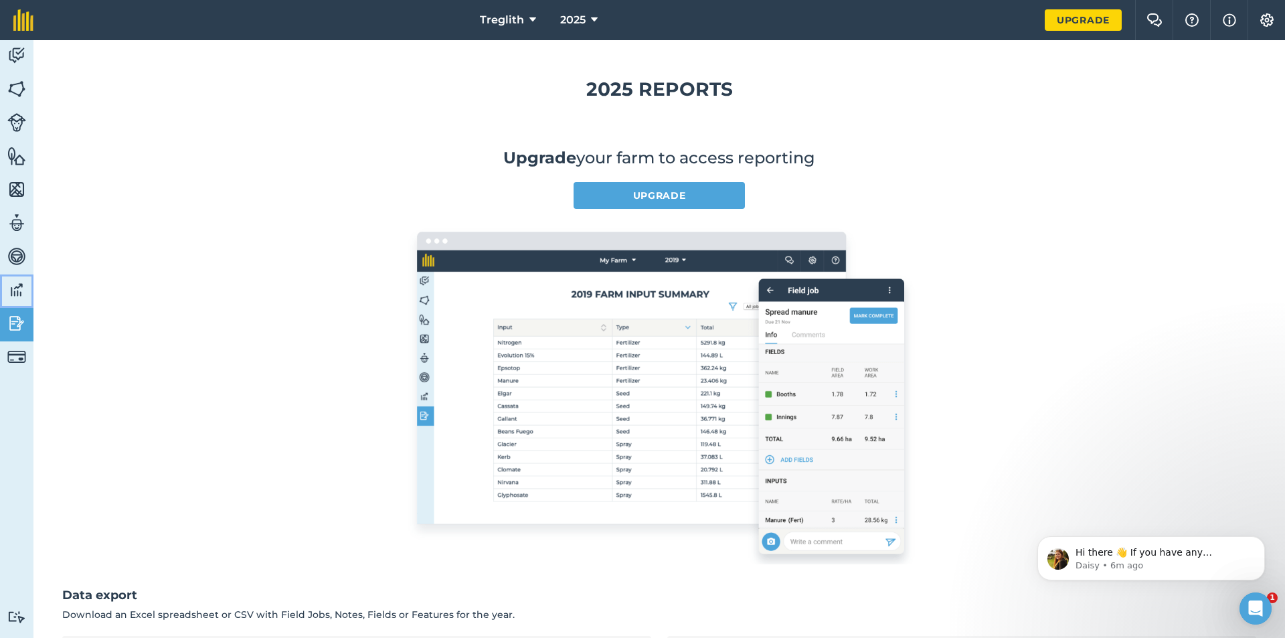
click at [19, 293] on img at bounding box center [16, 290] width 19 height 20
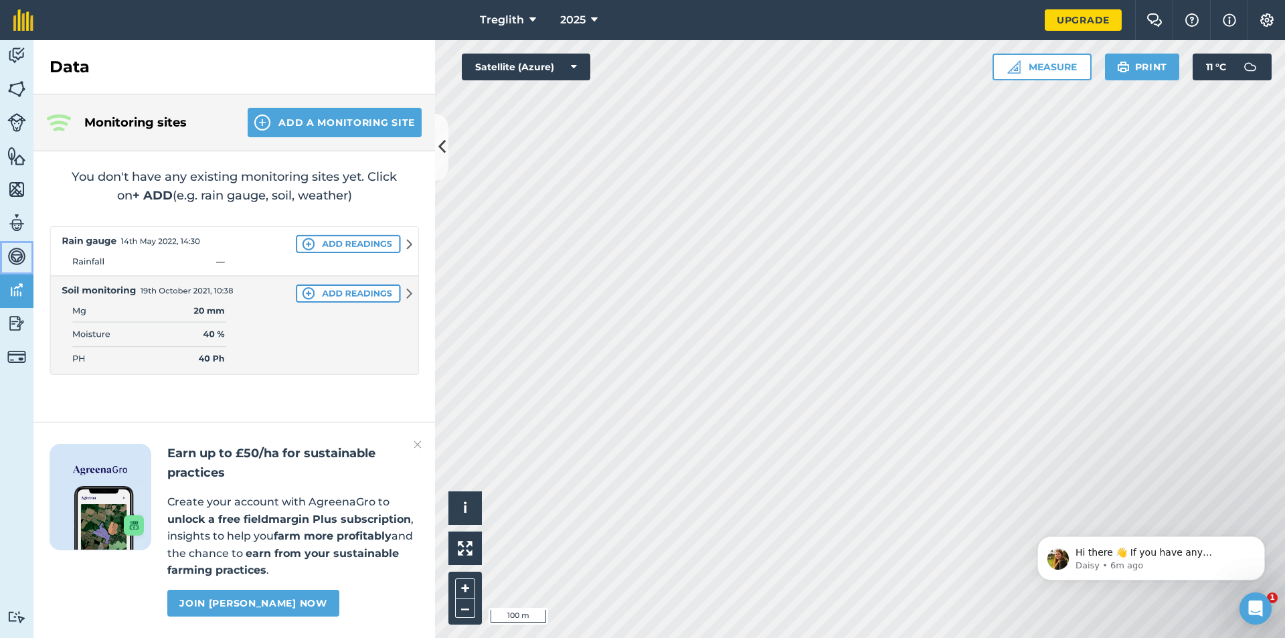
click at [22, 266] on link "Vehicles" at bounding box center [16, 257] width 33 height 33
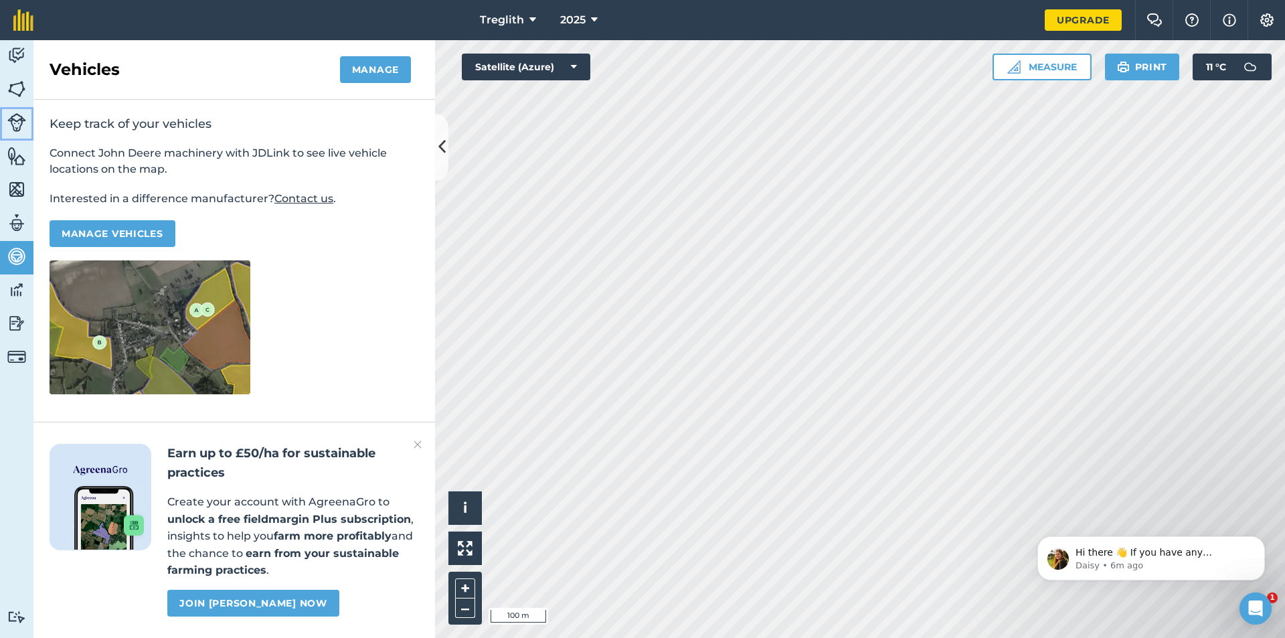
click at [22, 131] on img at bounding box center [16, 122] width 19 height 19
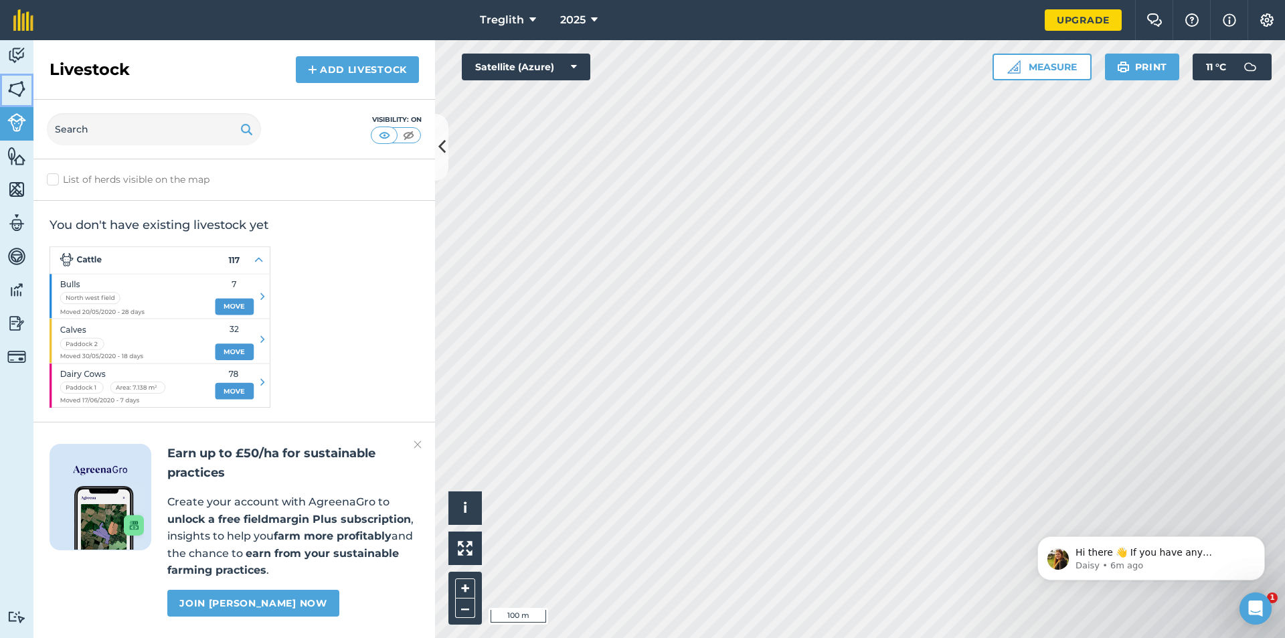
click at [15, 102] on link "Fields" at bounding box center [16, 90] width 33 height 33
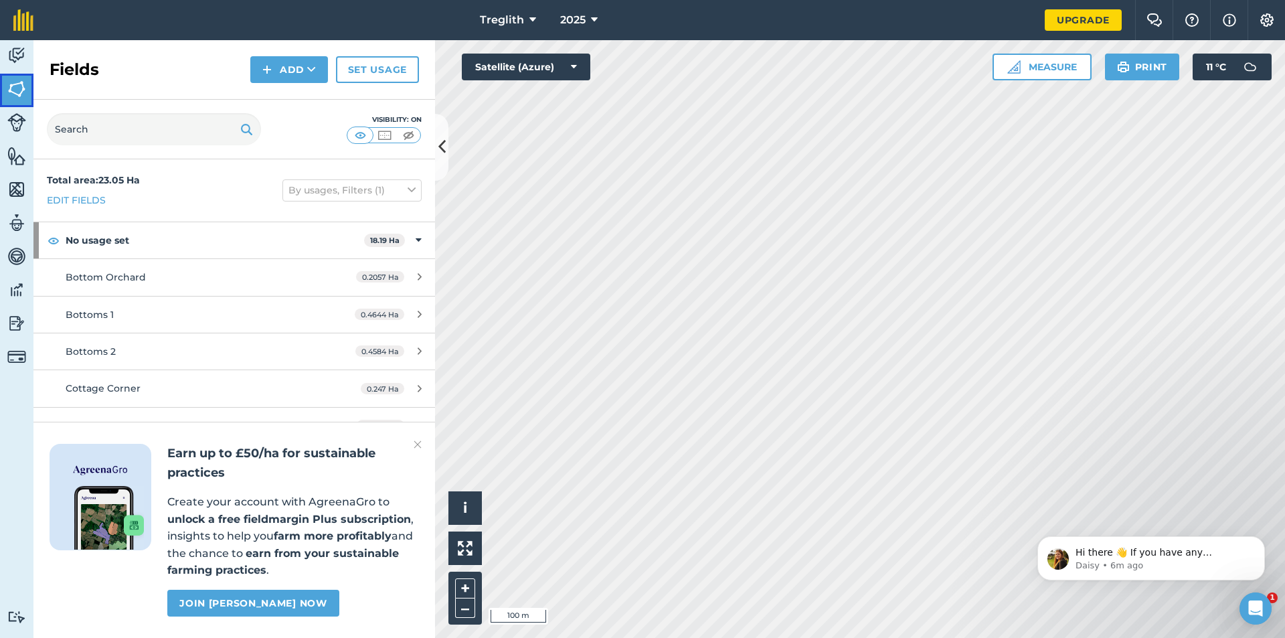
click at [27, 84] on link "Fields" at bounding box center [16, 90] width 33 height 33
click at [418, 444] on img at bounding box center [418, 444] width 8 height 16
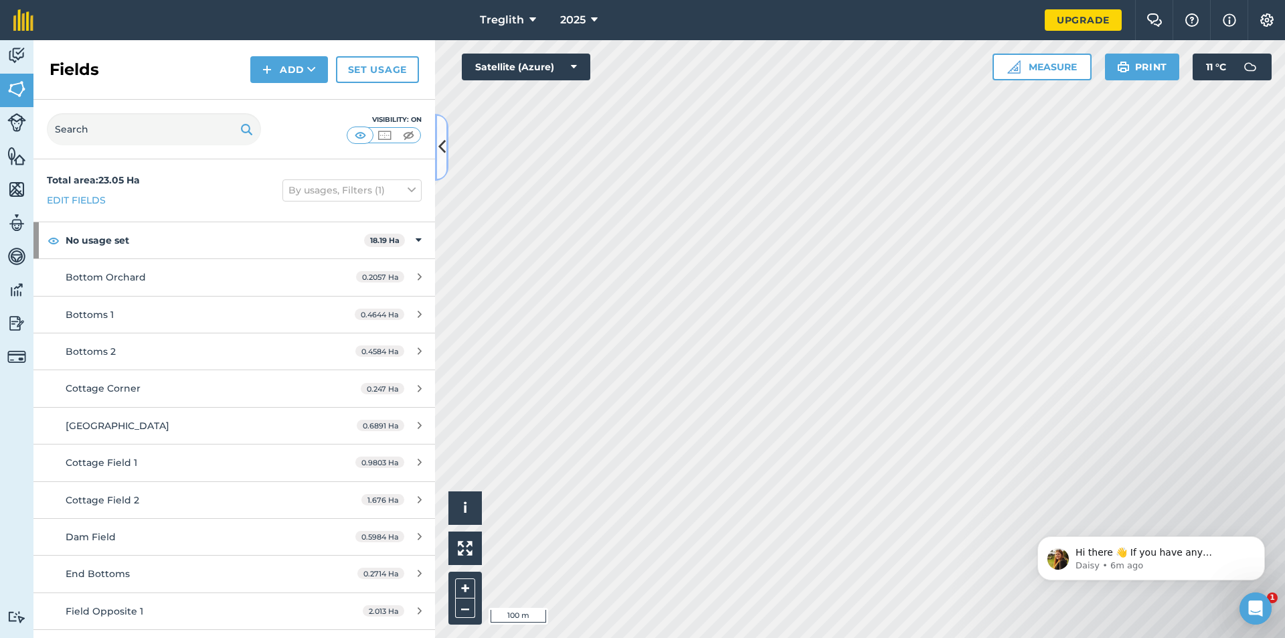
click at [442, 143] on icon at bounding box center [441, 146] width 7 height 23
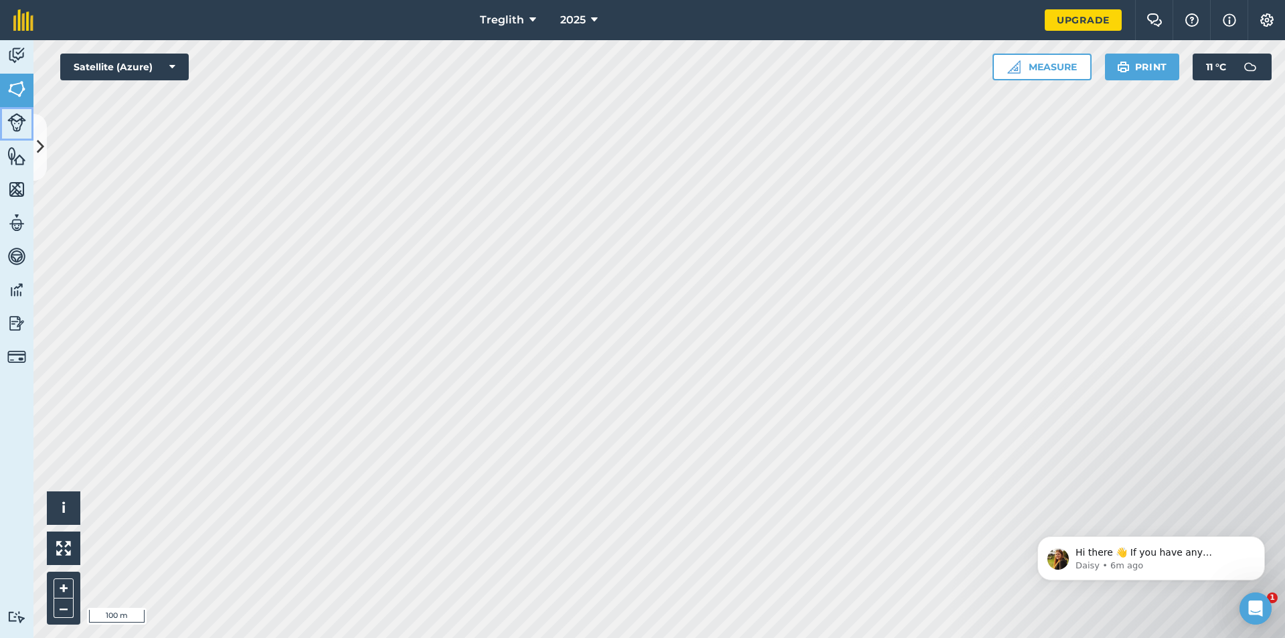
click at [17, 123] on img at bounding box center [16, 122] width 19 height 19
click at [21, 156] on img at bounding box center [16, 156] width 19 height 20
click at [22, 194] on img at bounding box center [16, 189] width 19 height 20
click at [22, 193] on img at bounding box center [16, 189] width 19 height 20
click at [35, 161] on button at bounding box center [39, 147] width 13 height 67
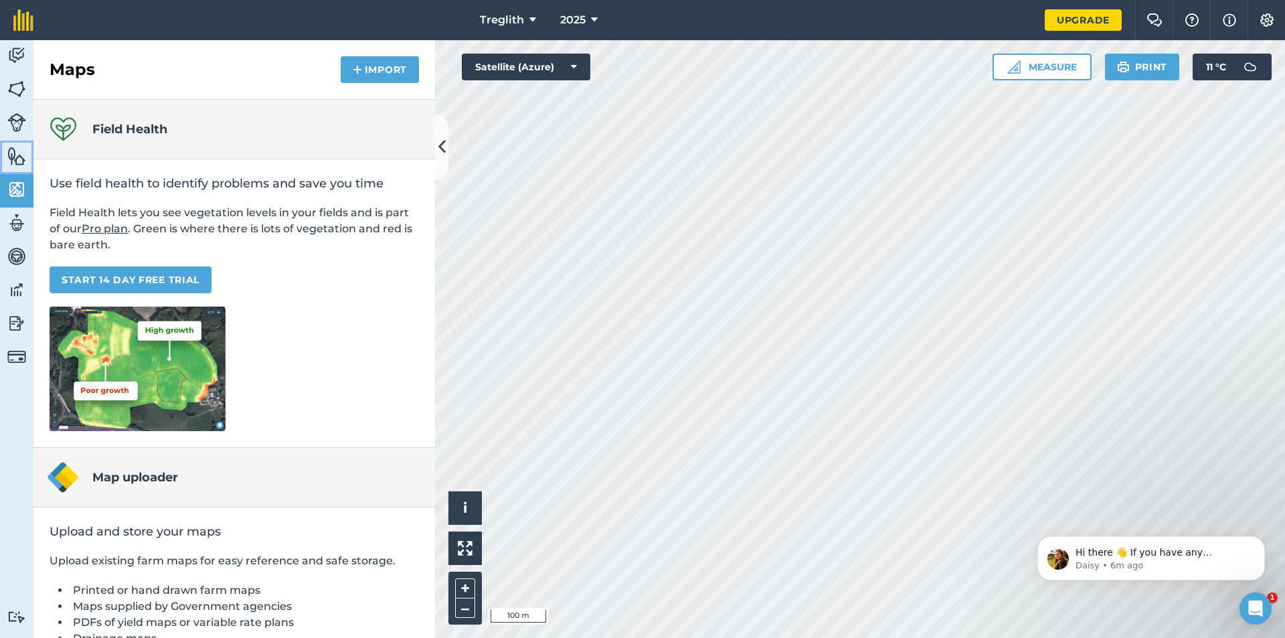
click at [15, 158] on img at bounding box center [16, 156] width 19 height 20
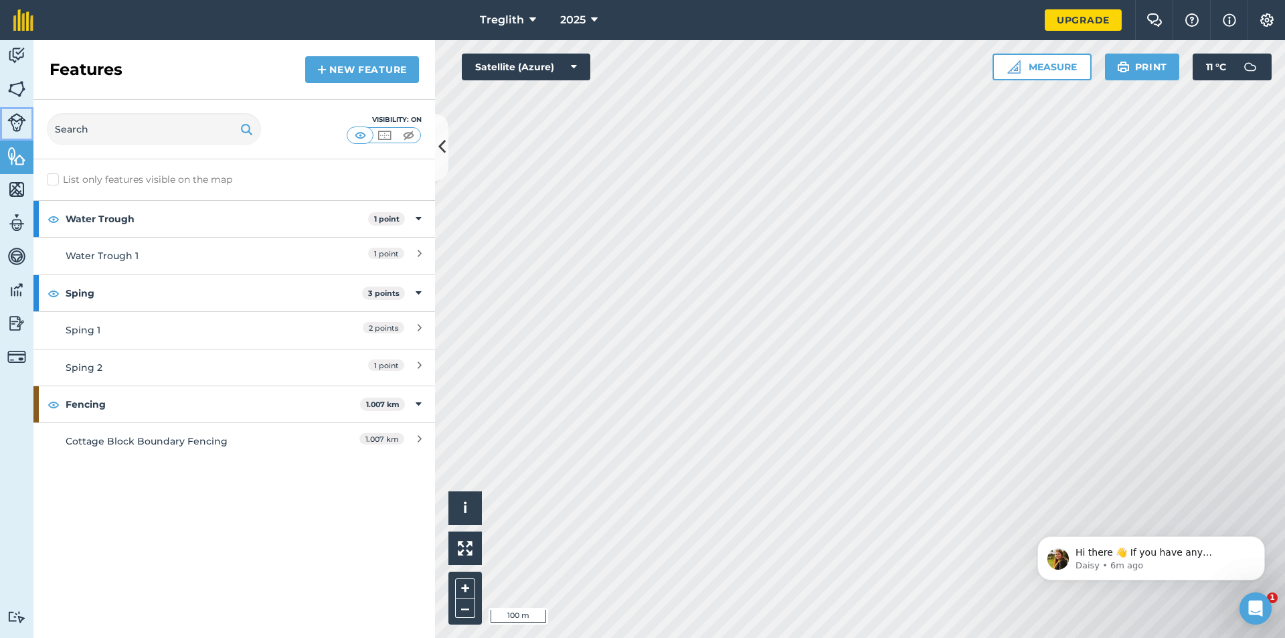
click at [17, 129] on img at bounding box center [16, 122] width 19 height 19
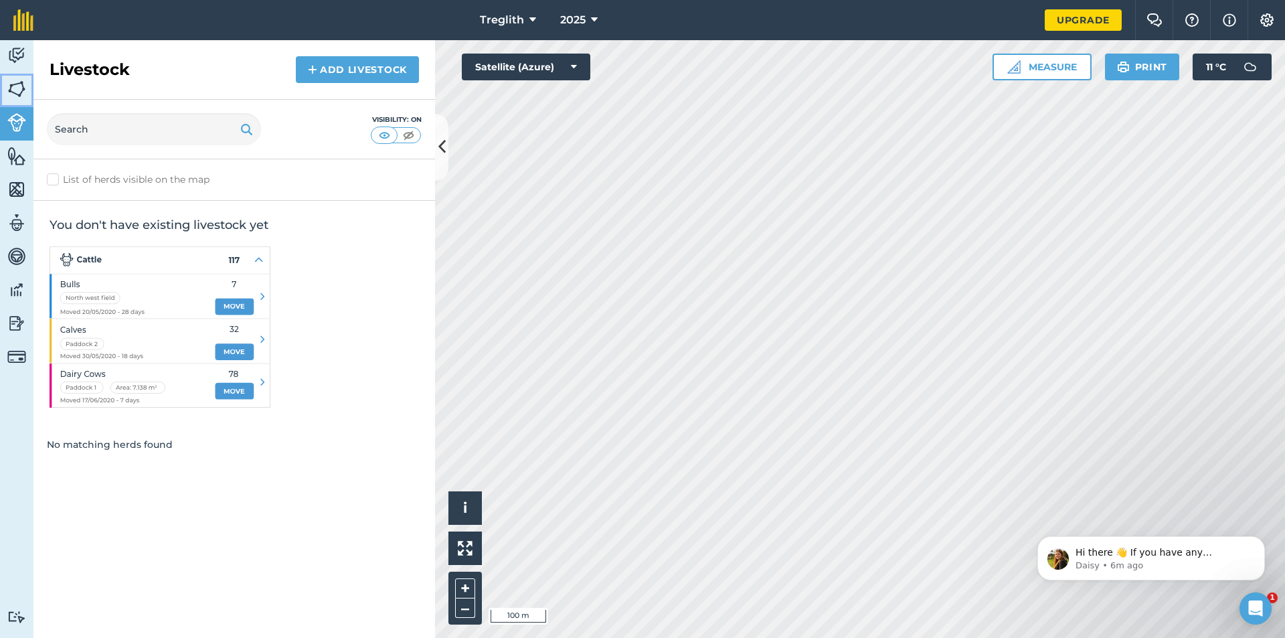
click at [22, 100] on link "Fields" at bounding box center [16, 90] width 33 height 33
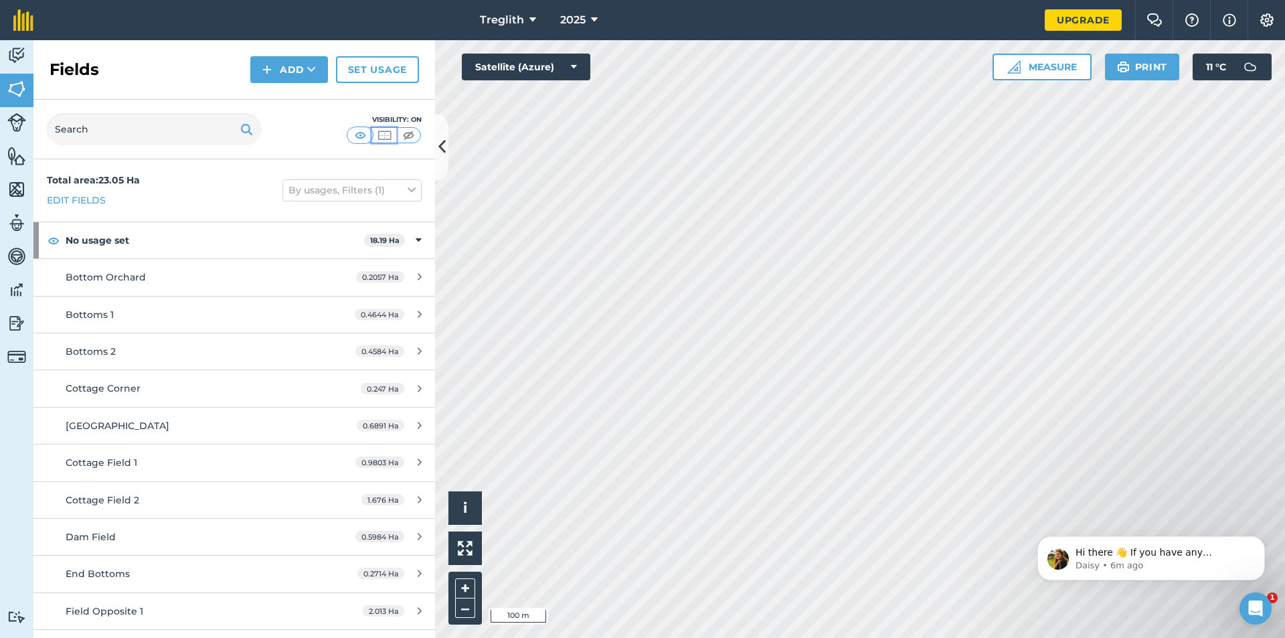
click at [380, 133] on img at bounding box center [384, 135] width 17 height 13
click at [408, 136] on img at bounding box center [408, 135] width 17 height 13
click at [390, 139] on img at bounding box center [384, 135] width 17 height 13
click at [368, 138] on img at bounding box center [360, 135] width 17 height 13
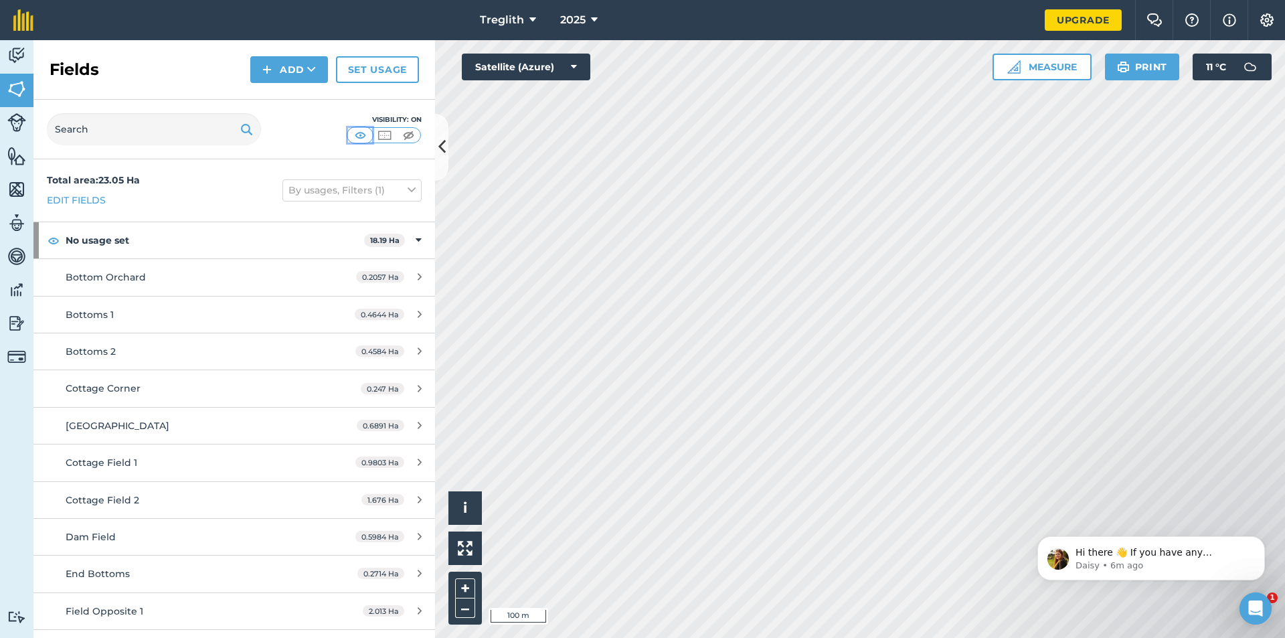
click at [370, 139] on button at bounding box center [360, 135] width 24 height 15
click at [386, 135] on img at bounding box center [384, 135] width 17 height 13
click at [358, 137] on img at bounding box center [360, 135] width 17 height 13
click at [417, 133] on button at bounding box center [408, 135] width 24 height 15
click at [385, 135] on img at bounding box center [384, 135] width 17 height 13
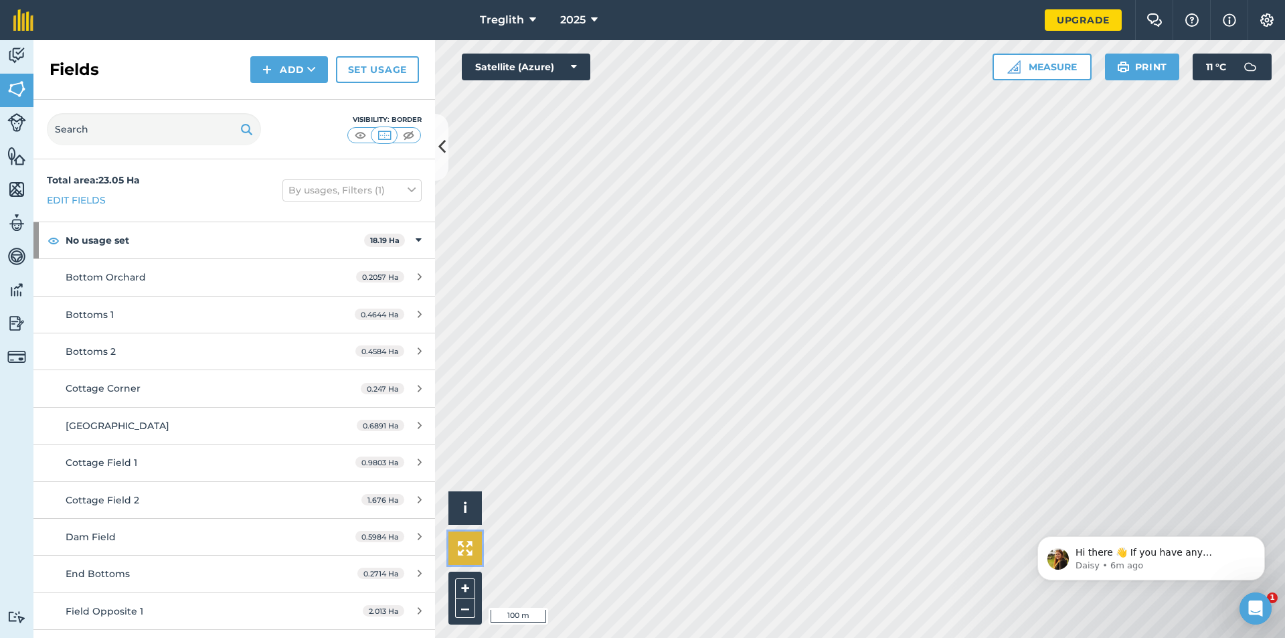
click at [476, 550] on button at bounding box center [465, 548] width 33 height 33
click at [473, 515] on button "i" at bounding box center [465, 507] width 33 height 33
click at [473, 515] on button "›" at bounding box center [465, 507] width 33 height 33
click at [574, 67] on icon at bounding box center [574, 66] width 6 height 13
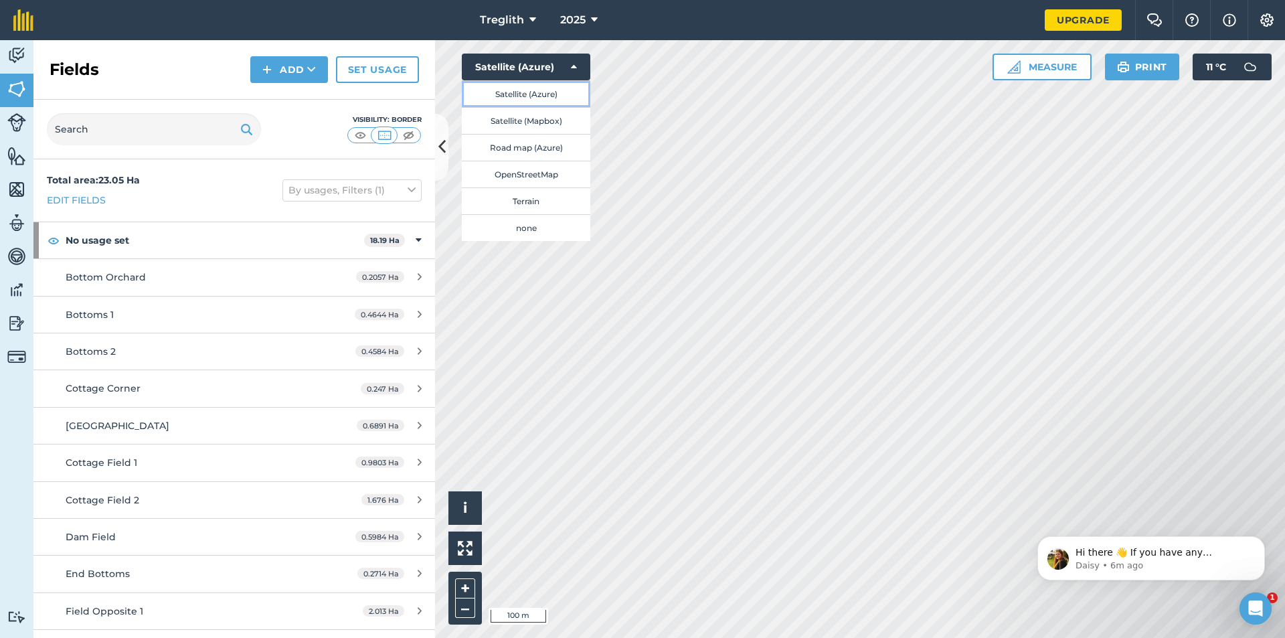
click at [550, 97] on button "Satellite (Azure)" at bounding box center [526, 93] width 129 height 27
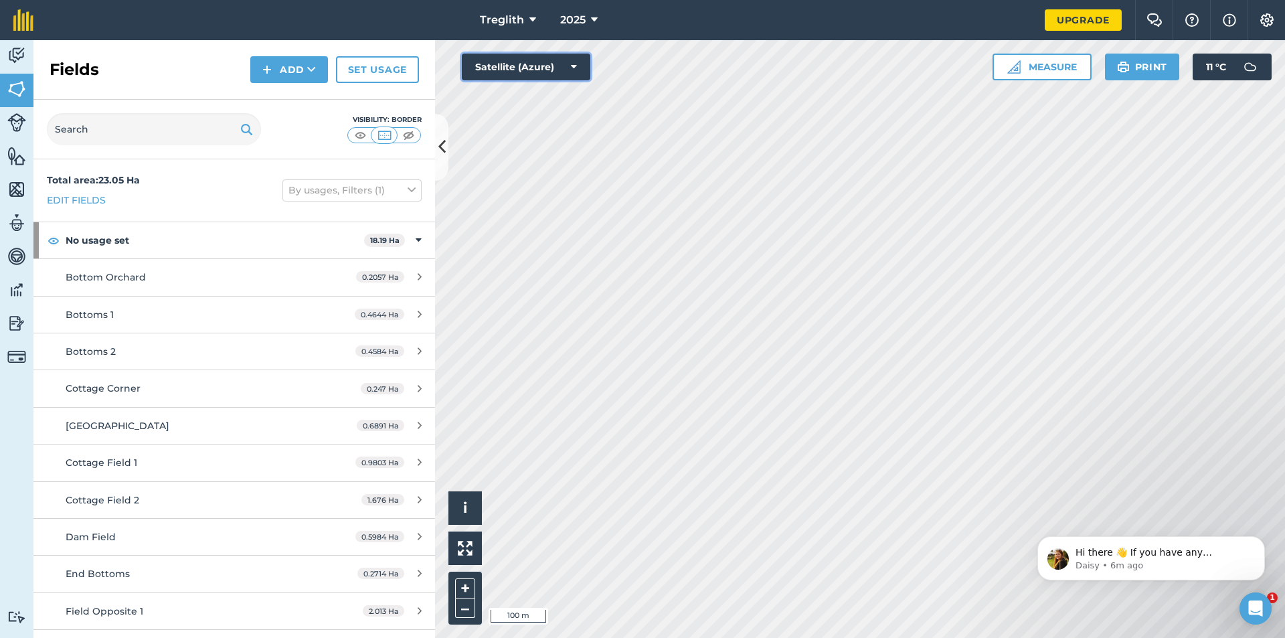
click at [560, 68] on button "Satellite (Azure)" at bounding box center [526, 67] width 129 height 27
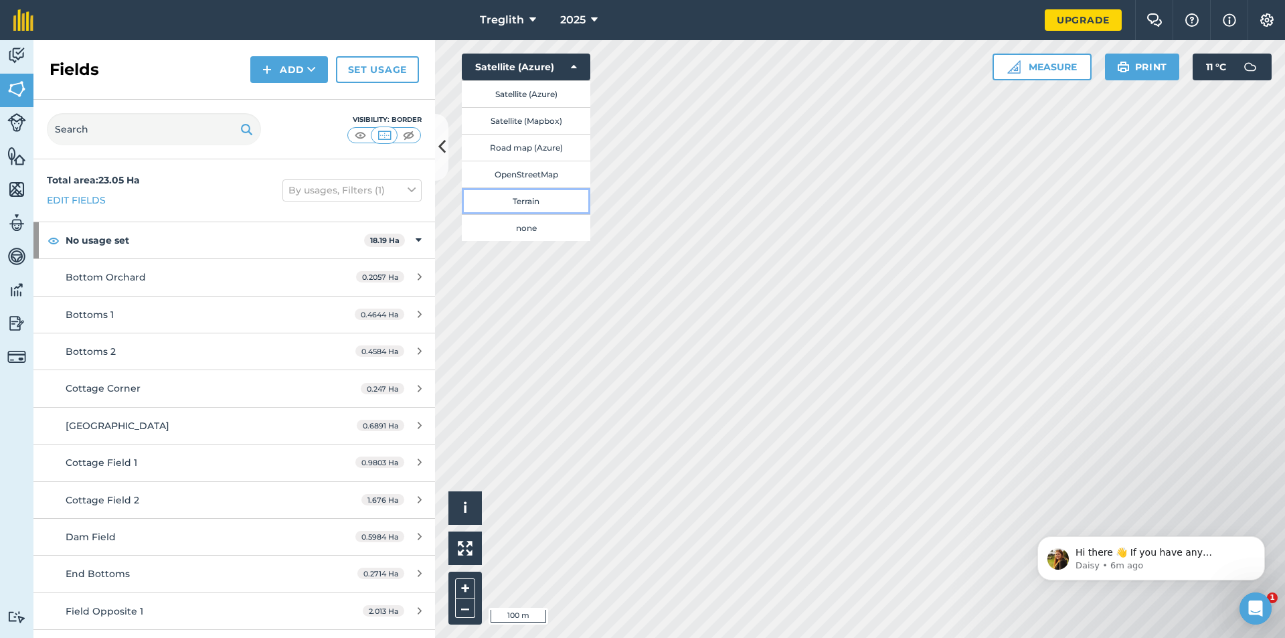
click at [543, 206] on button "Terrain" at bounding box center [526, 200] width 129 height 27
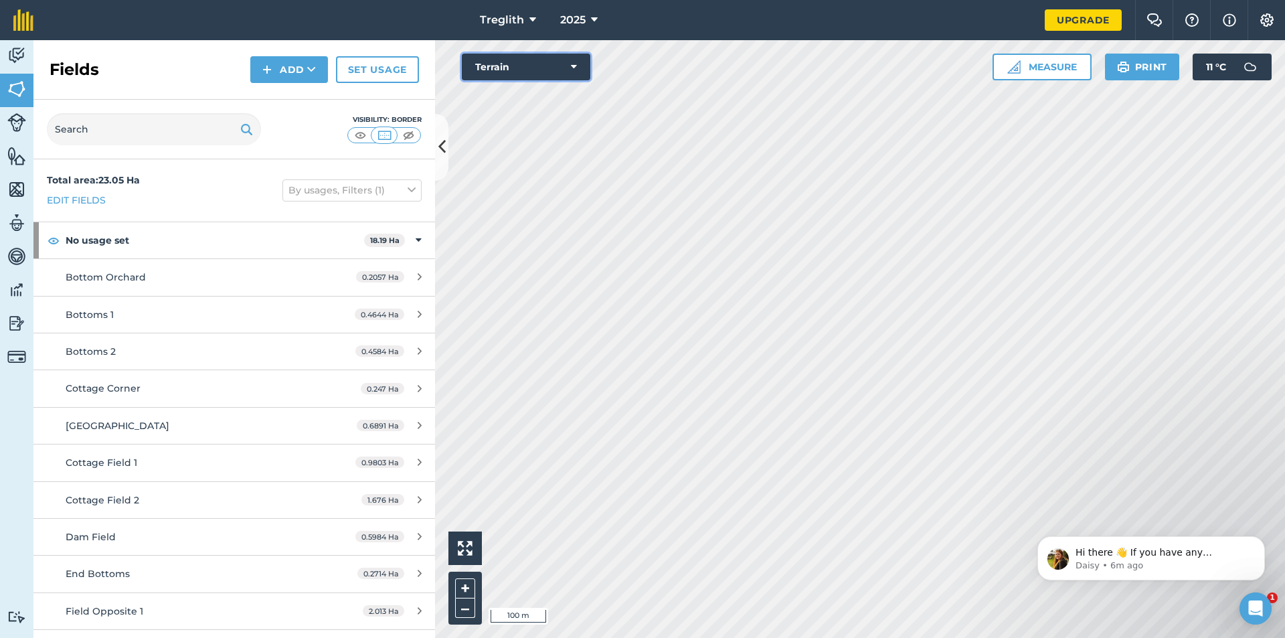
click at [568, 70] on button "Terrain" at bounding box center [526, 67] width 129 height 27
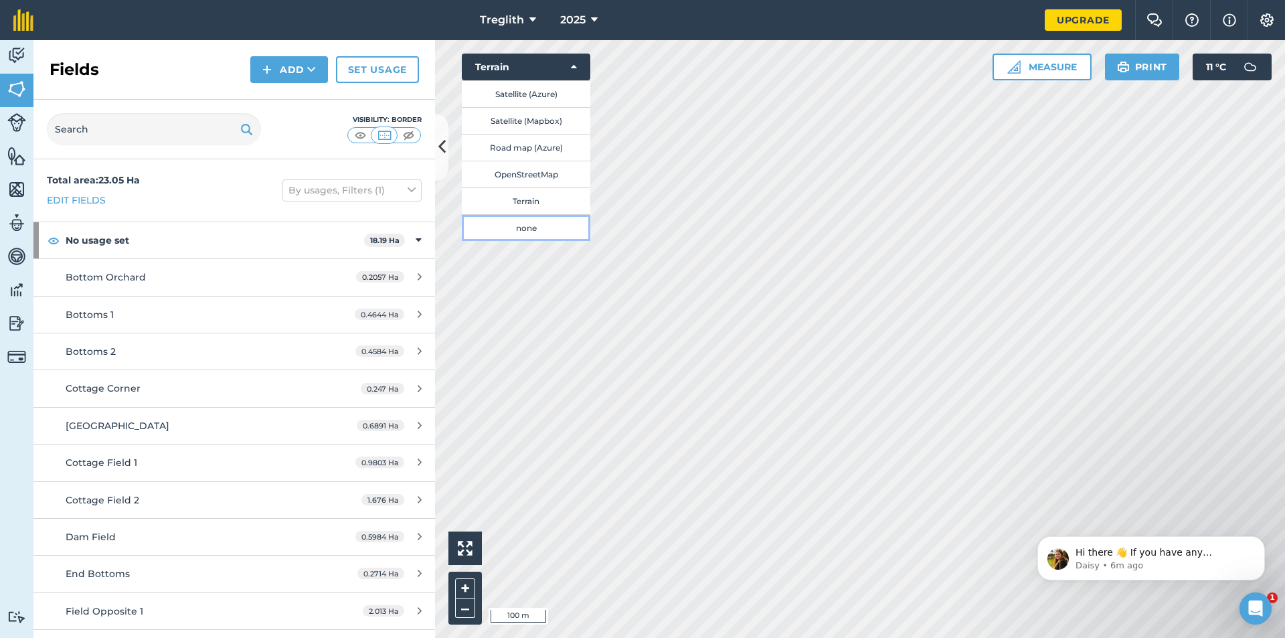
click at [551, 228] on button "none" at bounding box center [526, 227] width 129 height 27
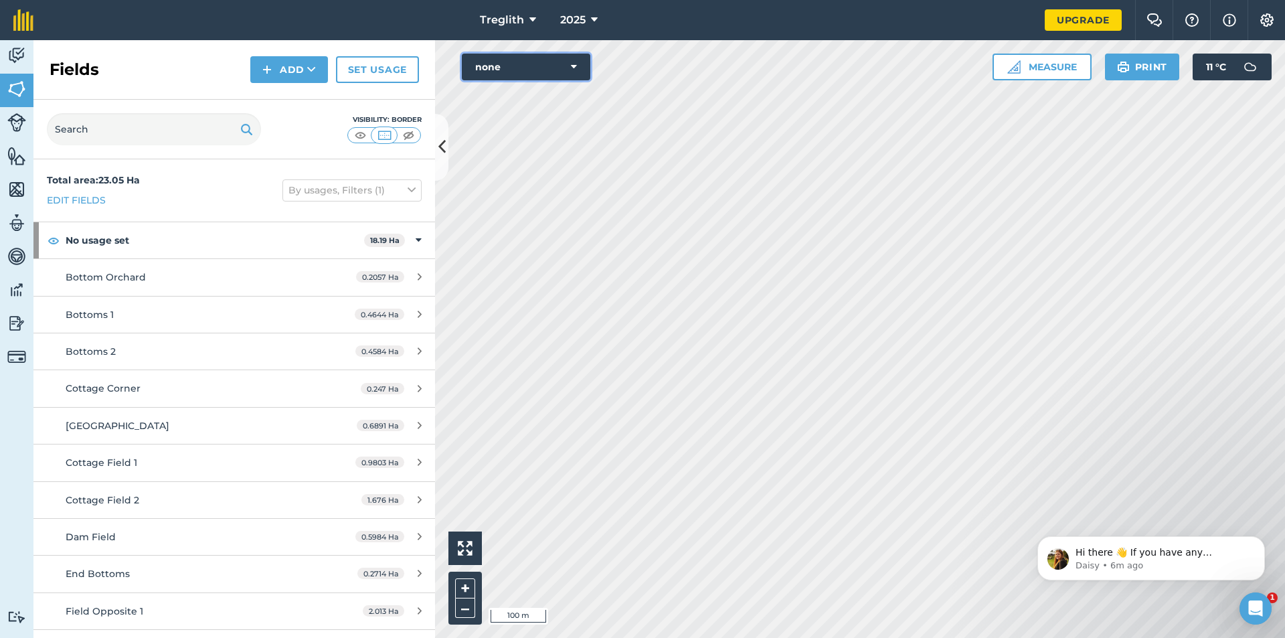
drag, startPoint x: 572, startPoint y: 65, endPoint x: 572, endPoint y: 80, distance: 14.7
click at [572, 66] on icon at bounding box center [574, 66] width 6 height 13
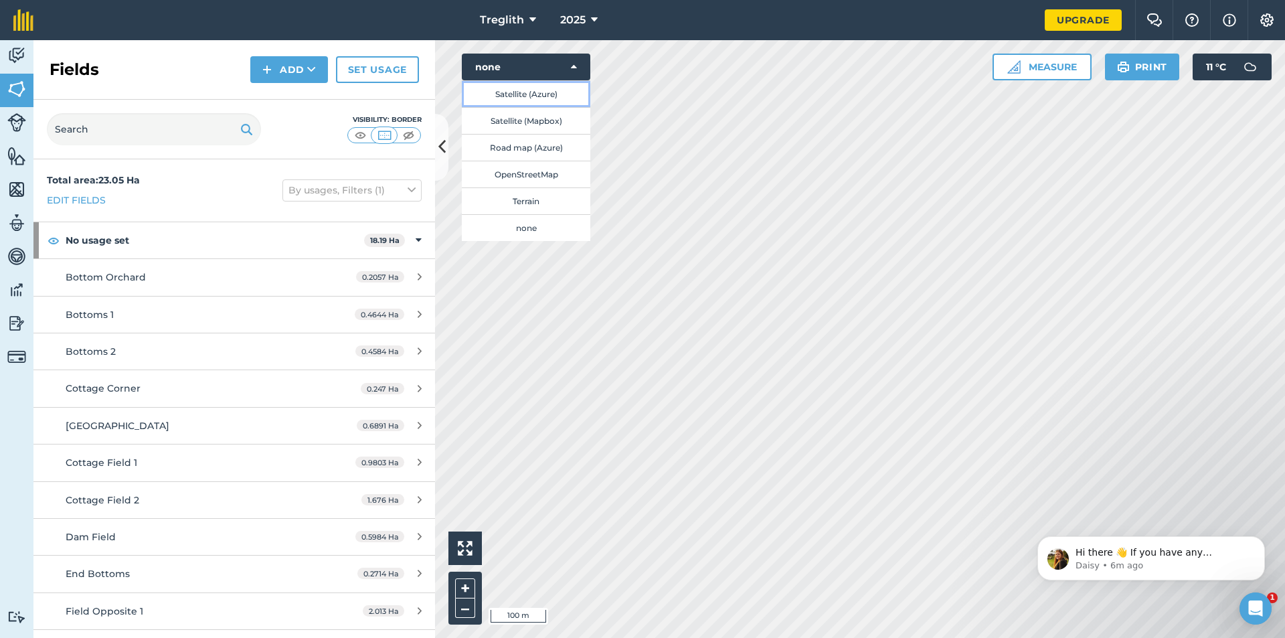
click at [567, 98] on button "Satellite (Azure)" at bounding box center [526, 93] width 129 height 27
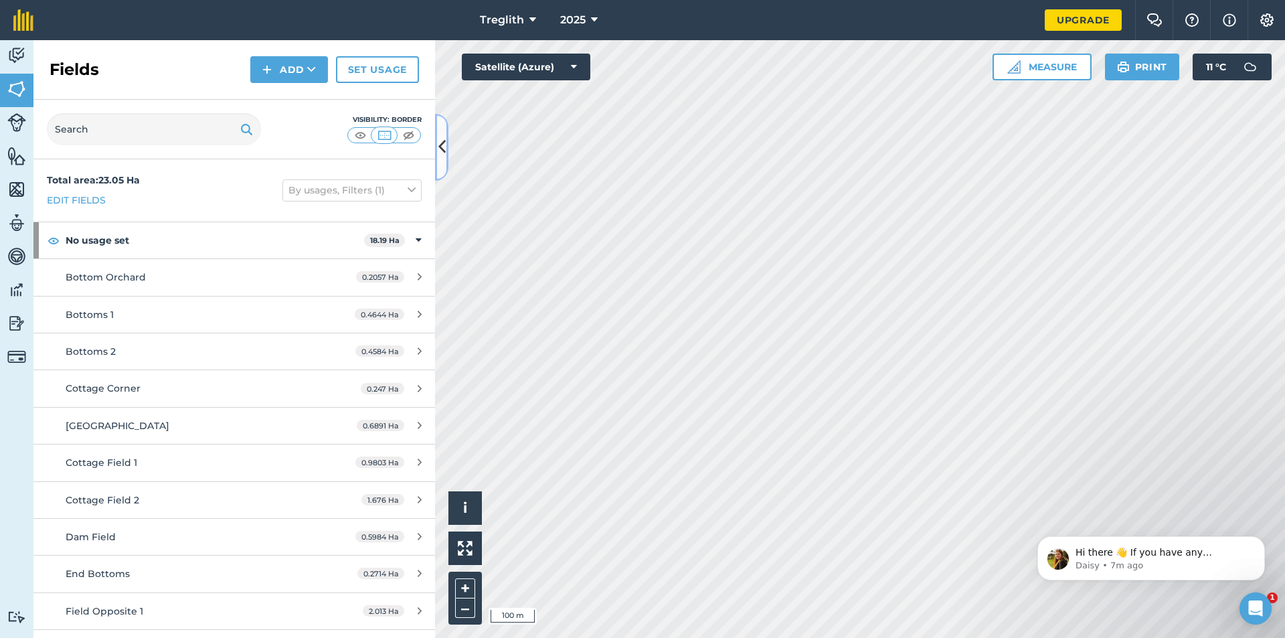
click at [441, 146] on icon at bounding box center [441, 146] width 7 height 23
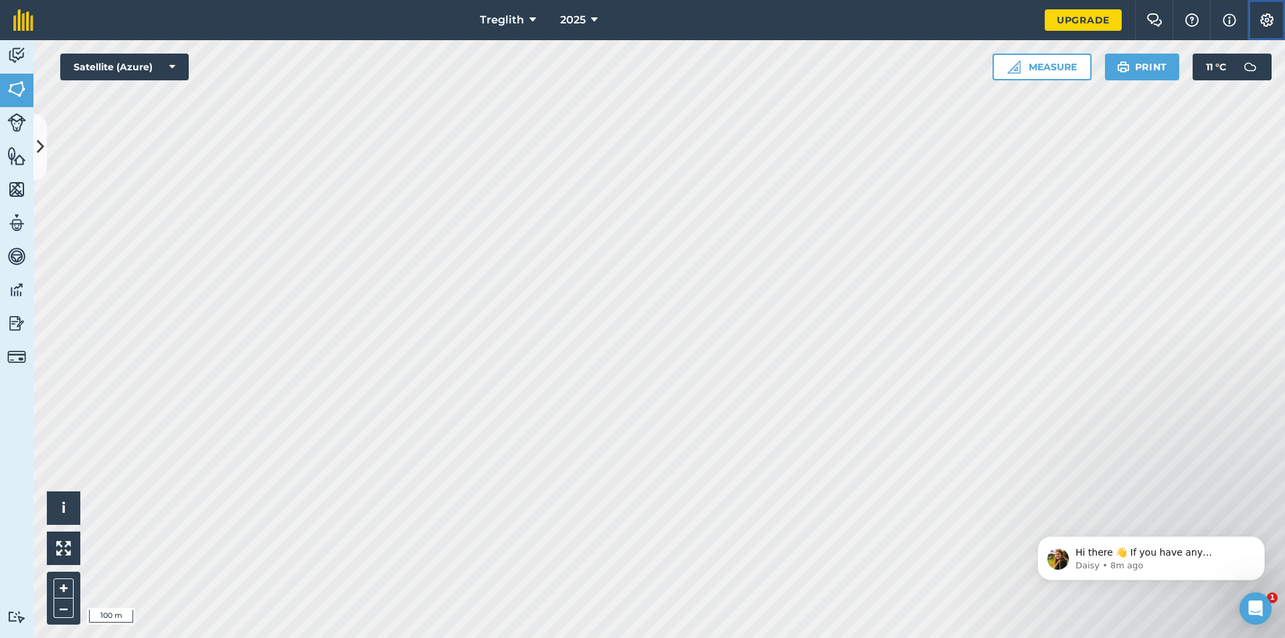
click at [1031, 23] on img at bounding box center [1267, 19] width 16 height 13
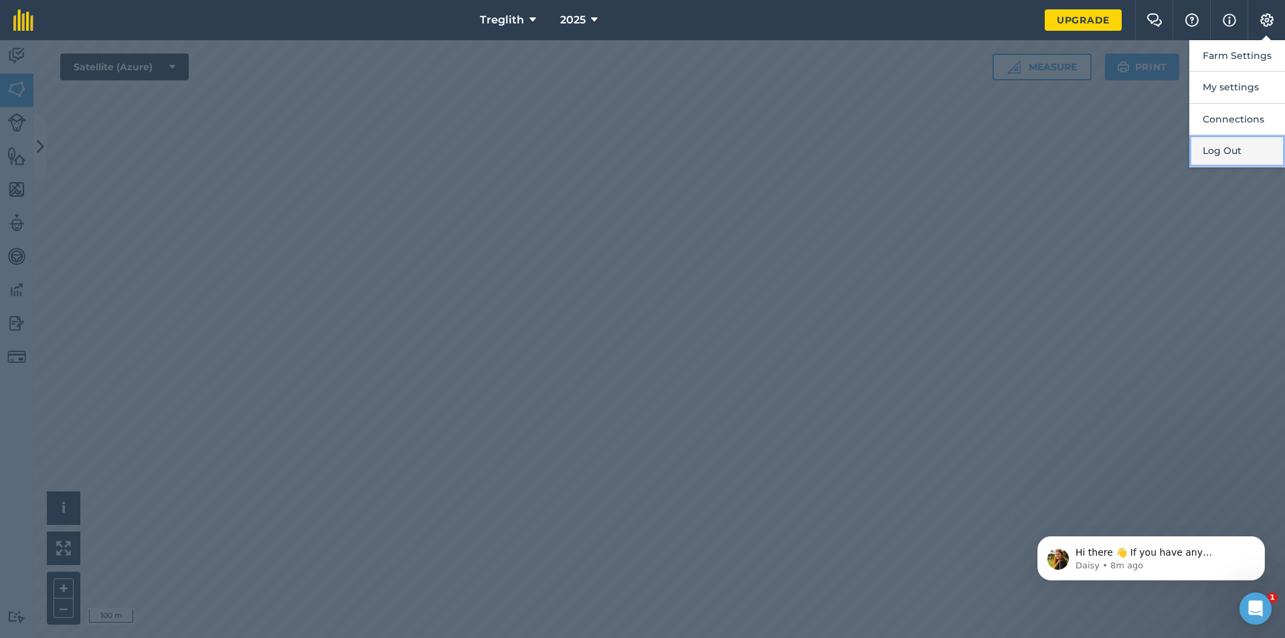
click at [1031, 147] on button "Log Out" at bounding box center [1238, 150] width 96 height 31
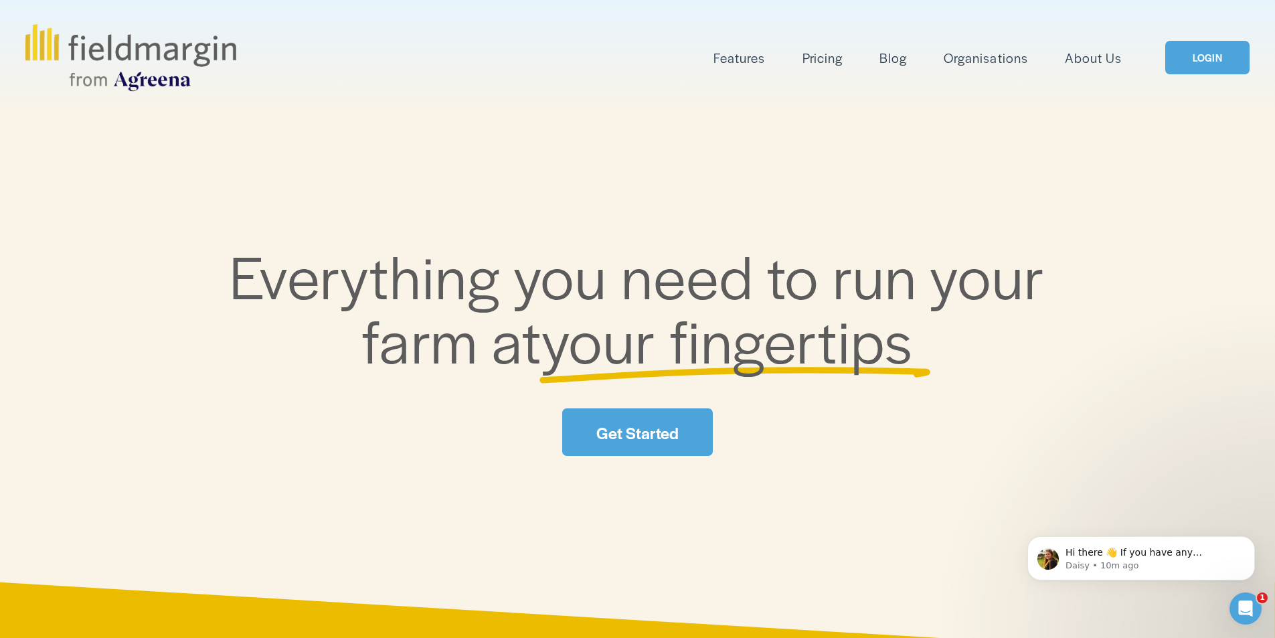
click at [1180, 60] on link "LOGIN" at bounding box center [1207, 58] width 84 height 34
